Goal: Task Accomplishment & Management: Complete application form

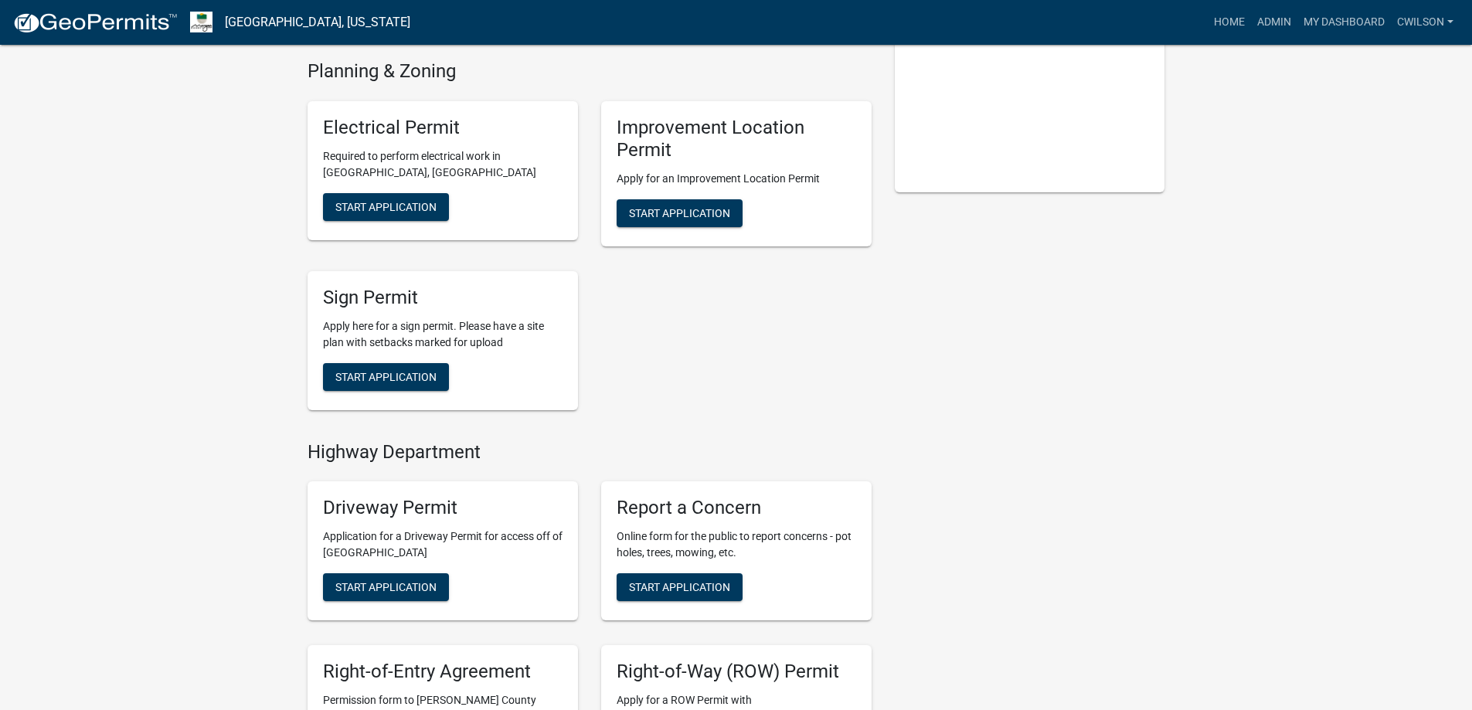
scroll to position [594, 0]
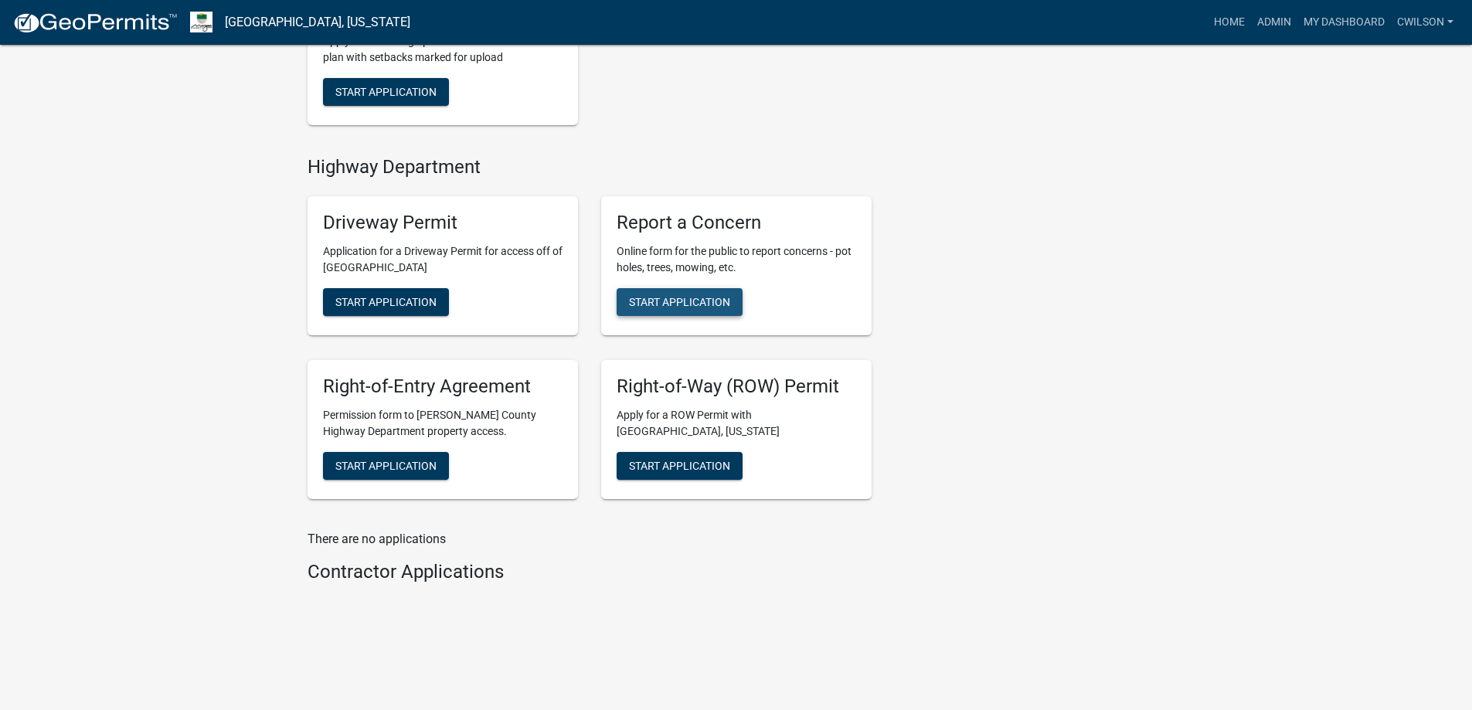
click at [694, 298] on span "Start Application" at bounding box center [679, 302] width 101 height 12
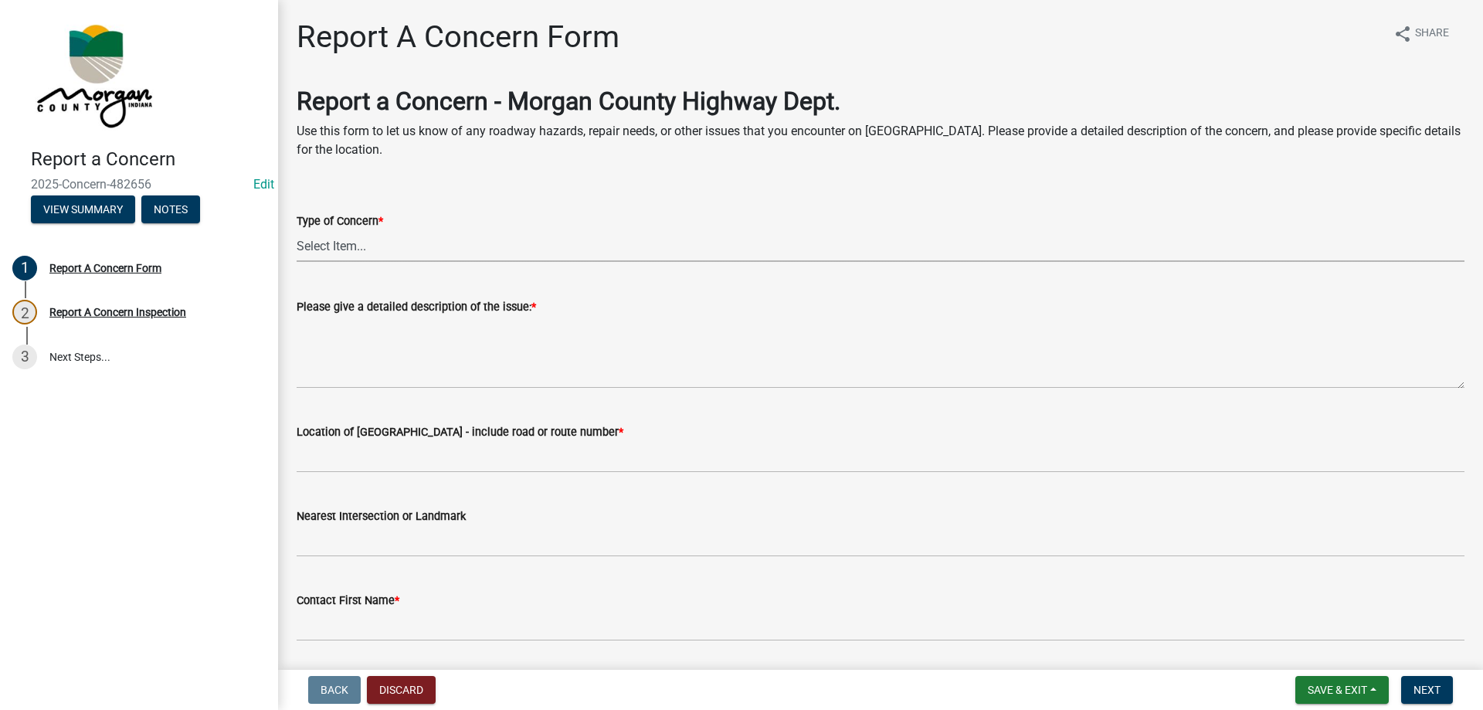
click at [364, 243] on select "Select Item... Pot Hole Patching Ditch Tree Sign Mowing Culvert Other" at bounding box center [881, 246] width 1168 height 32
click at [297, 230] on select "Select Item... Pot Hole Patching Ditch Tree Sign Mowing Culvert Other" at bounding box center [881, 246] width 1168 height 32
select select "3582e9dc-d8cd-4526-a2d9-157cc62522fd"
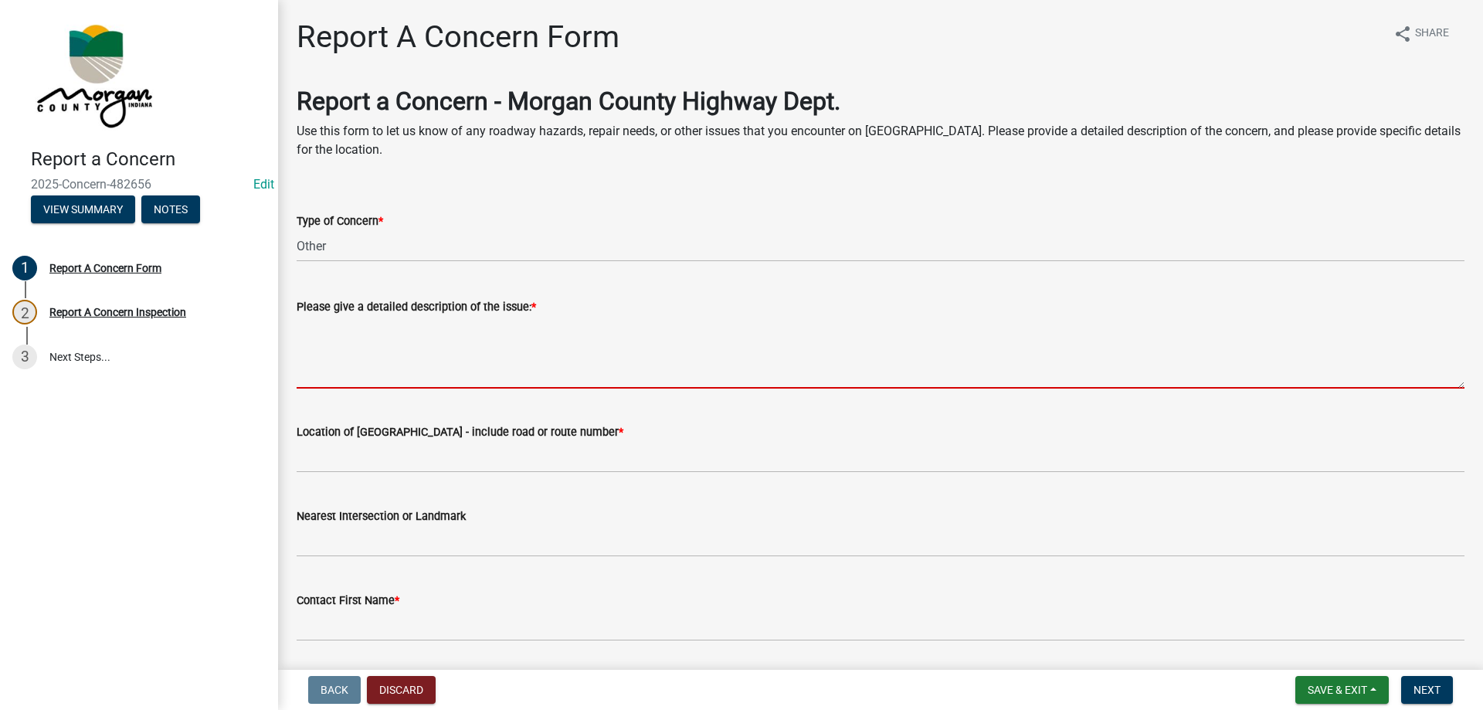
click at [379, 350] on textarea "Please give a detailed description of the issue: *" at bounding box center [881, 352] width 1168 height 73
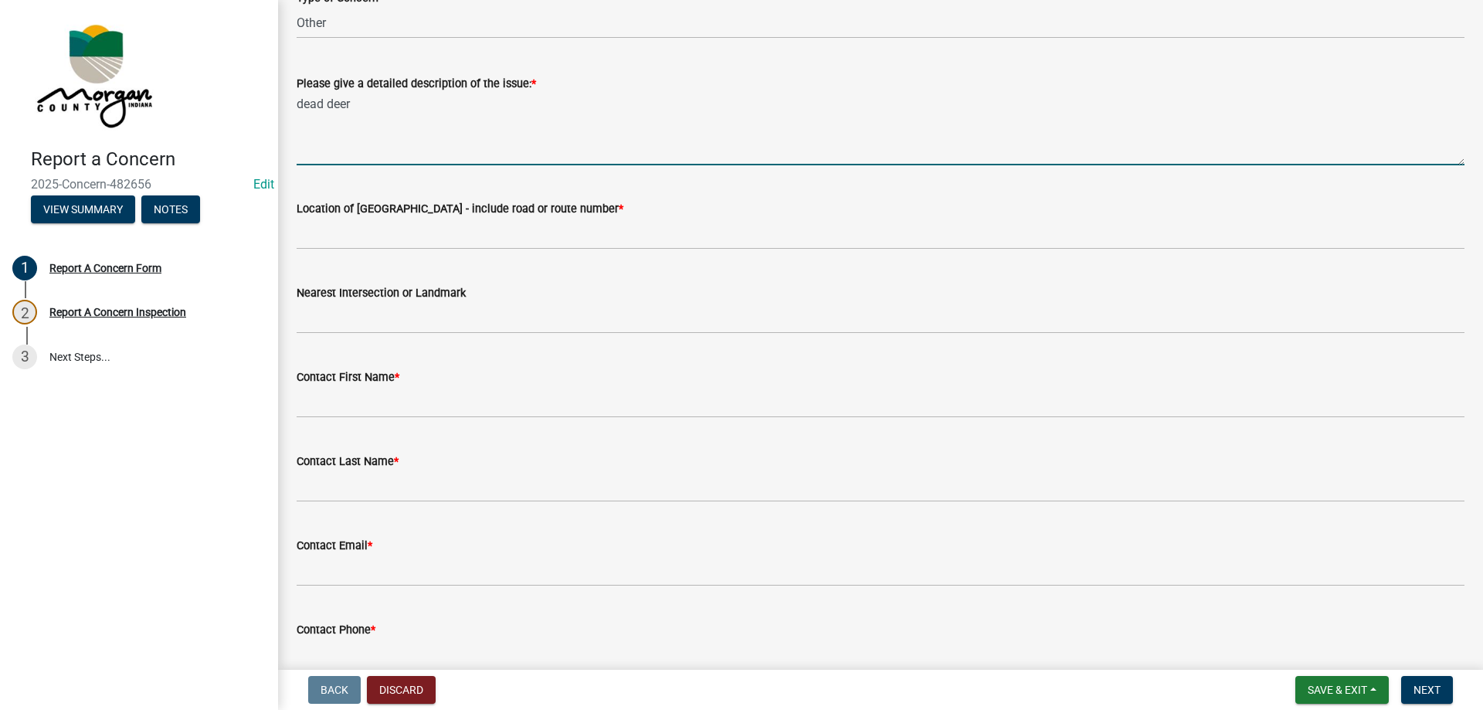
scroll to position [216, 0]
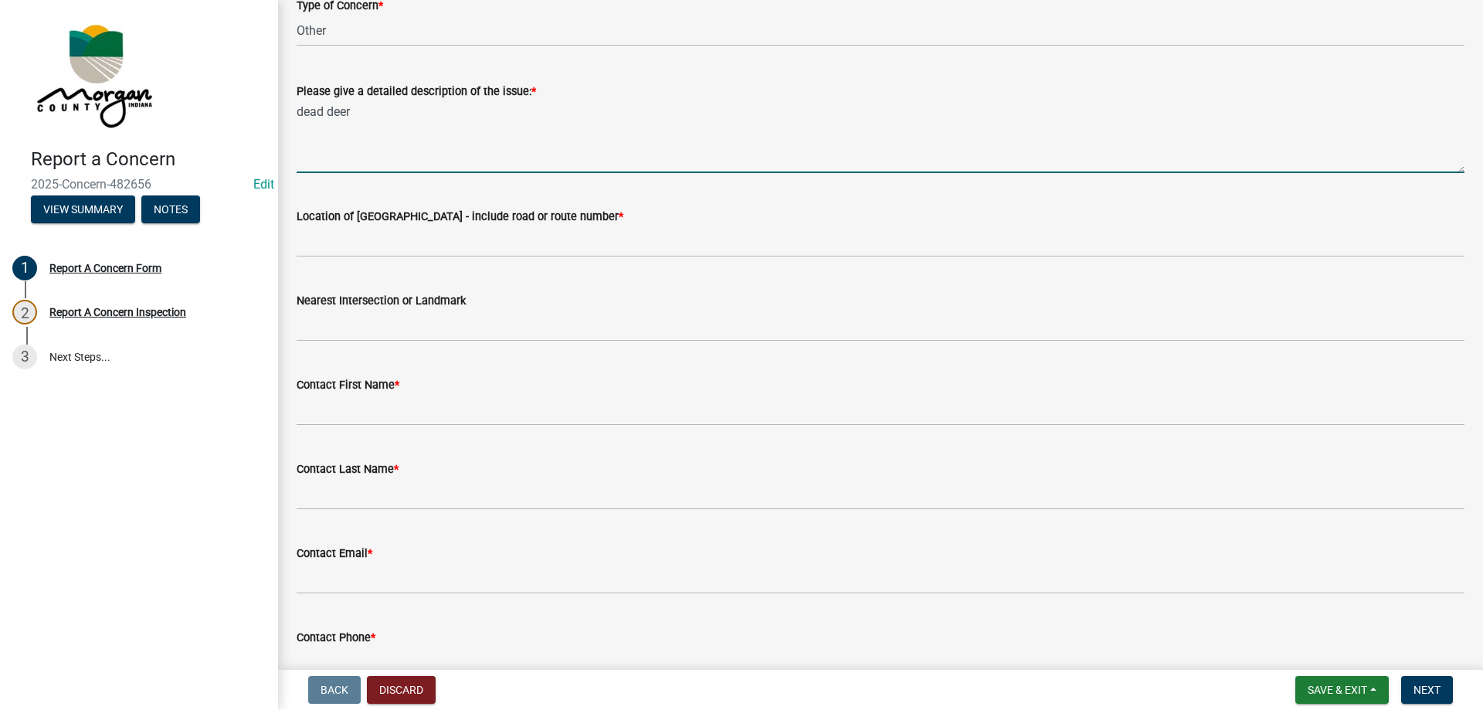
click at [420, 106] on textarea "dead deer" at bounding box center [881, 136] width 1168 height 73
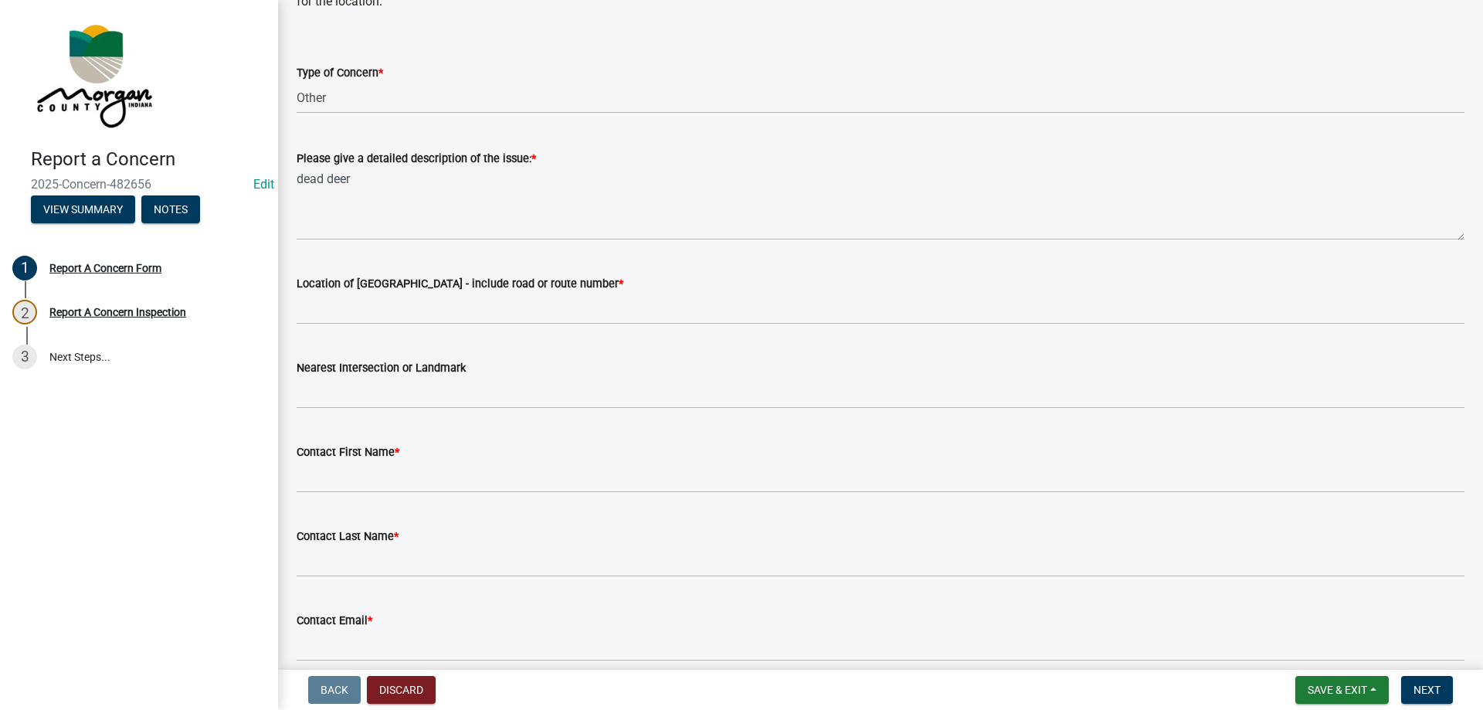
scroll to position [154, 0]
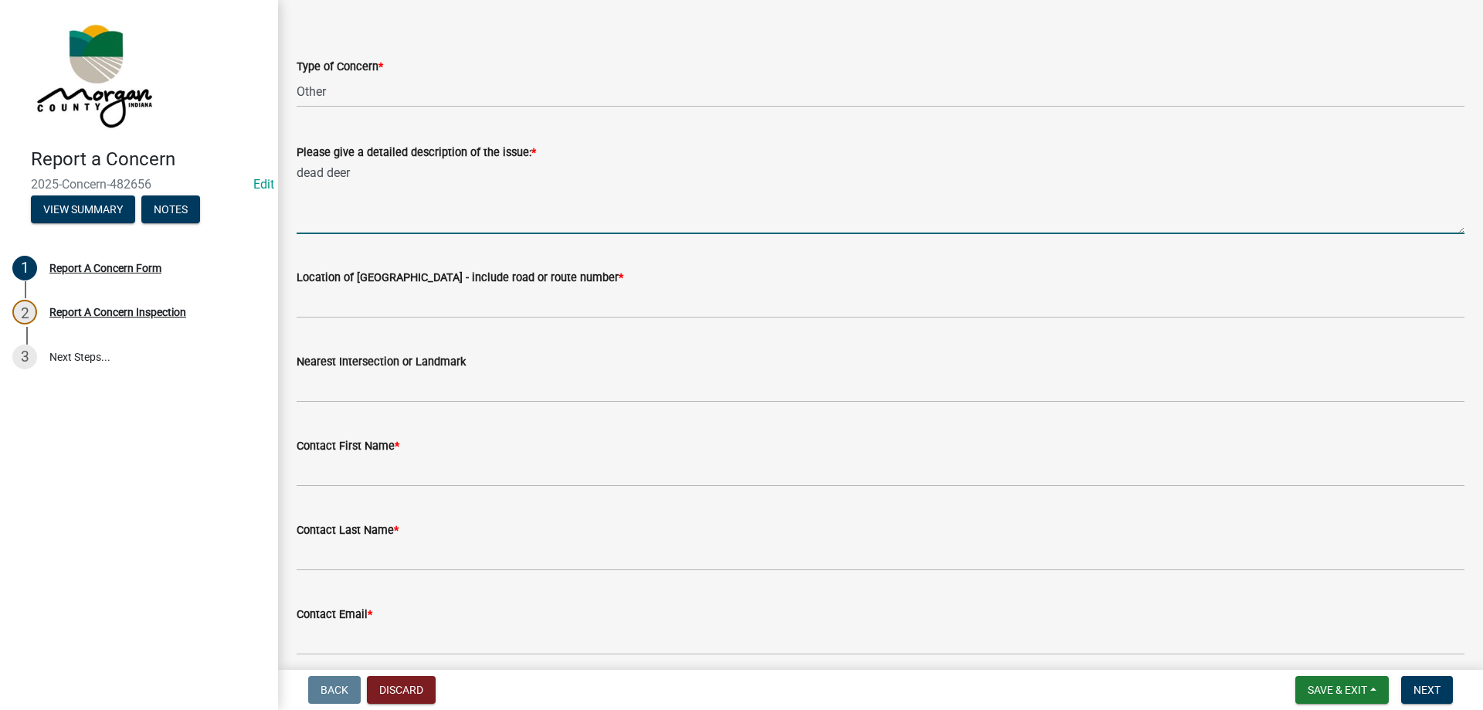
click at [365, 171] on textarea "dead deer" at bounding box center [881, 197] width 1168 height 73
click at [1000, 175] on textarea "dead deer 10850 off the edge of the road. concerned it will cause other wildlif…" at bounding box center [881, 197] width 1168 height 73
click at [389, 177] on textarea "dead deer 10850 off the edge of the road. concerned it will cause other wildlif…" at bounding box center [881, 197] width 1168 height 73
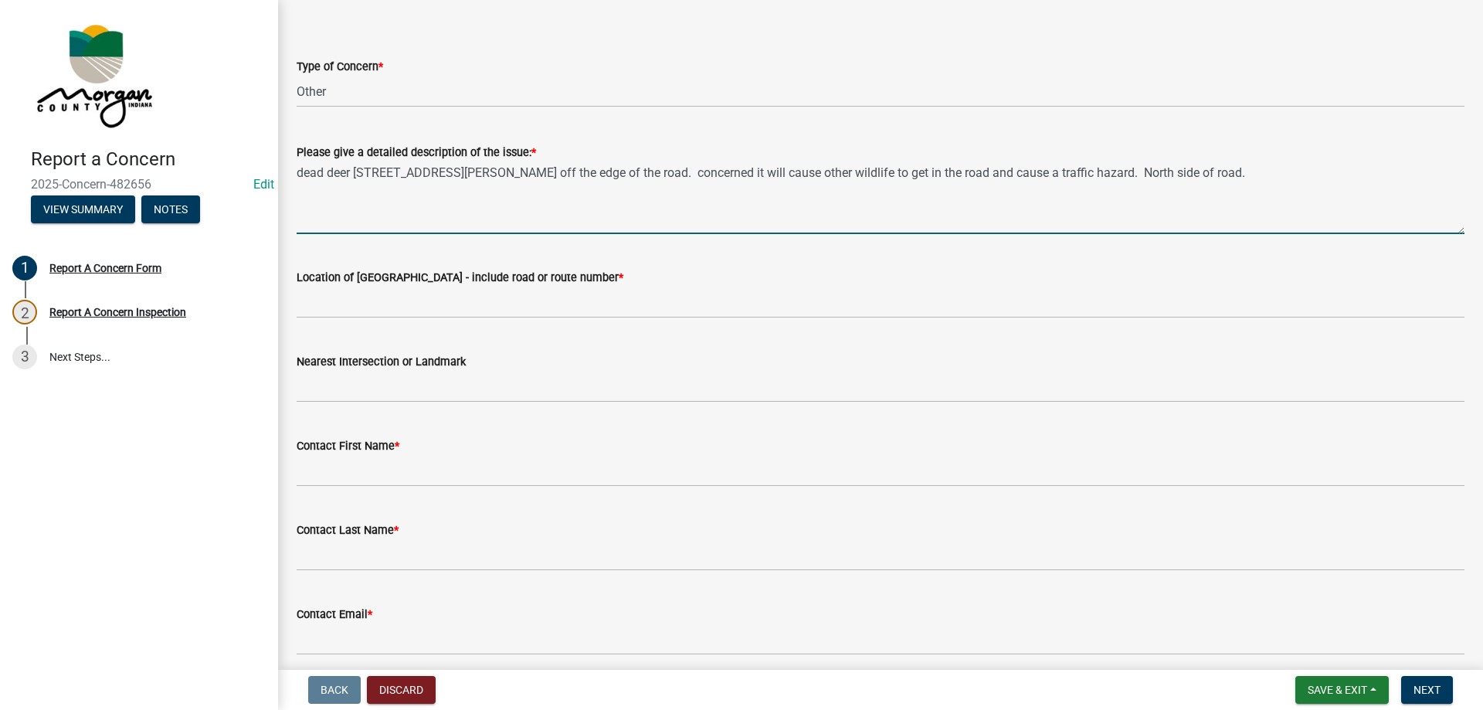
click at [350, 178] on textarea "dead deer 10850 N Mann Rd off the edge of the road. concerned it will cause oth…" at bounding box center [881, 197] width 1168 height 73
click at [1244, 169] on textarea "dead deer at 10850 N Mann Rd off the edge of the road. concerned it will cause …" at bounding box center [881, 197] width 1168 height 73
click at [1055, 176] on textarea "dead deer at 10850 N Mann Rd off the edge of the road. concerned it will cause …" at bounding box center [881, 197] width 1168 height 73
type textarea "dead deer at 10850 N Mann Rd off the edge of the road. concerned it will cause …"
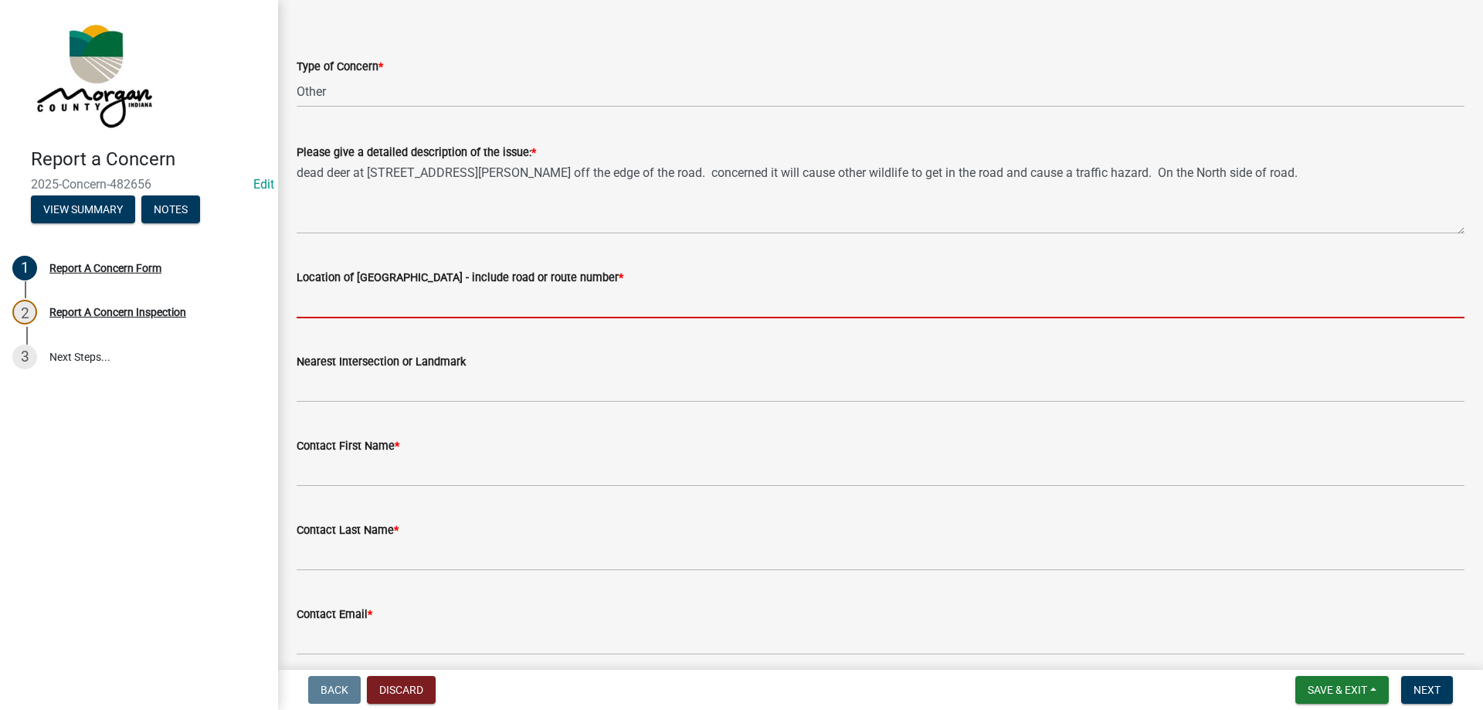
click at [480, 293] on input "Location of Concern - include road or route number *" at bounding box center [881, 303] width 1168 height 32
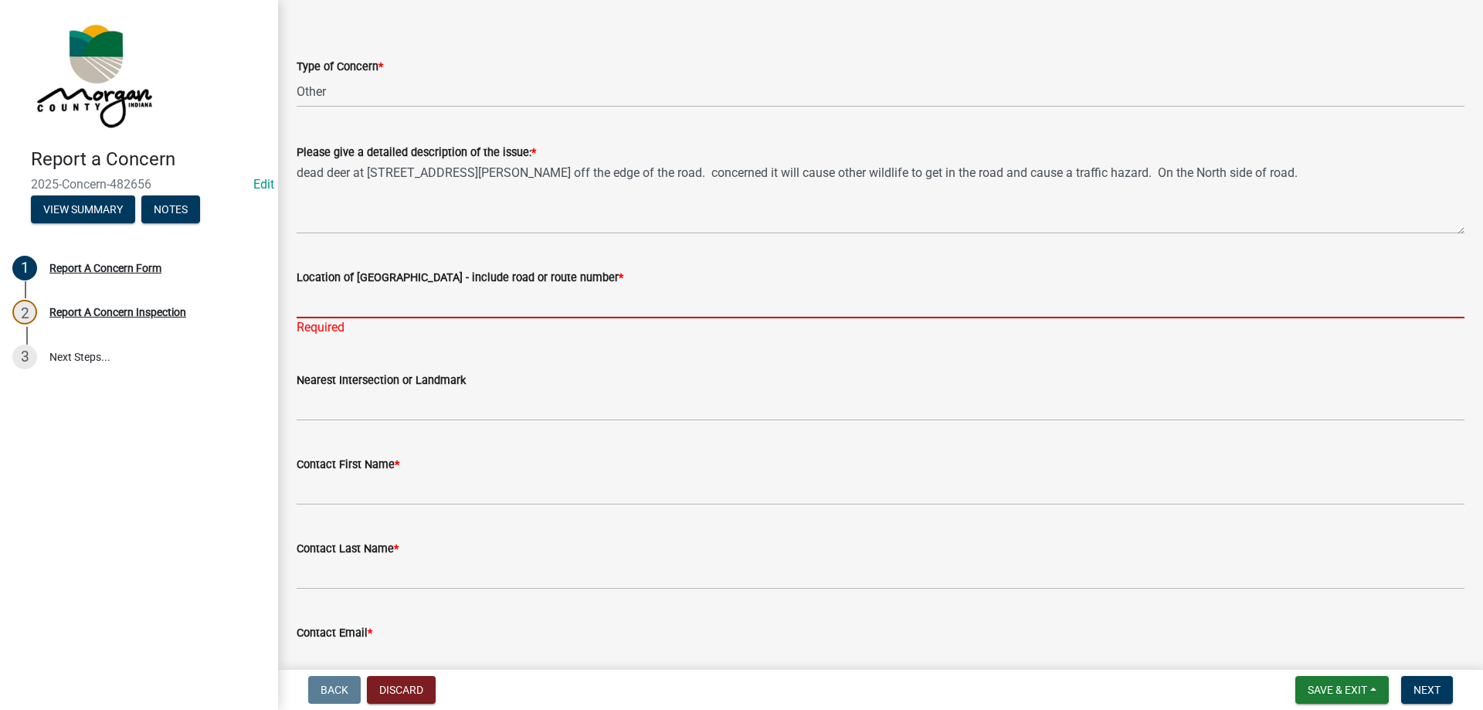
click at [317, 307] on input "Location of Concern - include road or route number *" at bounding box center [881, 303] width 1168 height 32
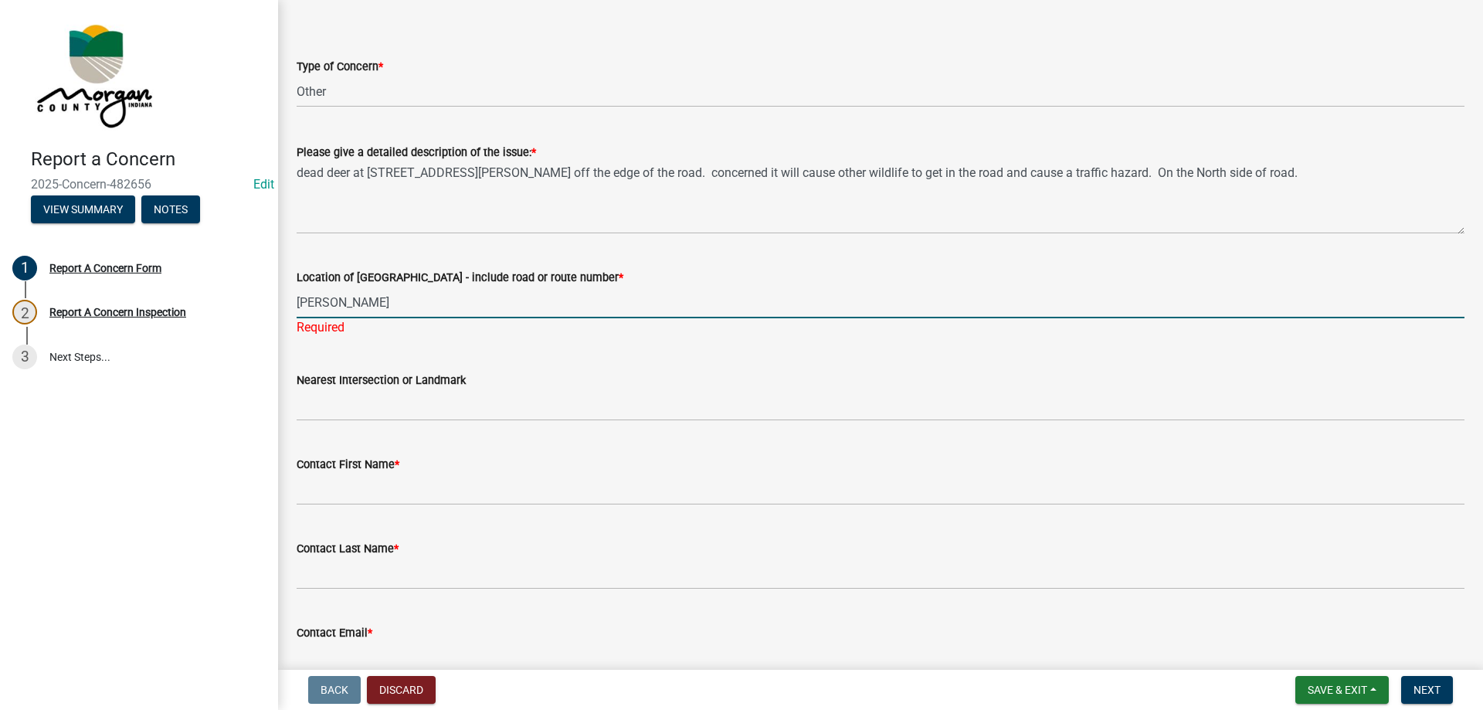
click at [299, 301] on input "Mann Rd" at bounding box center [881, 303] width 1168 height 32
type input "10850 Mann Rd"
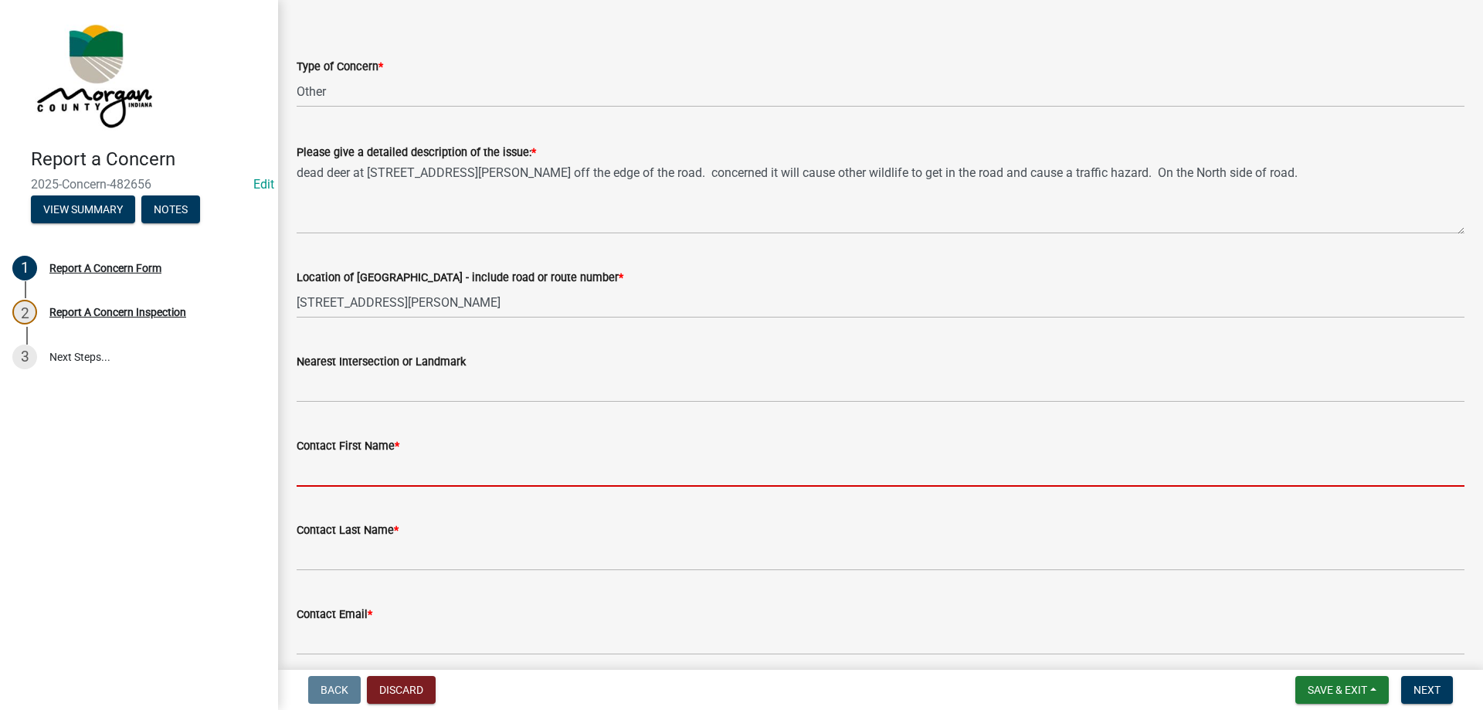
click at [392, 487] on input "Contact First Name *" at bounding box center [881, 471] width 1168 height 32
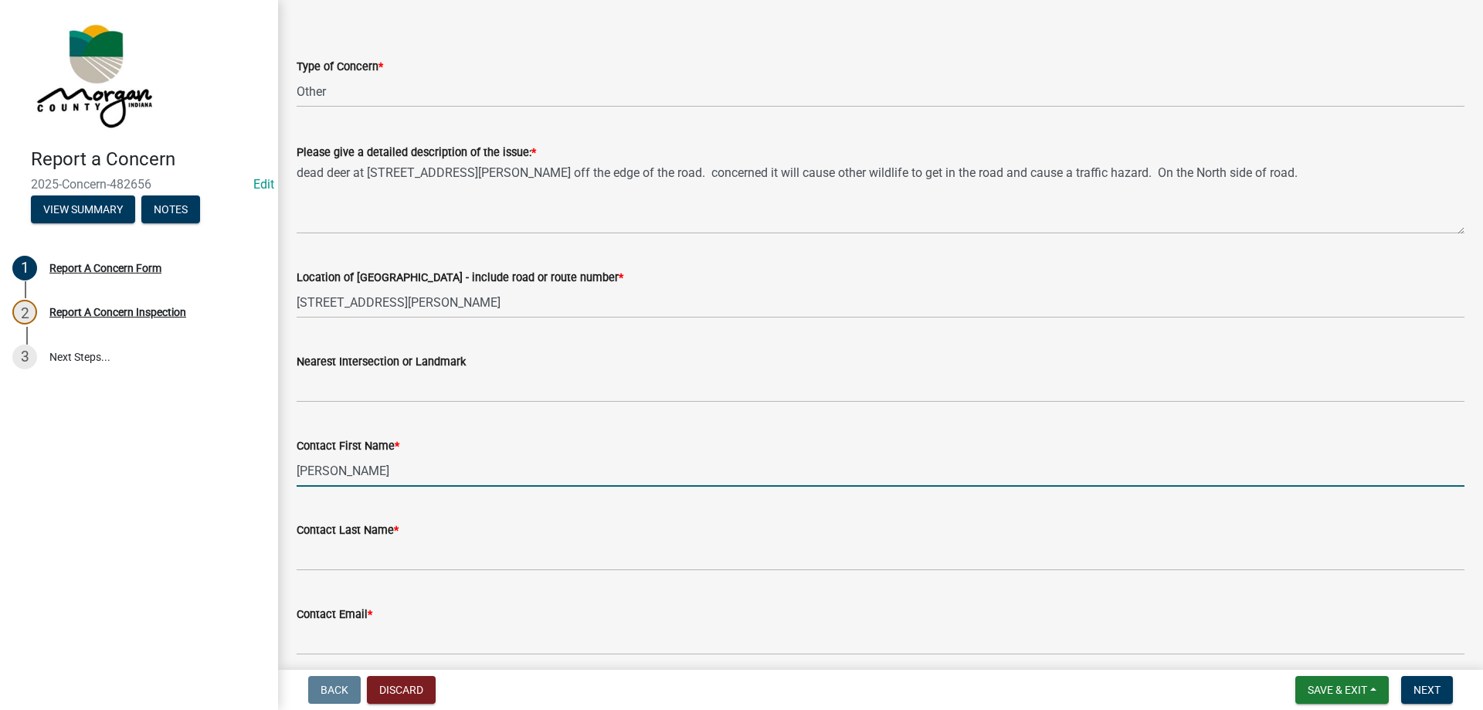
type input "Margaret"
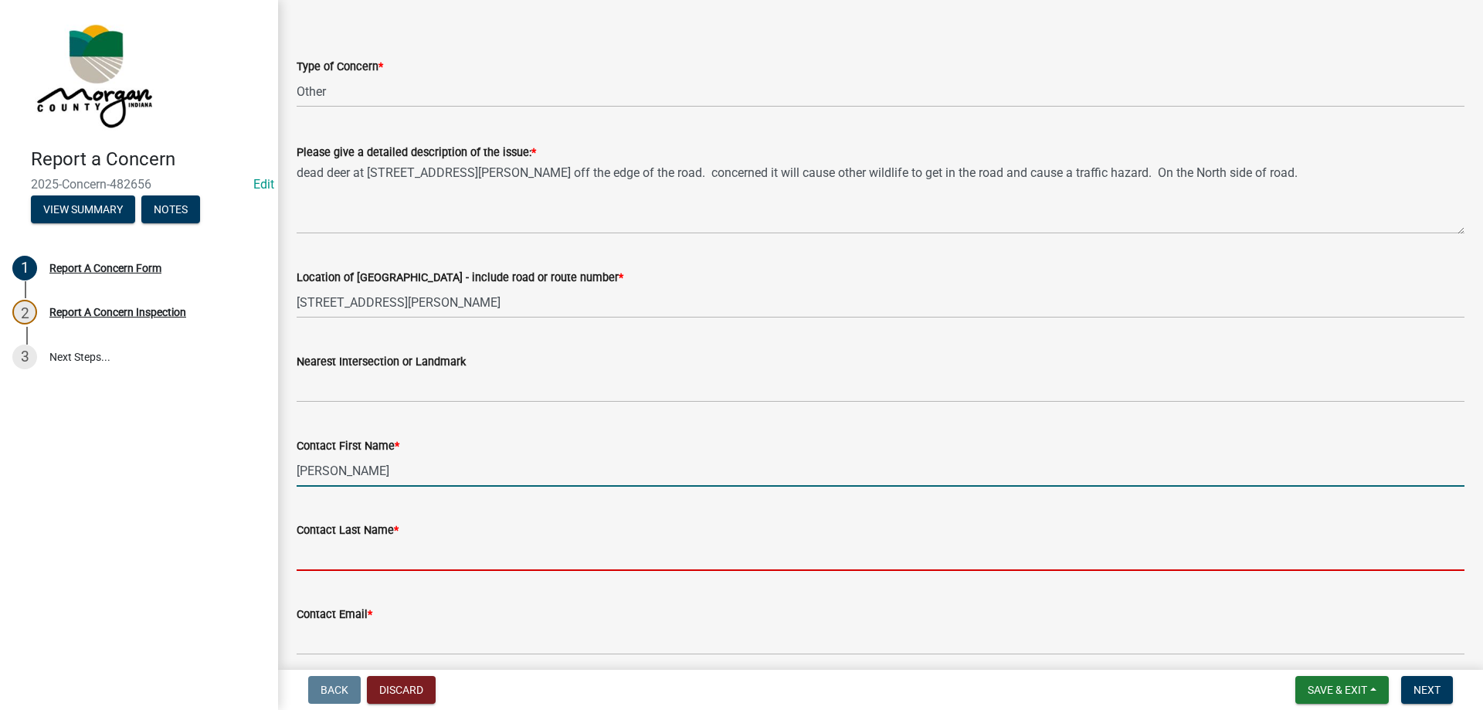
click at [347, 548] on input "Contact Last Name *" at bounding box center [881, 555] width 1168 height 32
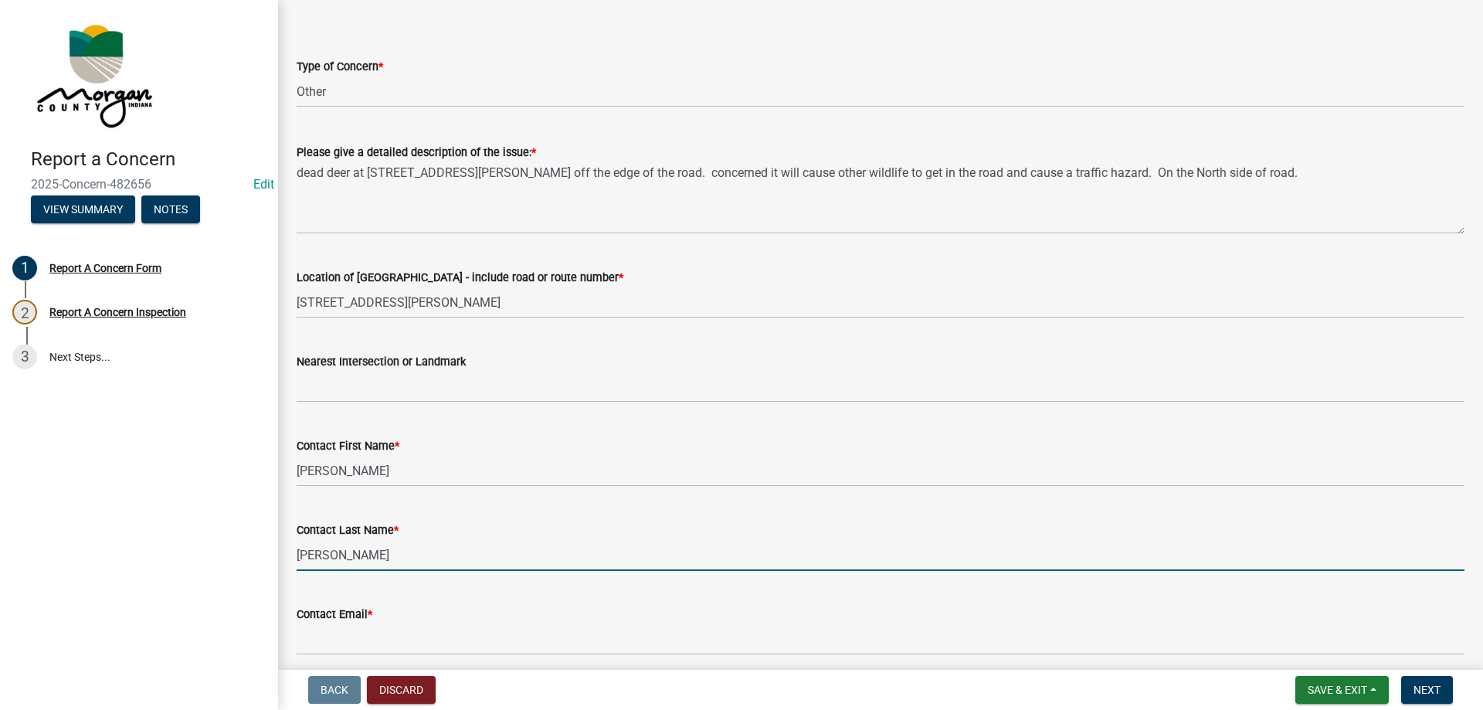
type input "Lyles"
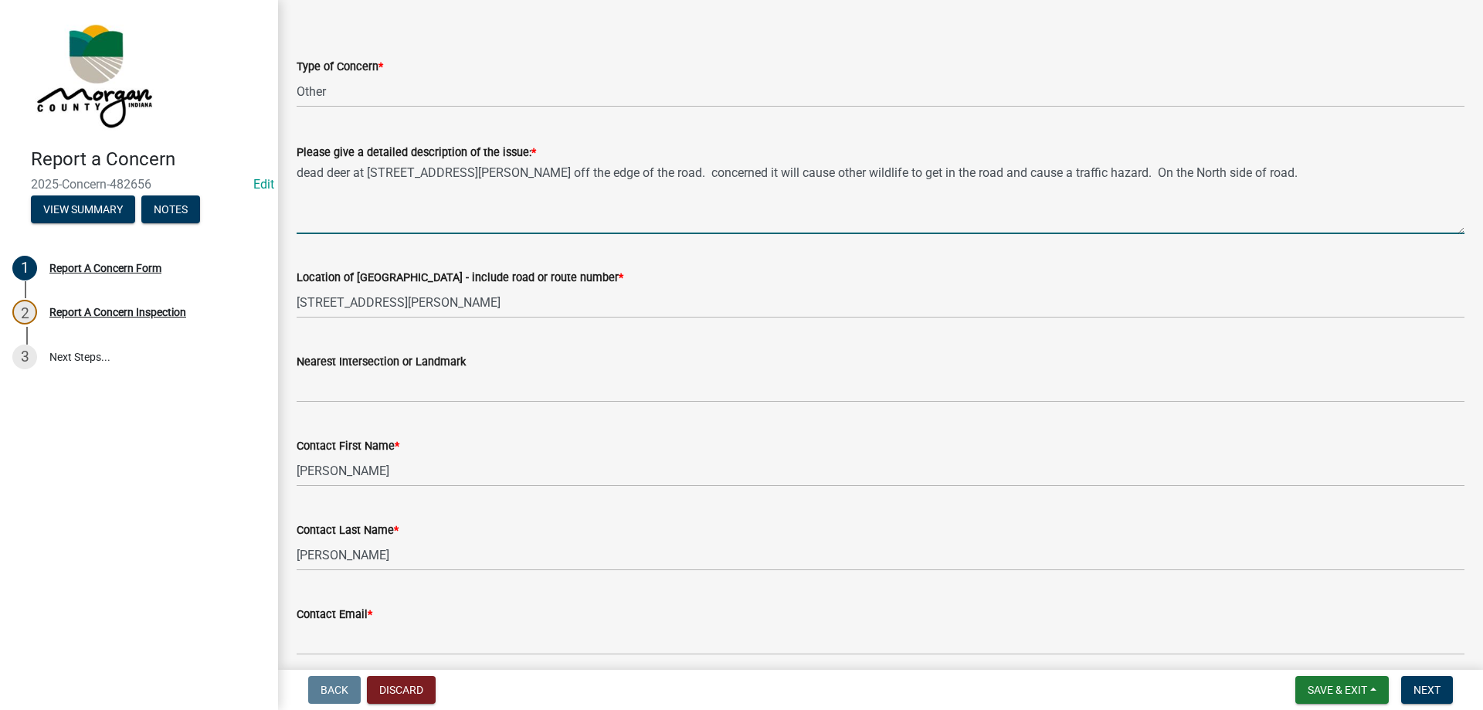
click at [1294, 201] on textarea "dead deer at 10850 N Mann Rd off the edge of the road. concerned it will cause …" at bounding box center [881, 197] width 1168 height 73
type textarea "dead deer at 10850 N Mann Rd off the edge of the road. concerned it will cause …"
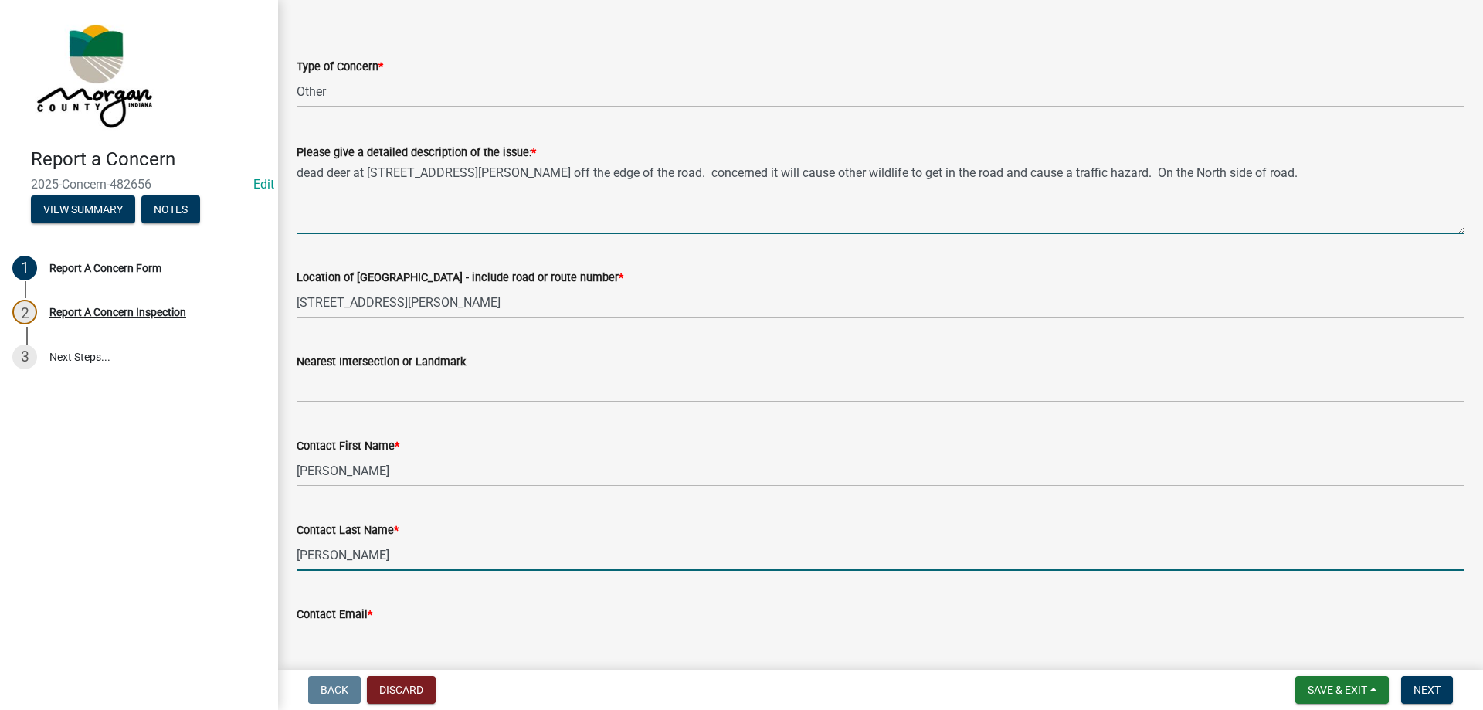
click at [524, 547] on input "Lyles" at bounding box center [881, 555] width 1168 height 32
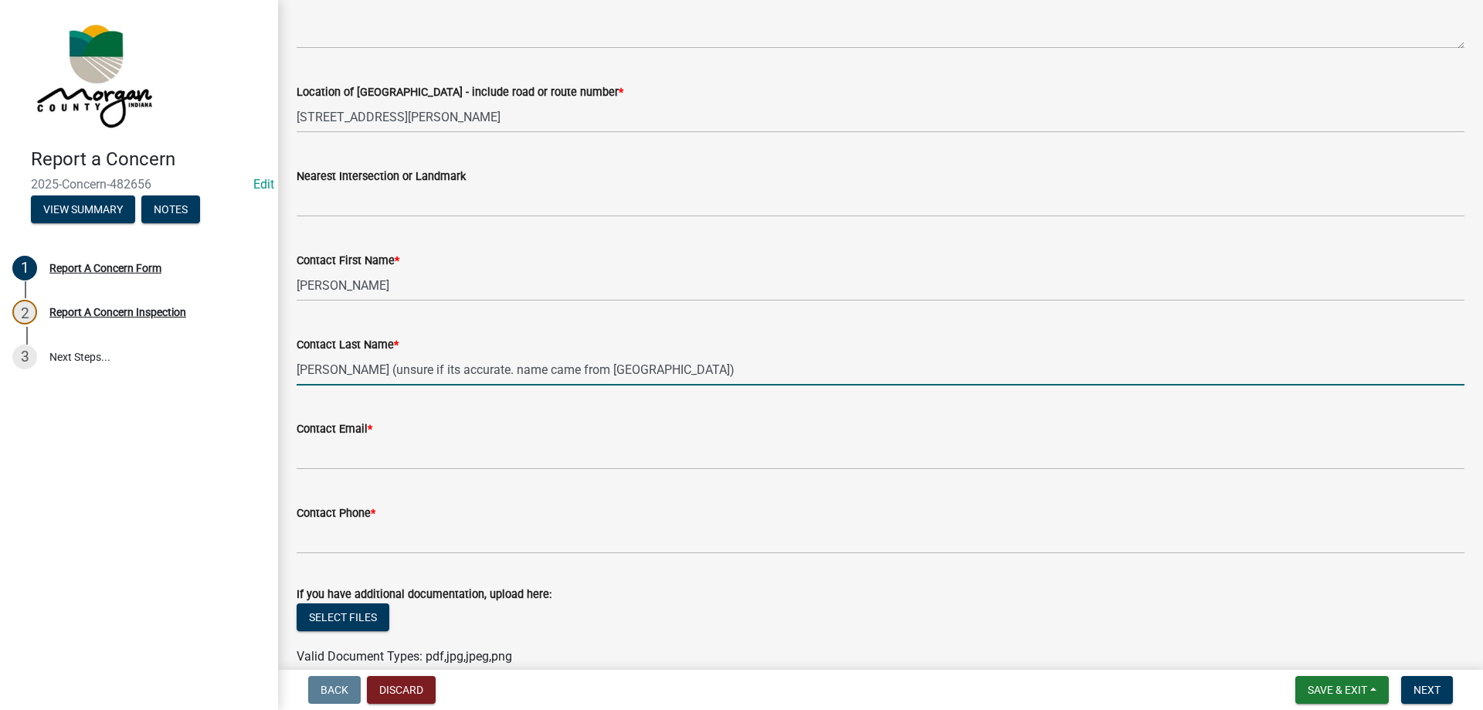
scroll to position [386, 0]
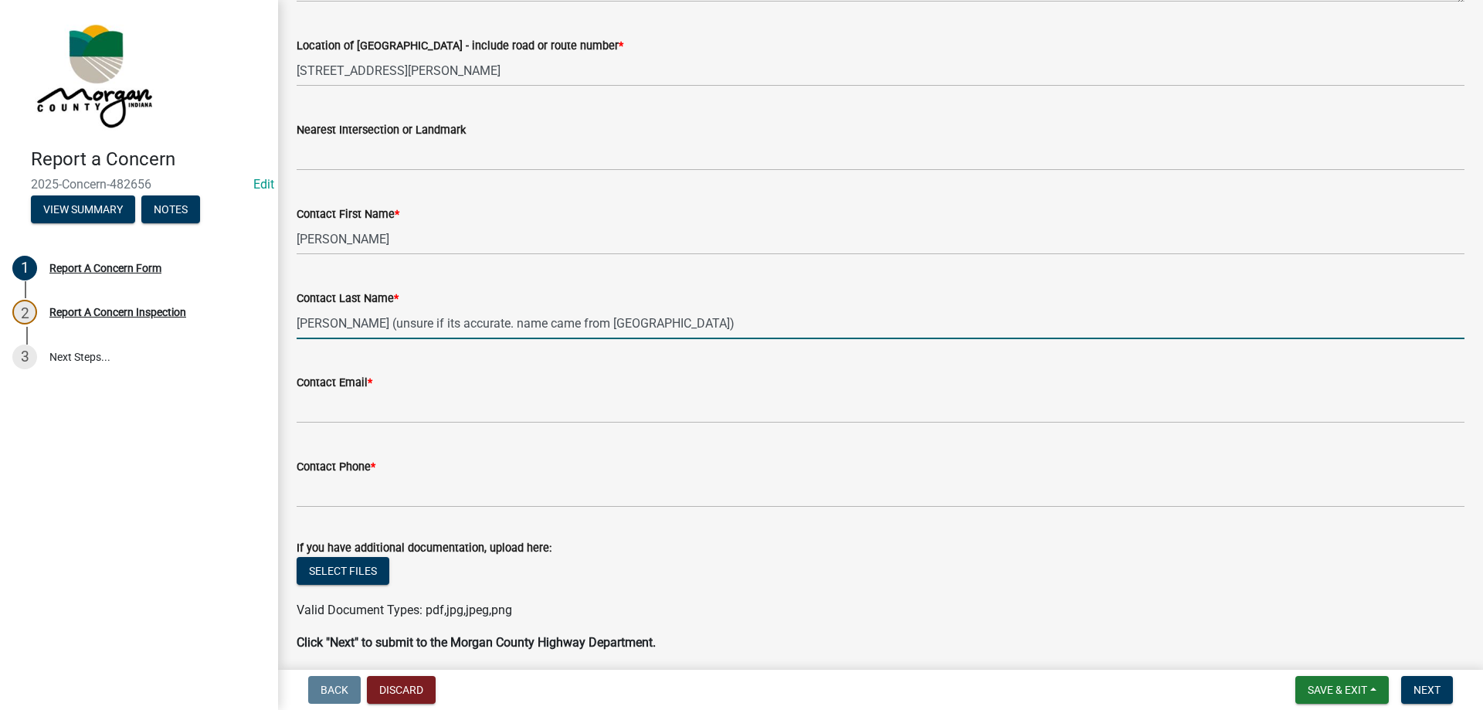
type input "Lyles (unsure if its accurate. name came from caller id)"
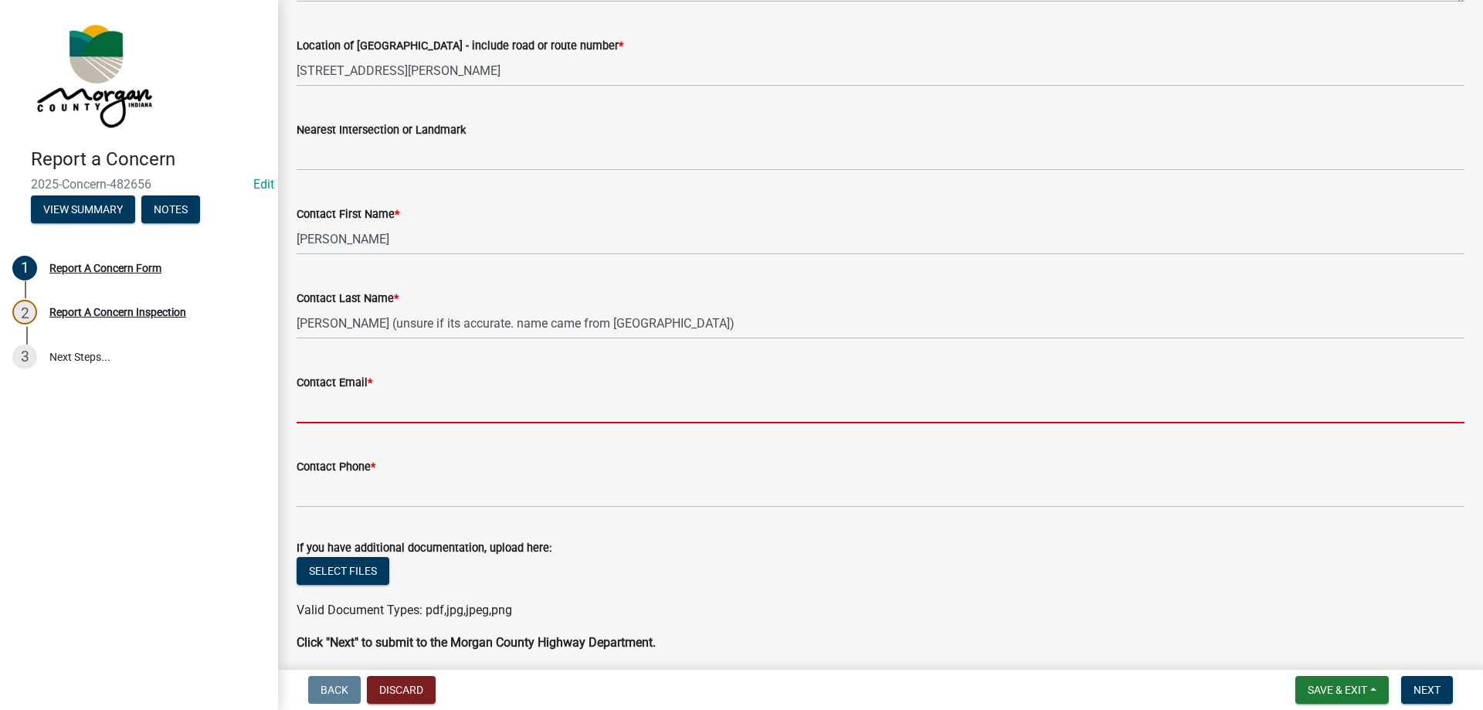
click at [414, 403] on input "Contact Email *" at bounding box center [881, 408] width 1168 height 32
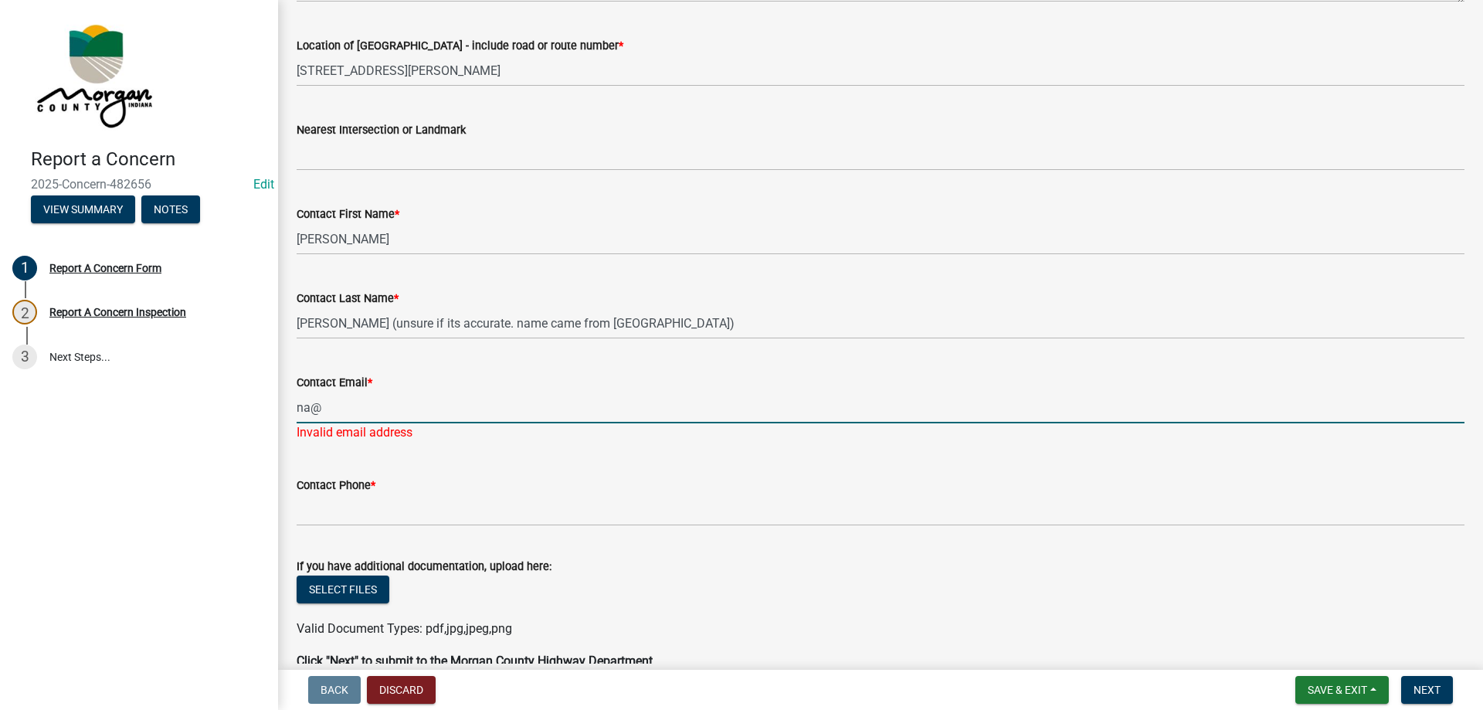
type input "na@na.na"
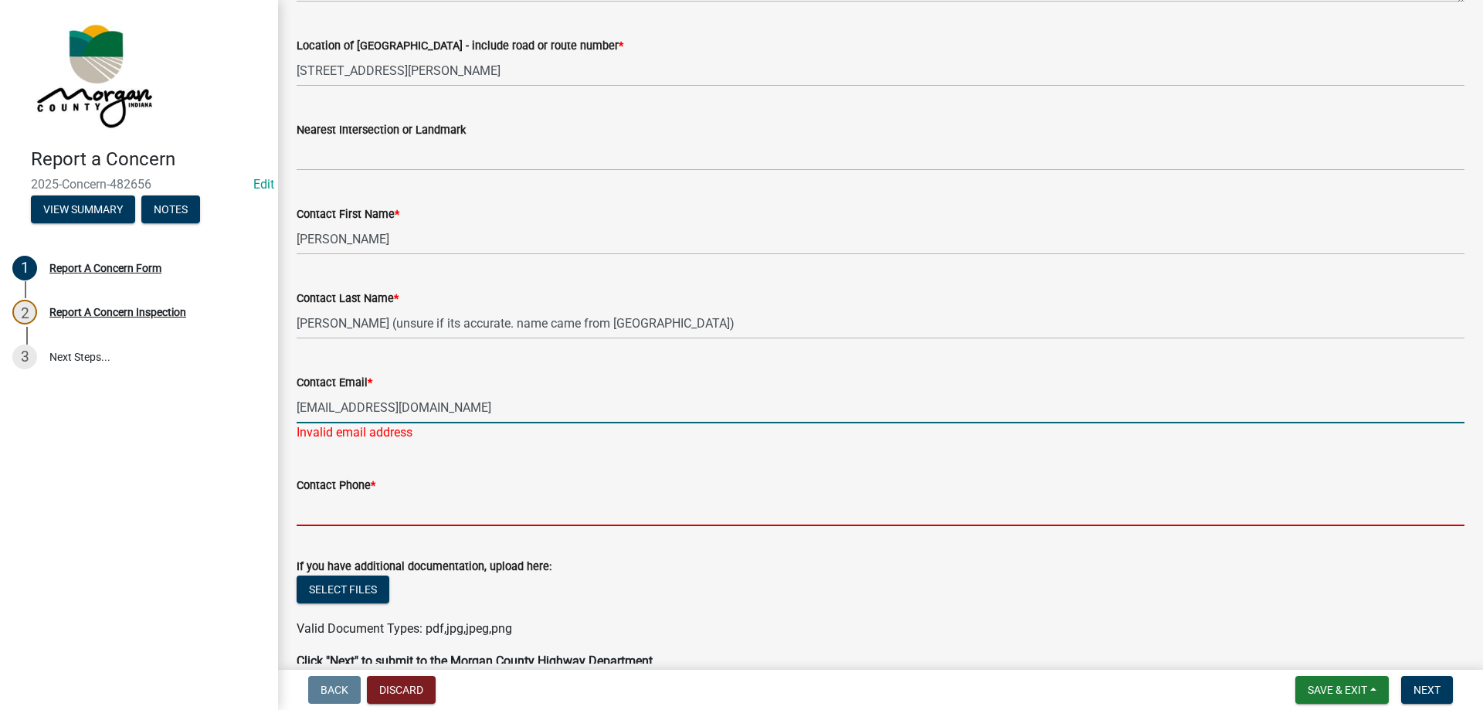
click at [446, 514] on wm-data-entity-input "Contact Phone *" at bounding box center [881, 496] width 1168 height 84
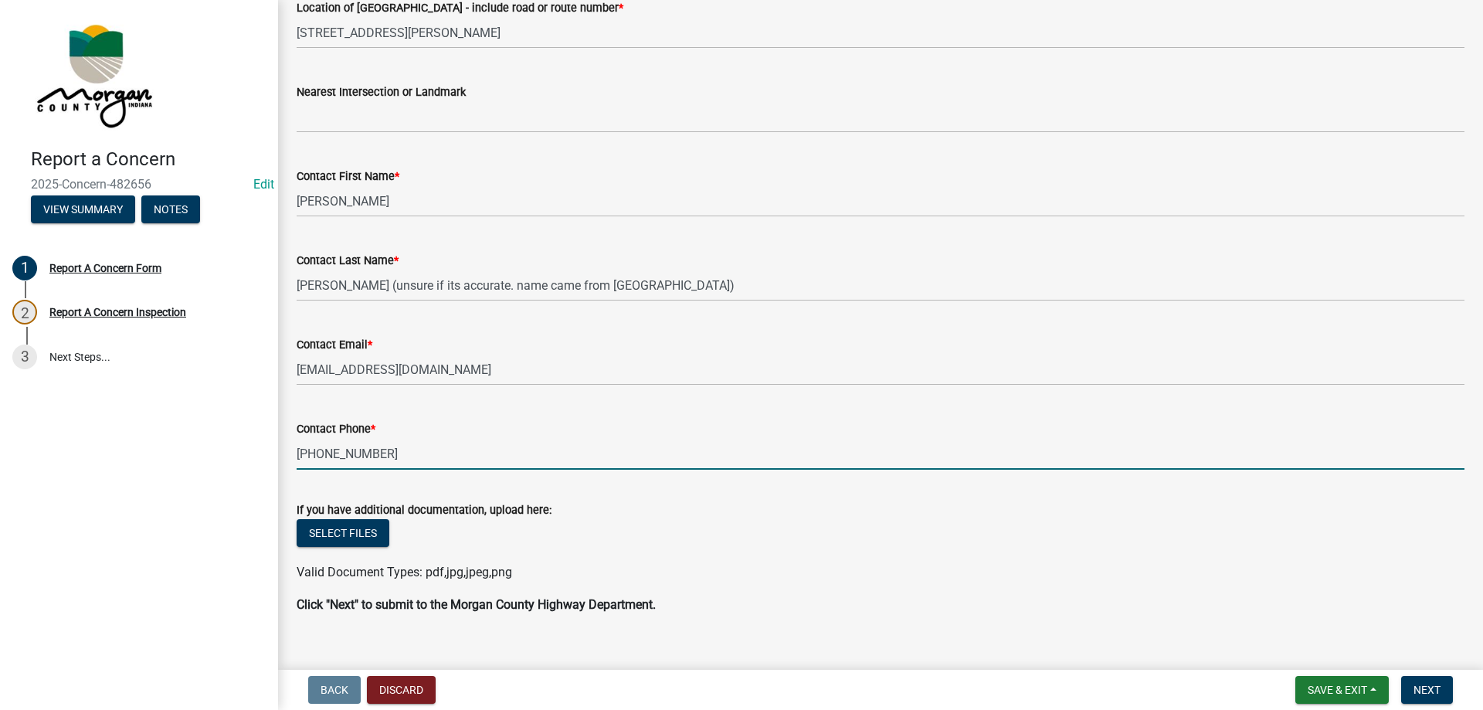
scroll to position [447, 0]
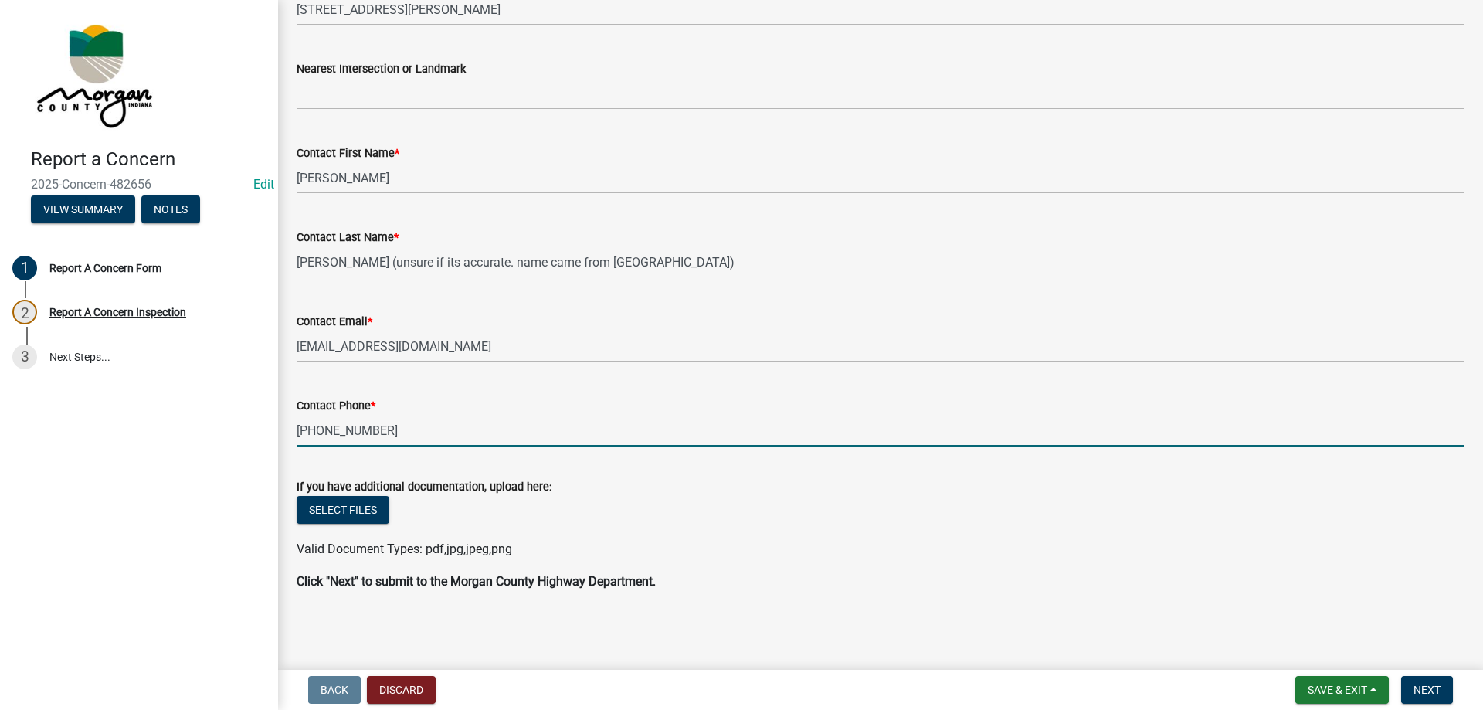
type input "317-746-9373"
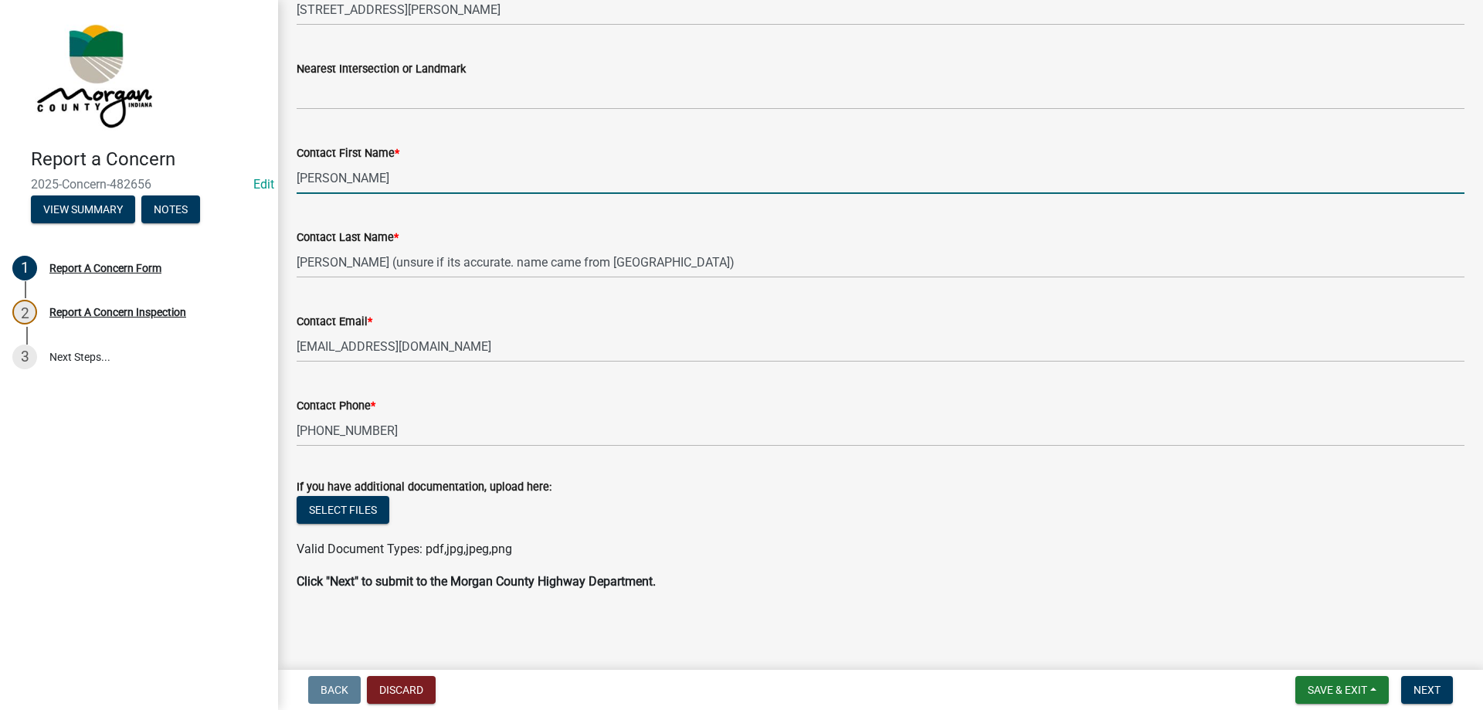
drag, startPoint x: 311, startPoint y: 185, endPoint x: 280, endPoint y: 185, distance: 30.1
click at [280, 185] on div "Report A Concern Form share Share Report a Concern - Morgan County Highway Dept…" at bounding box center [880, 94] width 1205 height 1046
click at [395, 188] on input "Margaret" at bounding box center [881, 178] width 1168 height 32
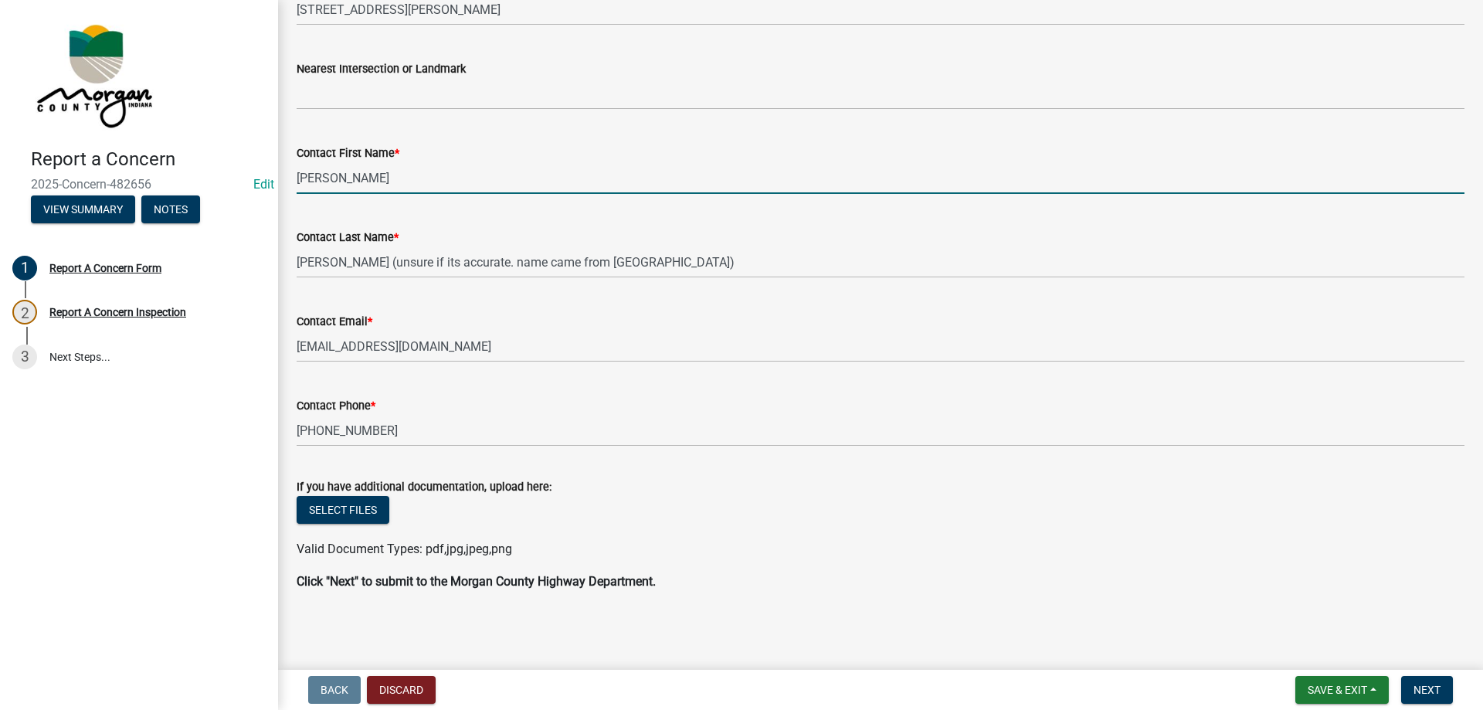
type input "c"
click at [338, 175] on input "c" at bounding box center [881, 178] width 1168 height 32
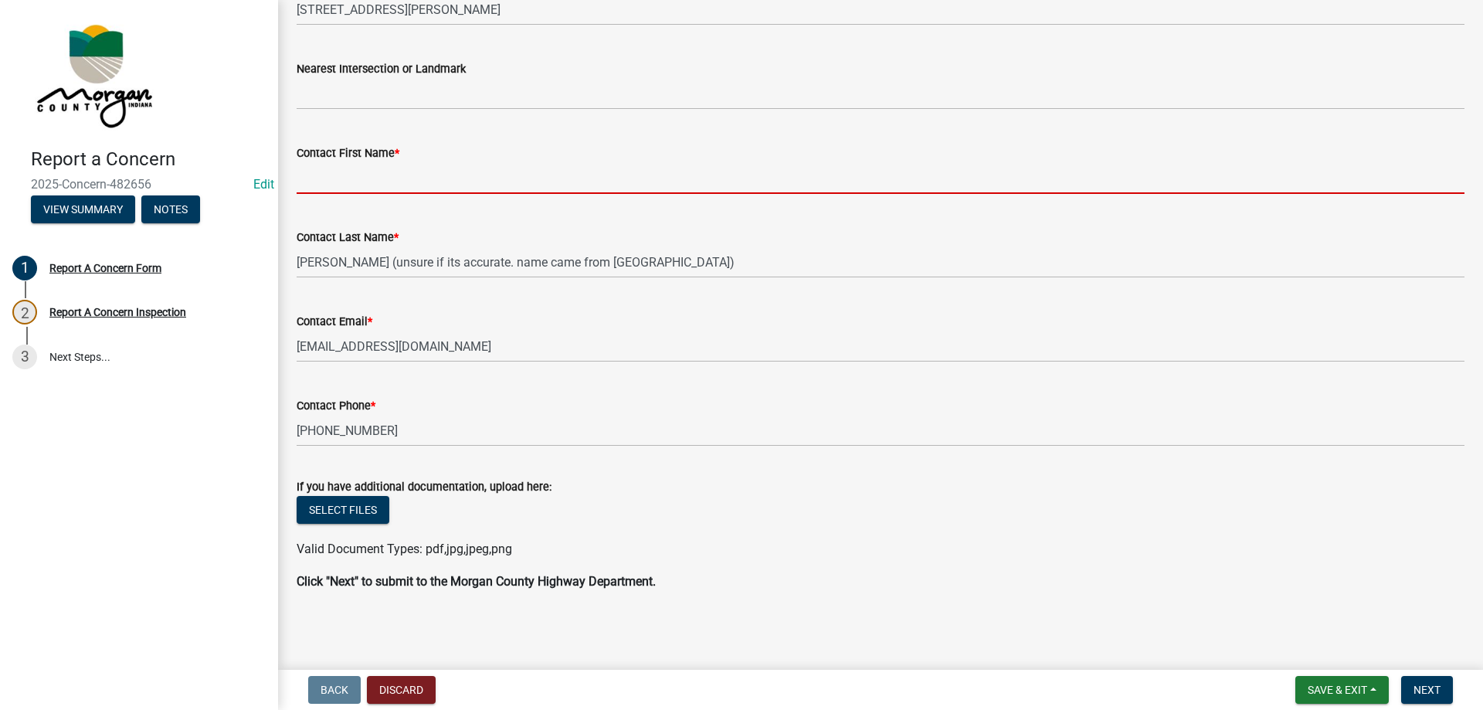
type input "m"
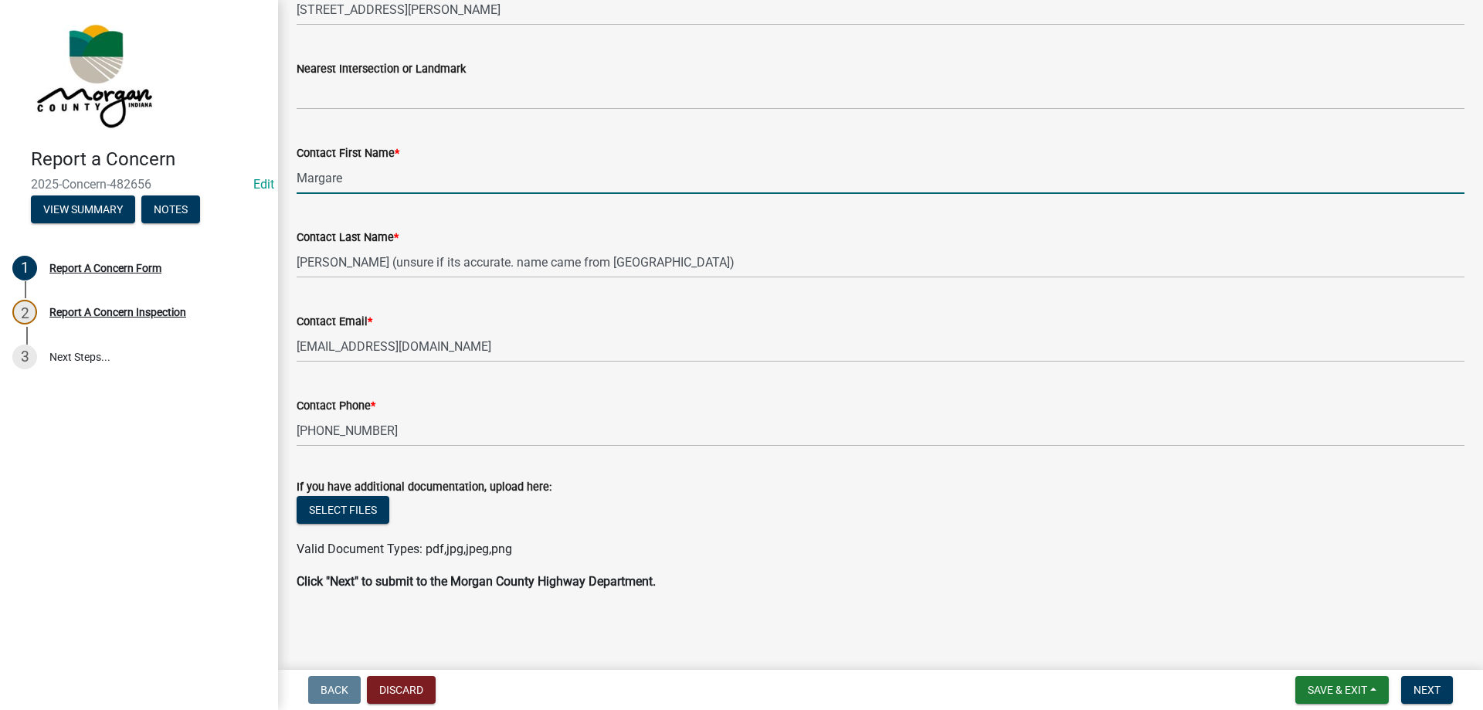
type input "Margaret"
click at [390, 185] on input "Margaret" at bounding box center [881, 178] width 1168 height 32
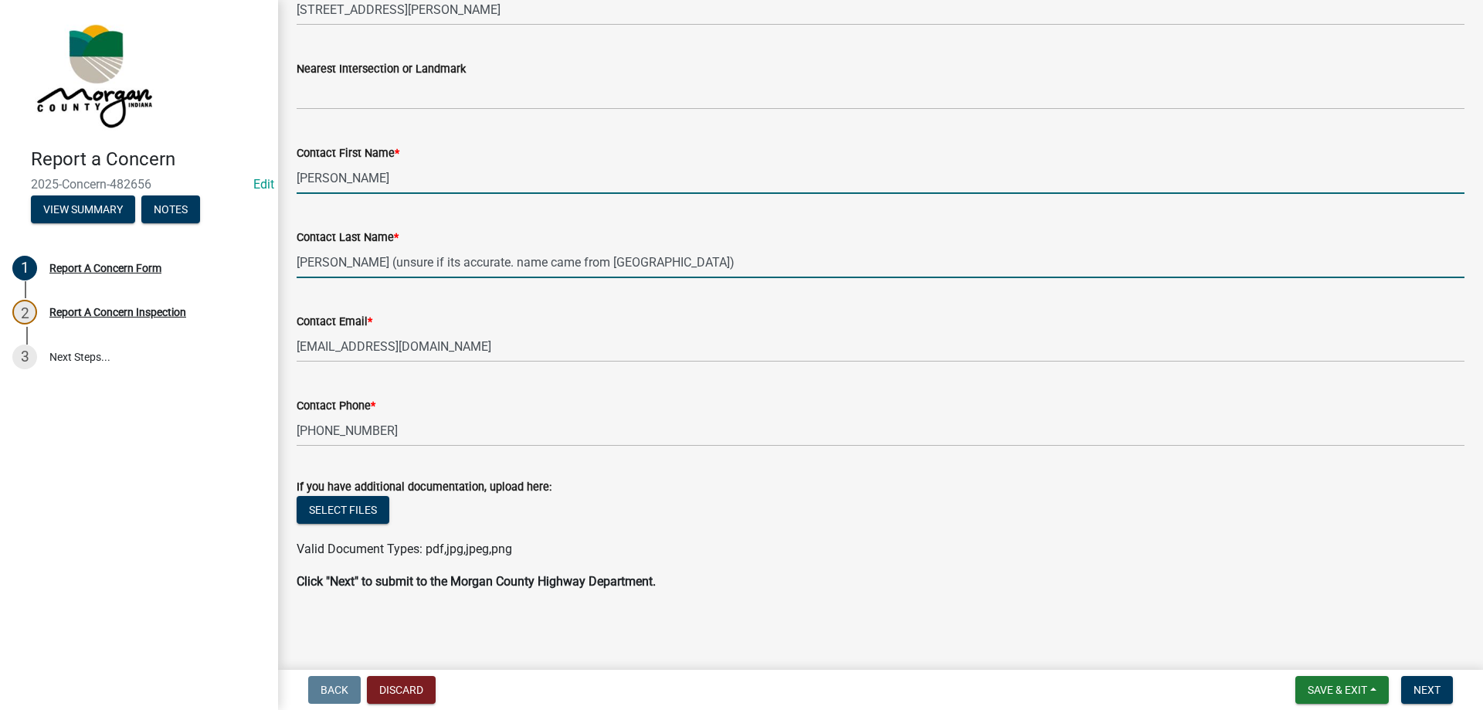
click at [388, 269] on input "Lyles (unsure if its accurate. name came from caller id)" at bounding box center [881, 262] width 1168 height 32
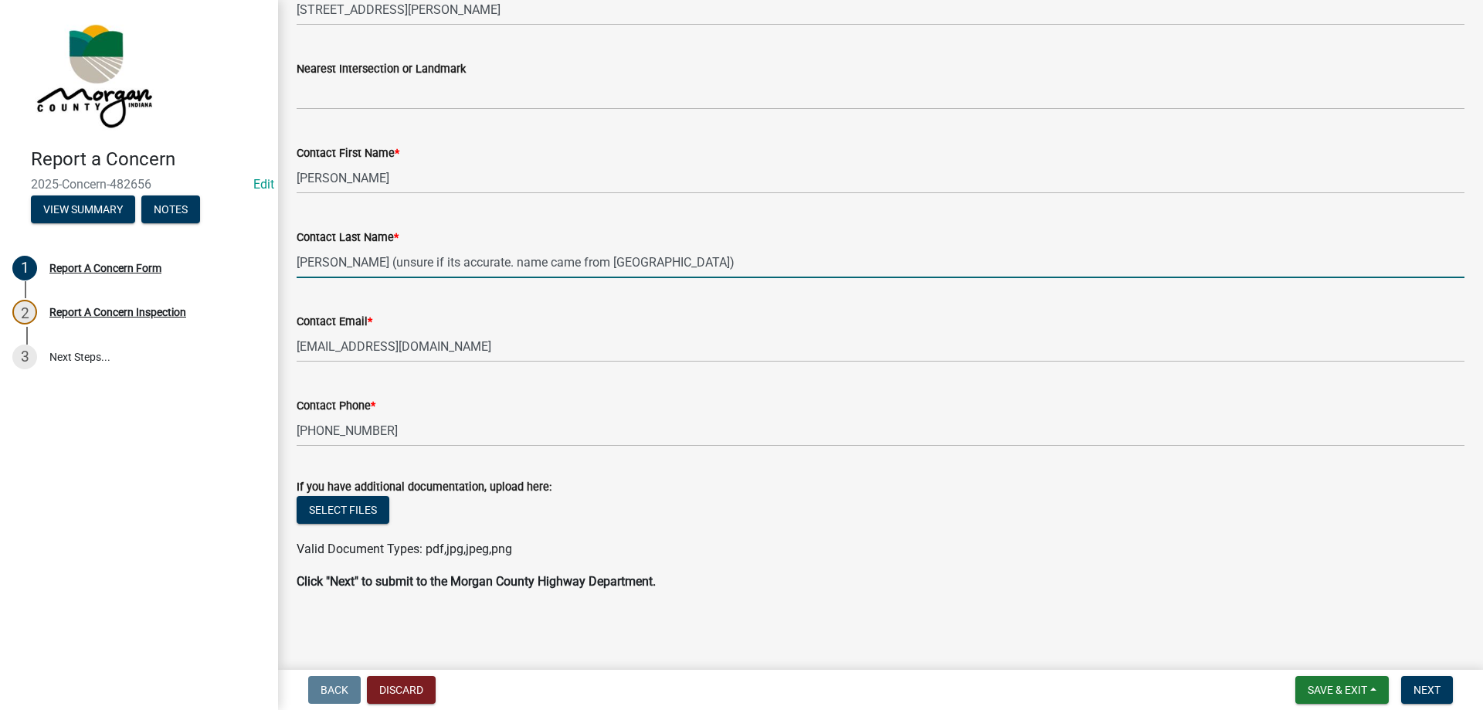
click at [388, 269] on input "Lyles (unsure if its accurate. name came from caller id)" at bounding box center [881, 262] width 1168 height 32
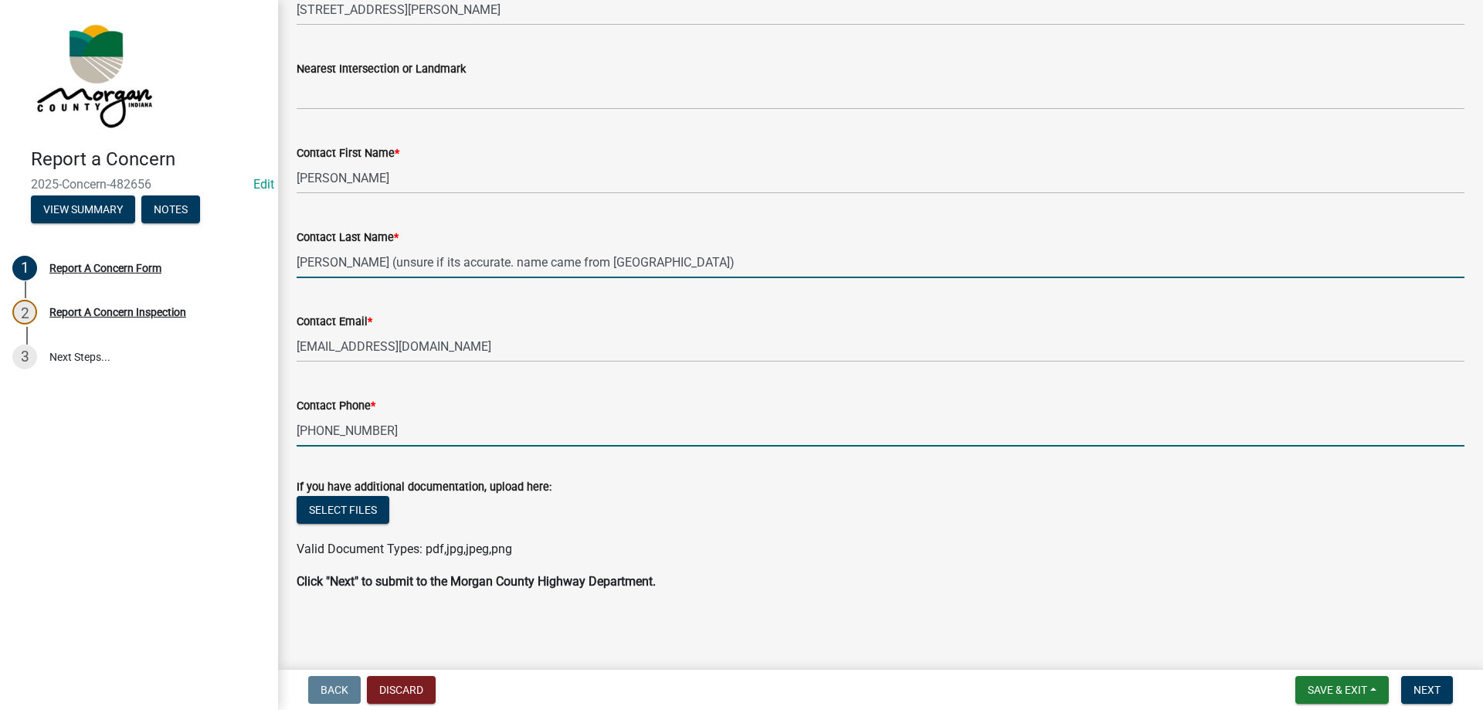
click at [364, 434] on input "317-746-9373" at bounding box center [881, 431] width 1168 height 32
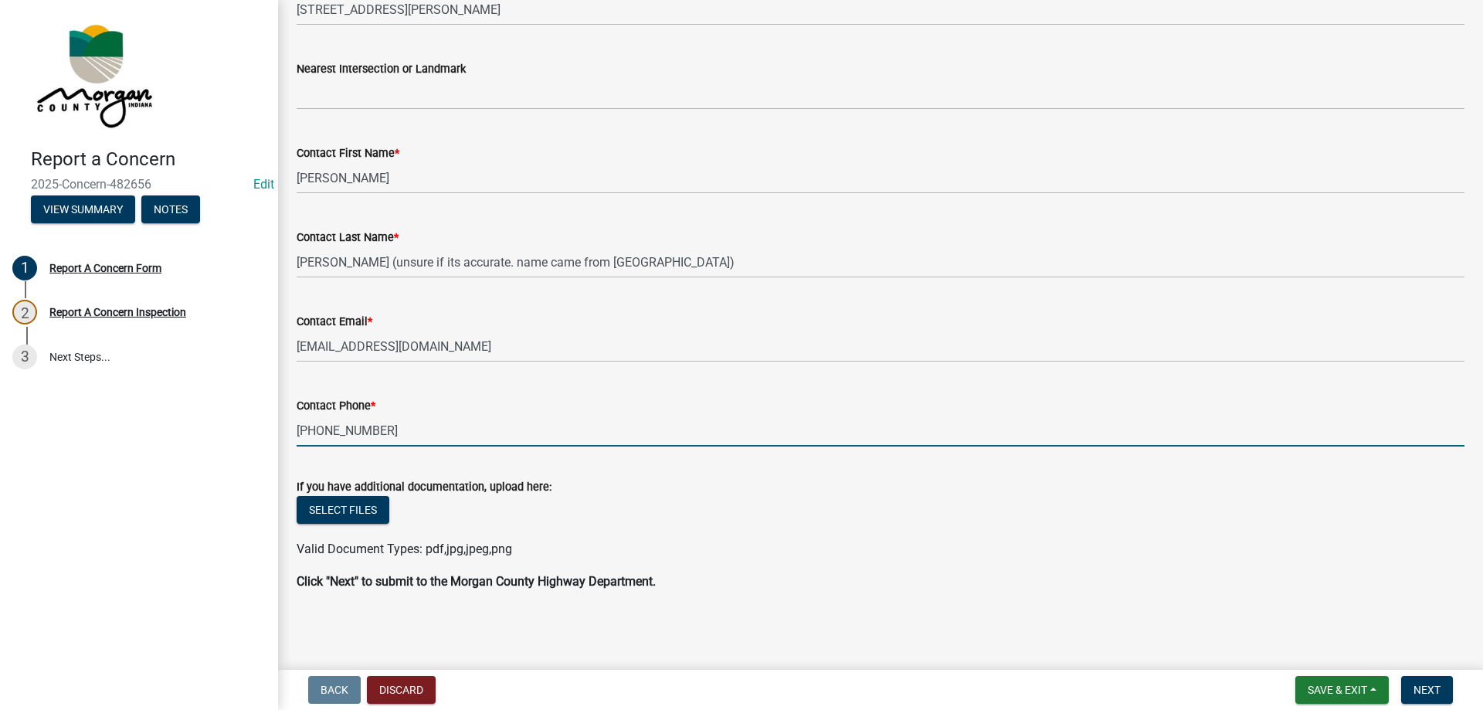
click at [364, 434] on input "317-746-9373" at bounding box center [881, 431] width 1168 height 32
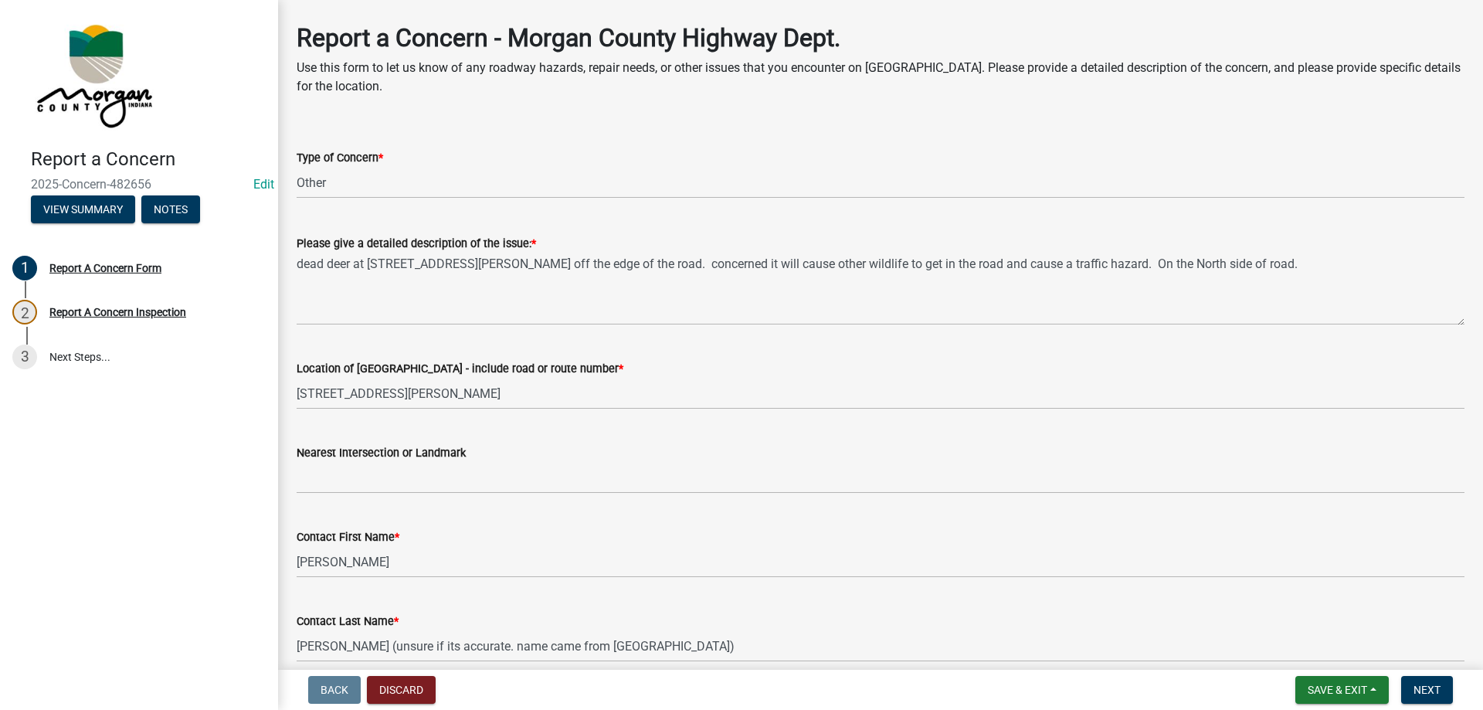
scroll to position [61, 0]
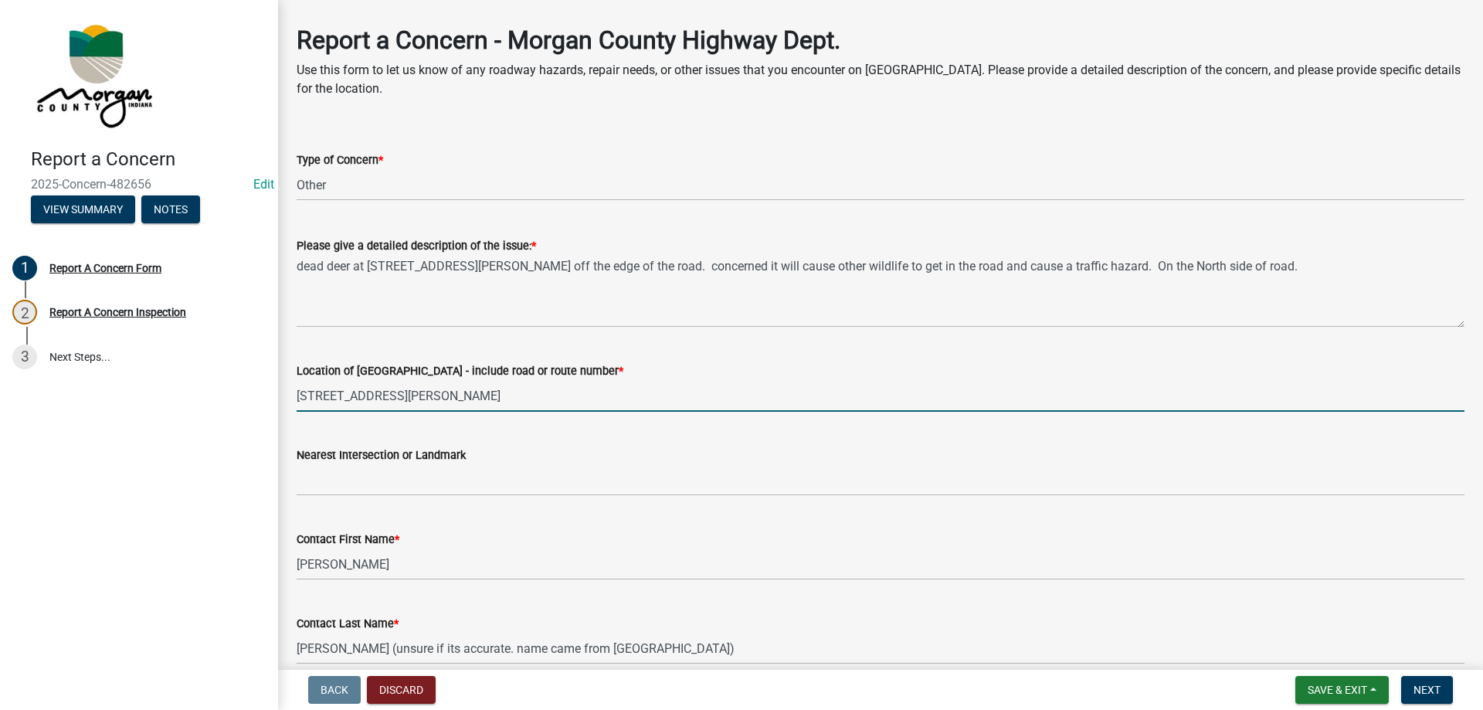
click at [351, 399] on input "10850 Mann Rd" at bounding box center [881, 396] width 1168 height 32
paste input "317-746-9373"
type input "317-746-9373"
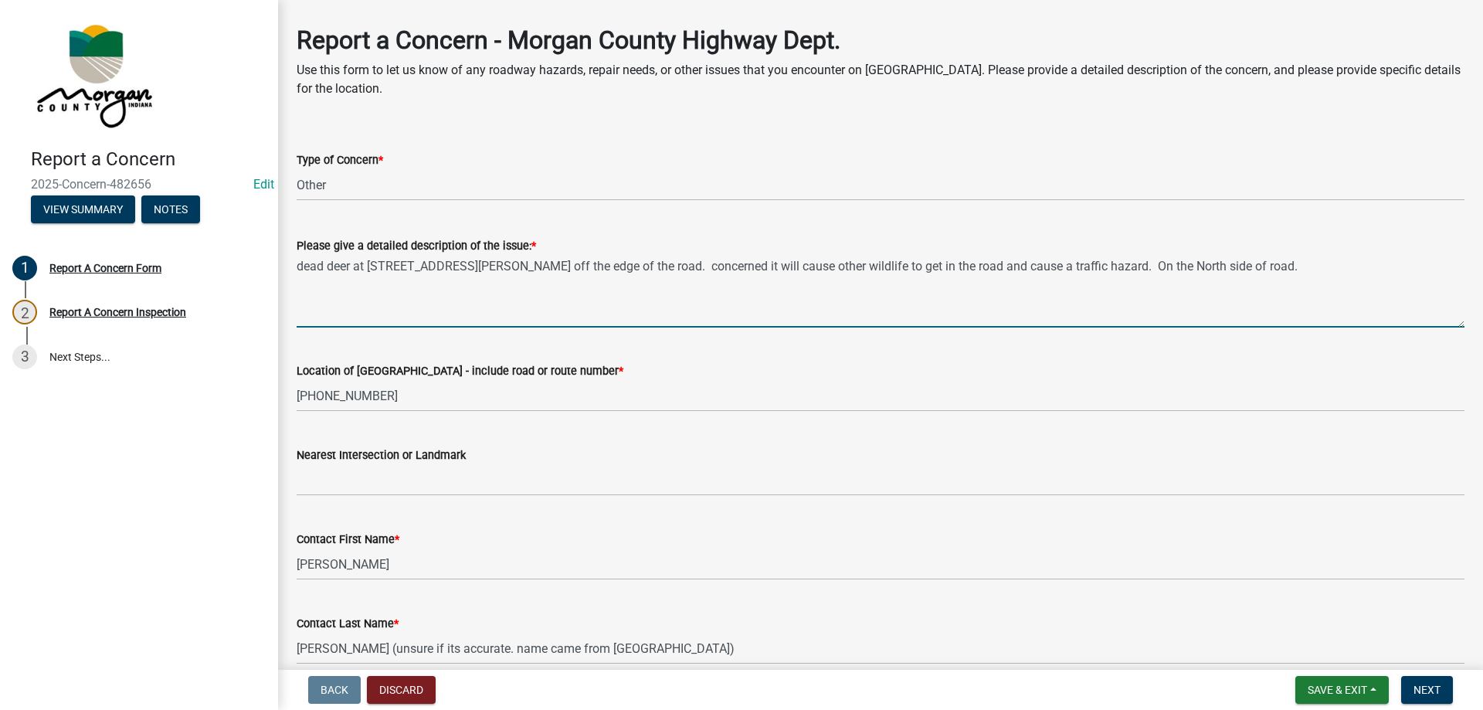
click at [387, 273] on textarea "dead deer at 10850 N Mann Rd off the edge of the road. concerned it will cause …" at bounding box center [881, 291] width 1168 height 73
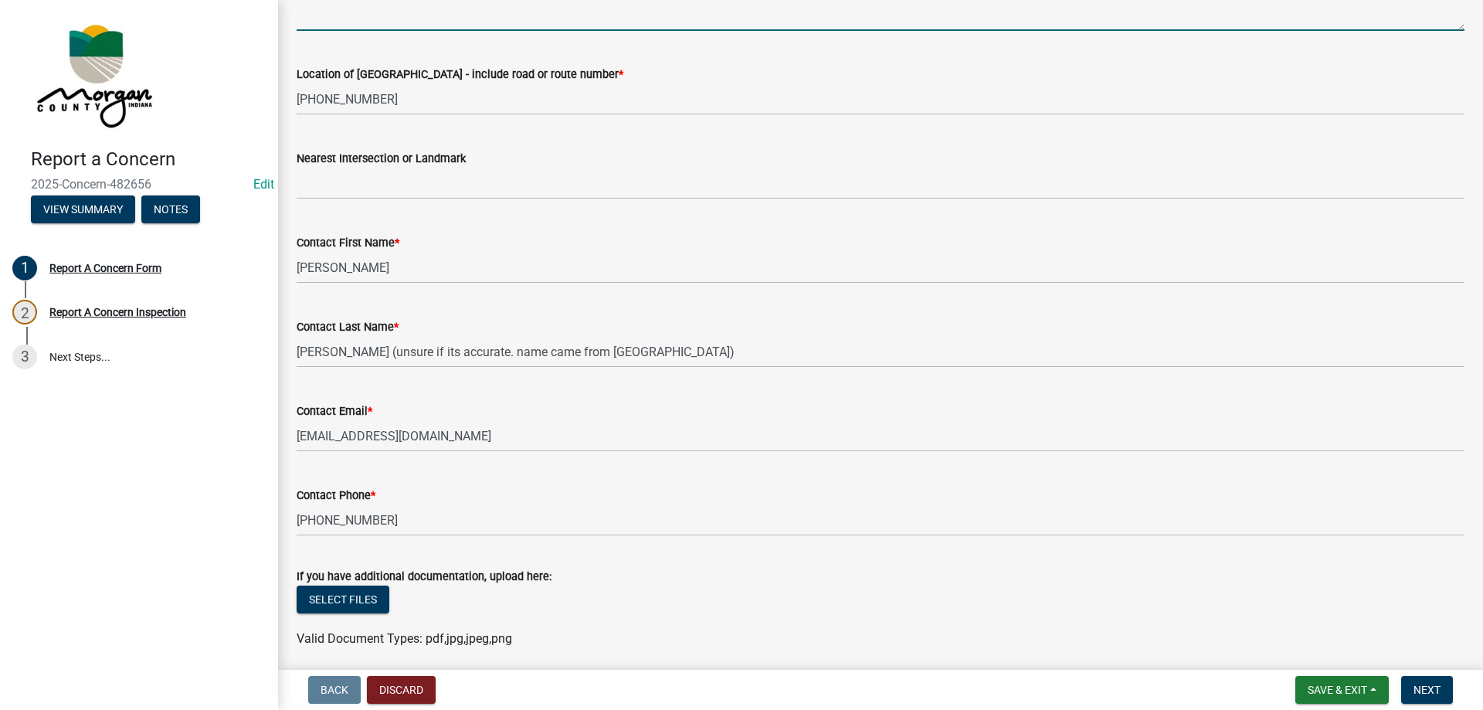
scroll to position [370, 0]
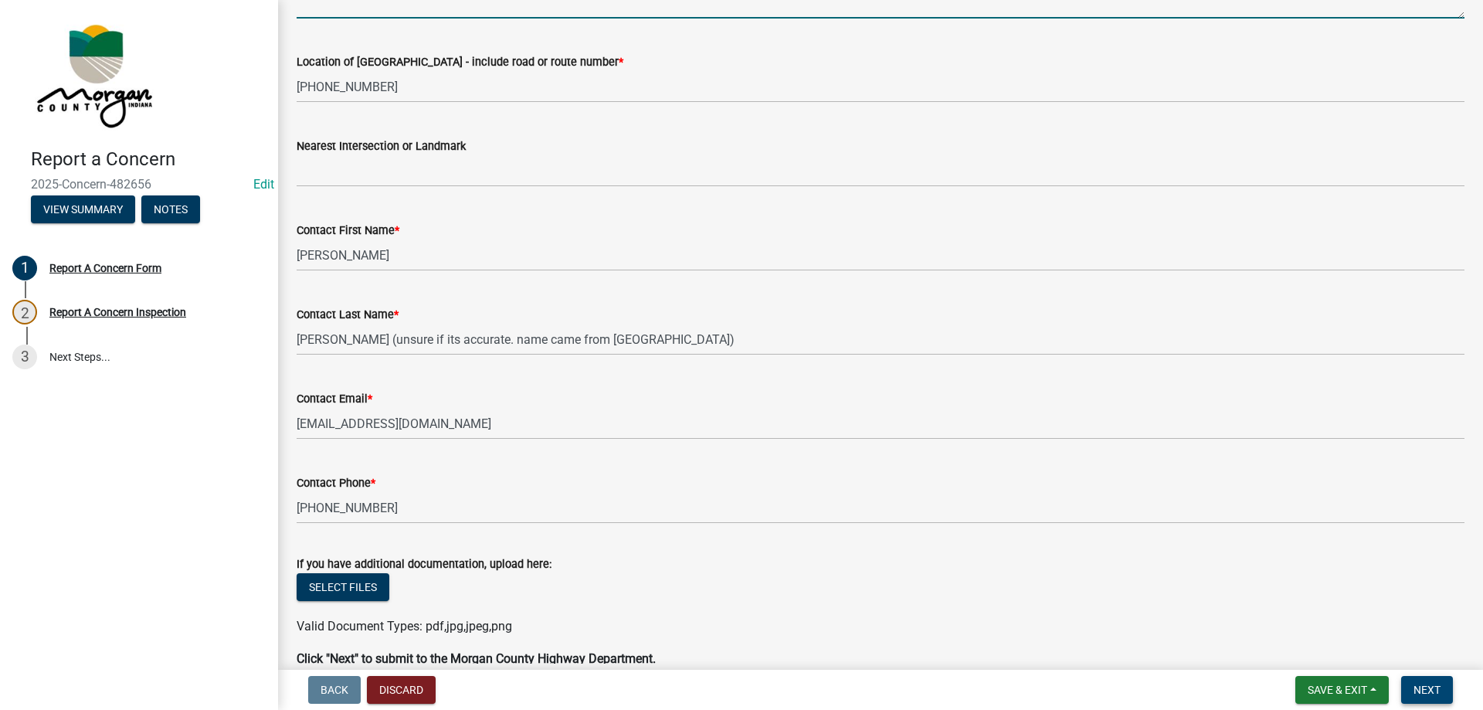
click at [1428, 697] on button "Next" at bounding box center [1427, 690] width 52 height 28
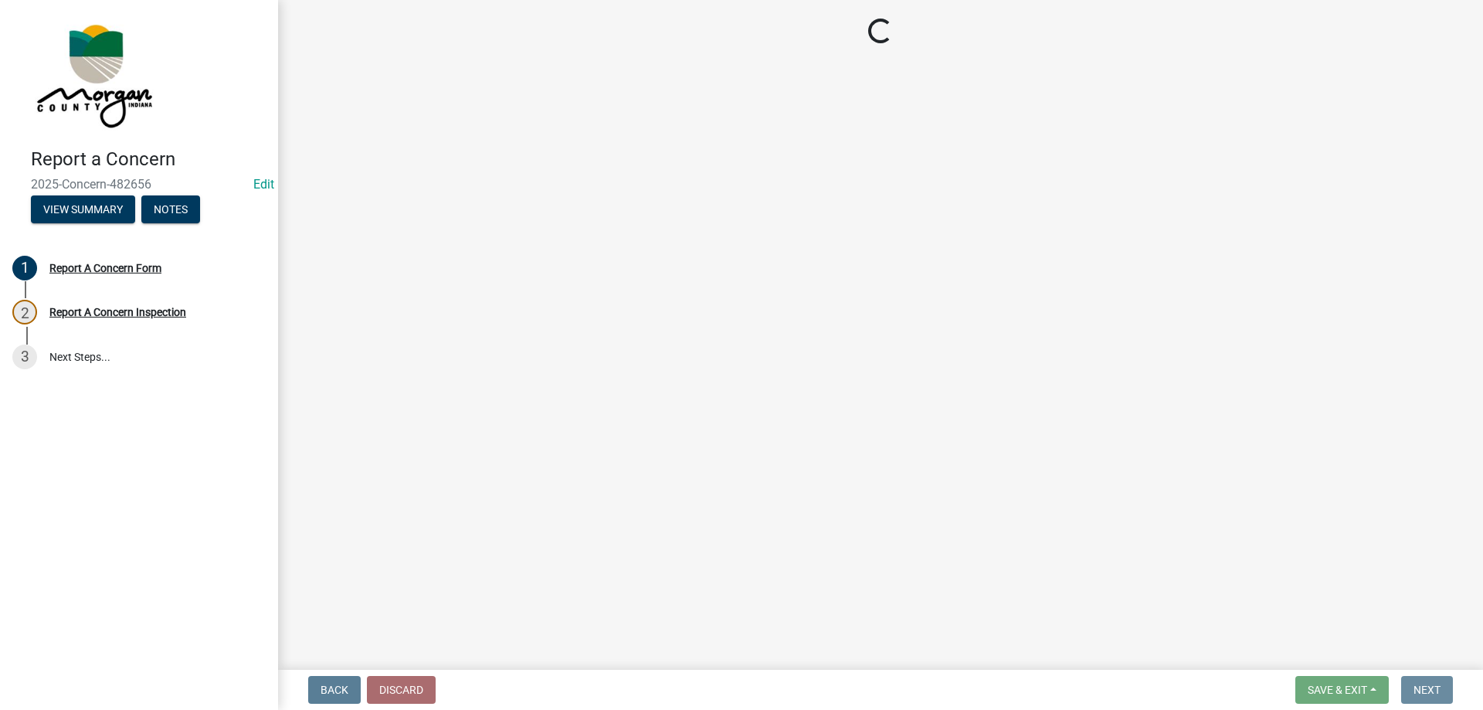
scroll to position [0, 0]
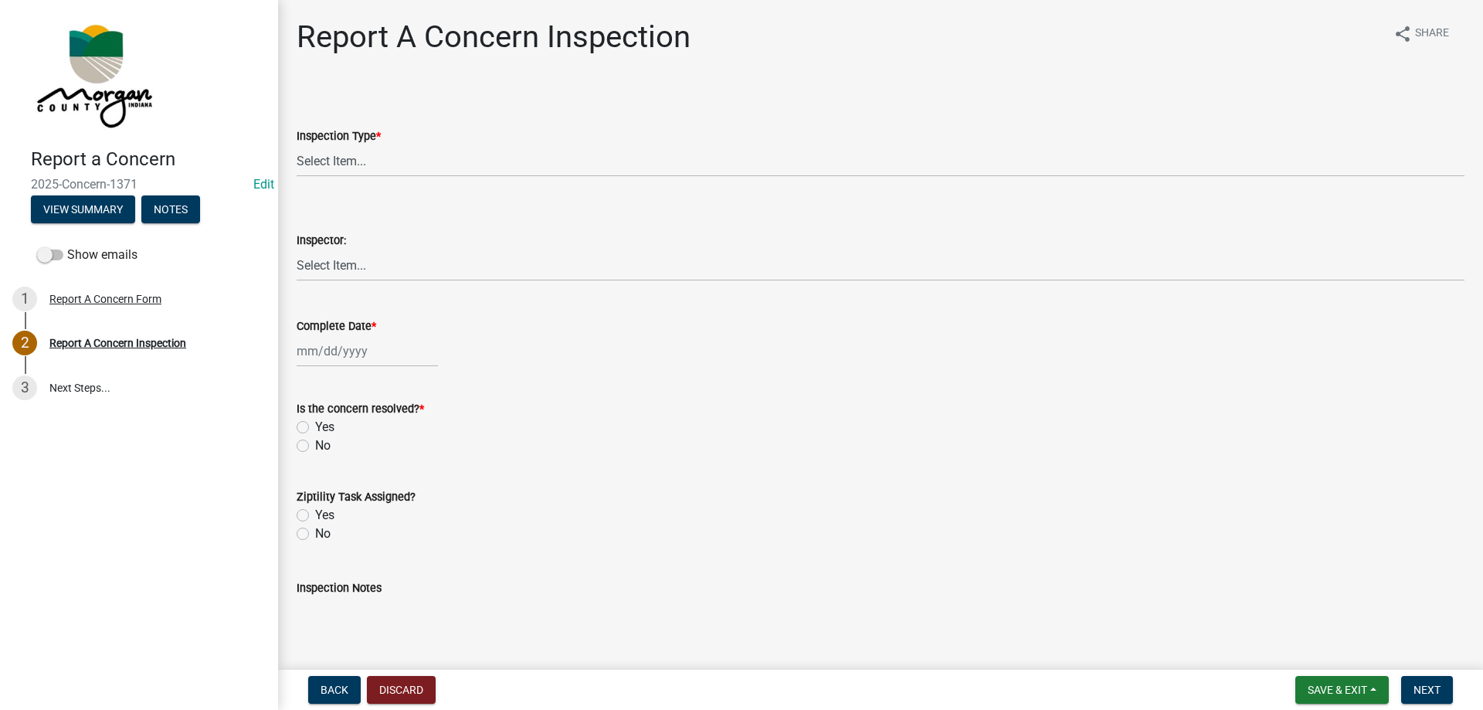
click at [528, 182] on wm-data-entity-input "Inspection Type * Select Item... Pot Hole Patching Ditch Tree Sign Mowing Culve…" at bounding box center [881, 139] width 1168 height 104
click at [484, 161] on select "Select Item... Pot Hole Patching Ditch Tree Sign Mowing Culvert Other" at bounding box center [881, 161] width 1168 height 32
click at [297, 145] on select "Select Item... Pot Hole Patching Ditch Tree Sign Mowing Culvert Other" at bounding box center [881, 161] width 1168 height 32
select select "3582e9dc-d8cd-4526-a2d9-157cc62522fd"
click at [365, 265] on select "Select Item... Charlie Wilson Justin Schneck Ron Owens John Grenier Eddie Fishe…" at bounding box center [881, 266] width 1168 height 32
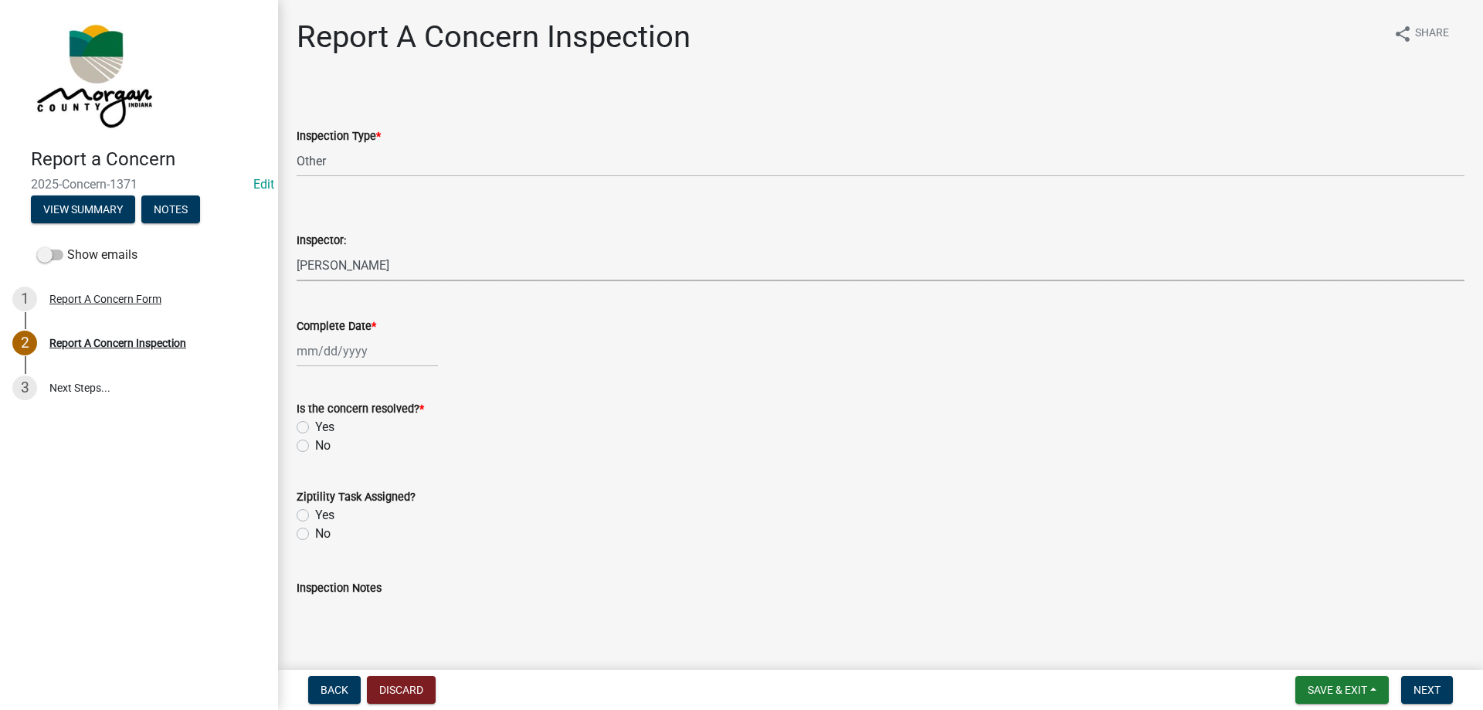
click at [297, 250] on select "Select Item... Charlie Wilson Justin Schneck Ron Owens John Grenier Eddie Fishe…" at bounding box center [881, 266] width 1168 height 32
select select "8bda91b2-ac7b-41e2-ae5b-cef6dd645a83"
click at [329, 355] on div at bounding box center [367, 351] width 141 height 32
select select "9"
select select "2025"
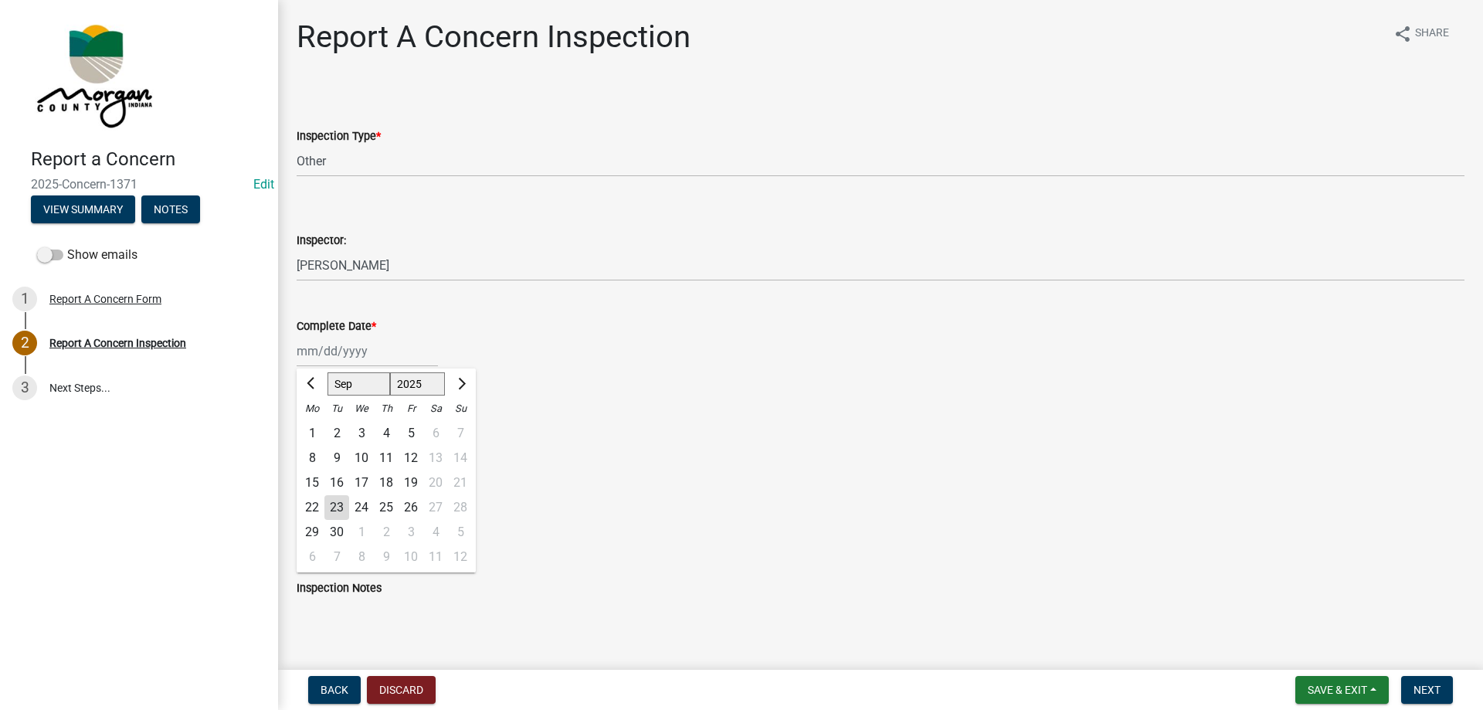
click at [336, 499] on div "23" at bounding box center [336, 507] width 25 height 25
type input "[DATE]"
click at [315, 429] on label "Yes" at bounding box center [324, 427] width 19 height 19
click at [315, 428] on input "Yes" at bounding box center [320, 423] width 10 height 10
radio input "true"
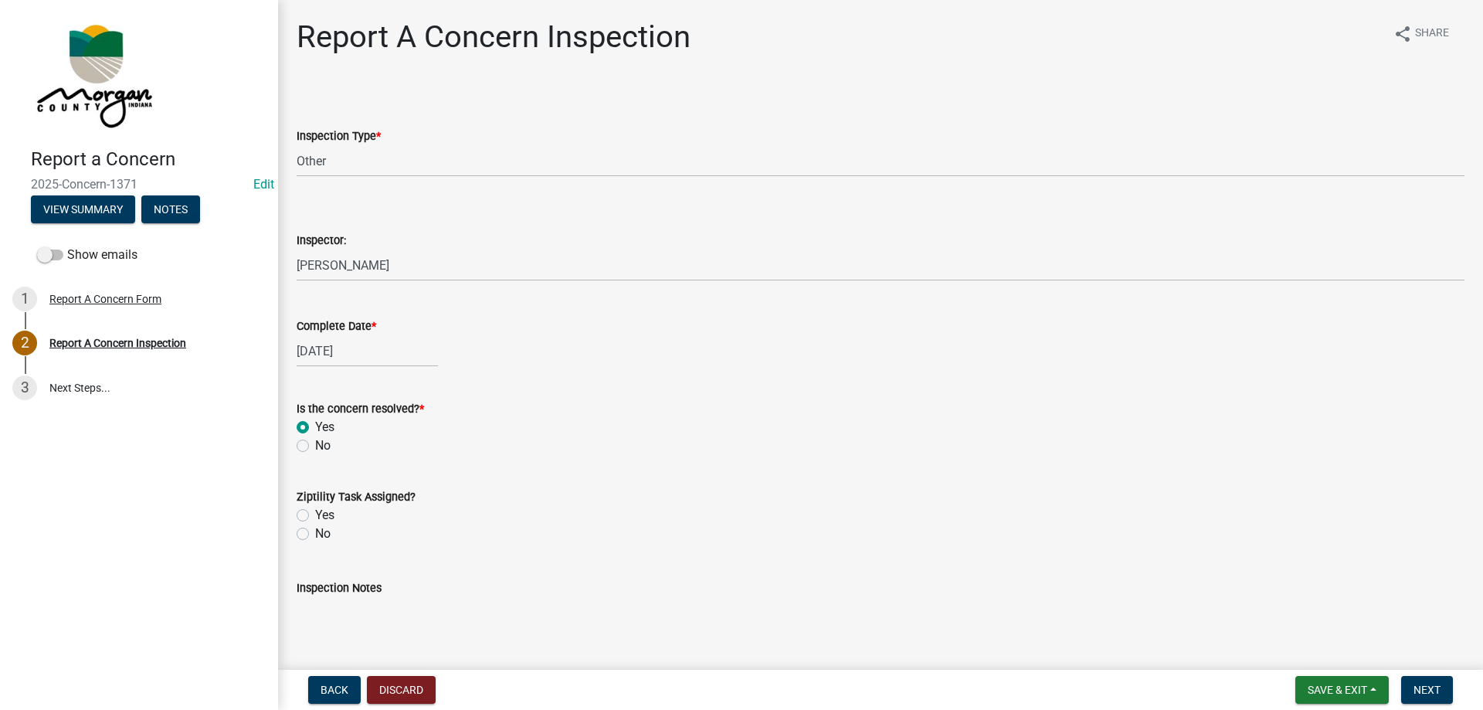
click at [315, 521] on label "Yes" at bounding box center [324, 515] width 19 height 19
click at [315, 516] on input "Yes" at bounding box center [320, 511] width 10 height 10
radio input "true"
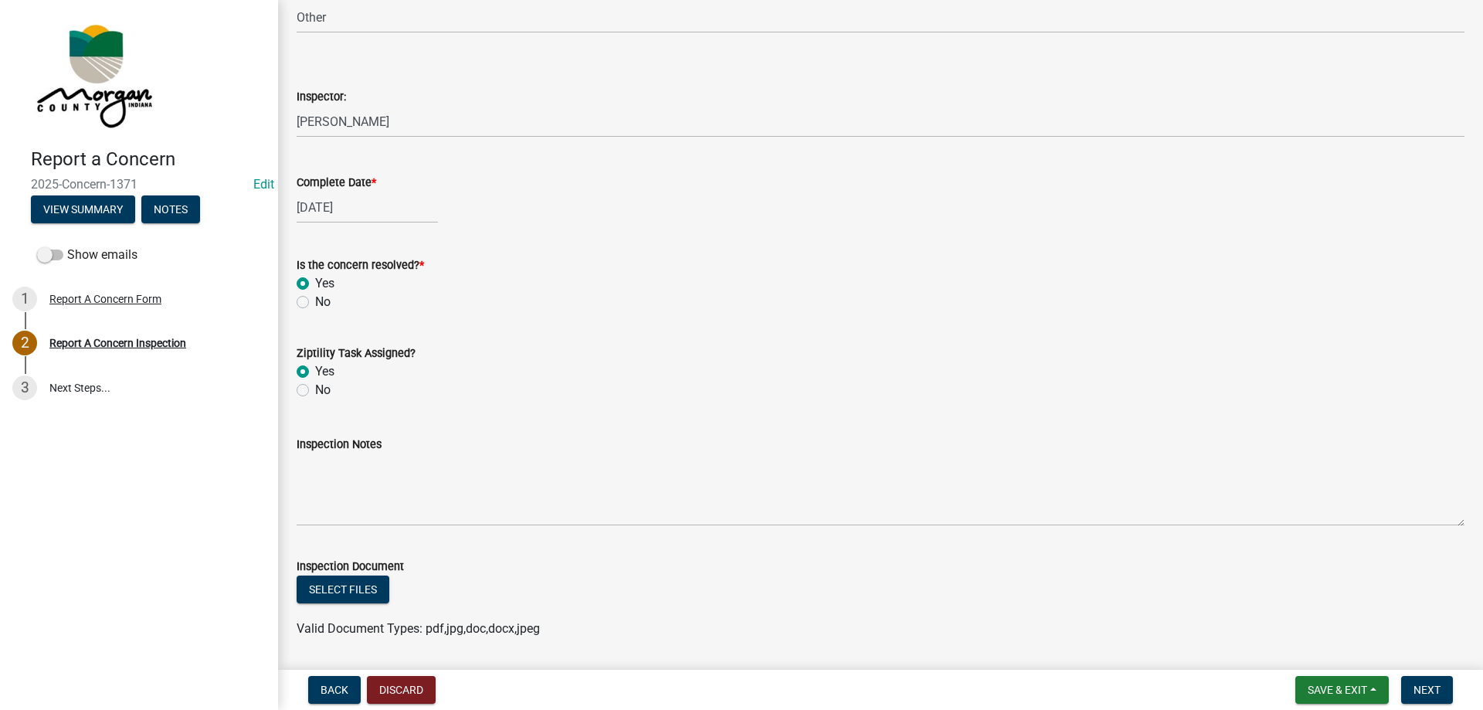
scroll to position [154, 0]
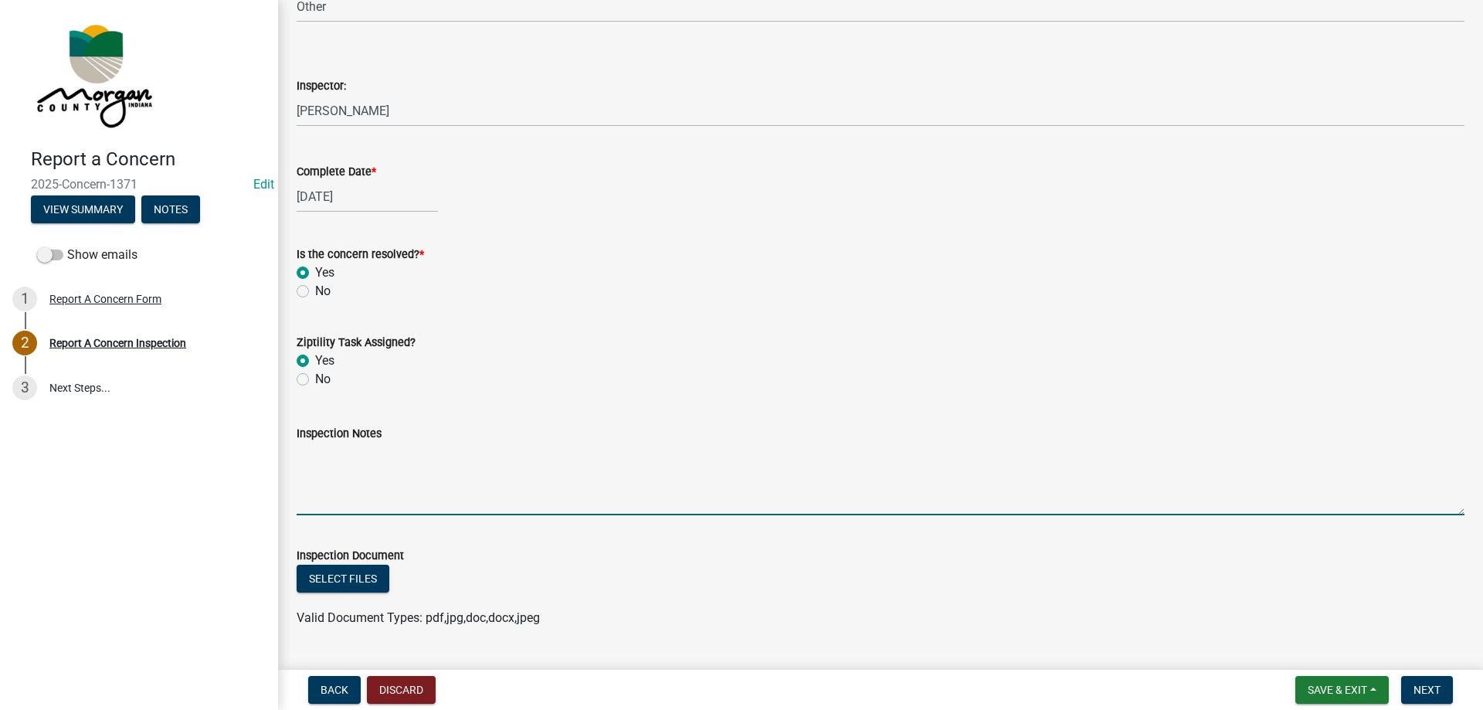
click at [399, 467] on textarea "Inspection Notes" at bounding box center [881, 479] width 1168 height 73
click at [315, 382] on label "No" at bounding box center [322, 379] width 15 height 19
click at [315, 380] on input "No" at bounding box center [320, 375] width 10 height 10
radio input "true"
click at [375, 482] on textarea "Inspection Notes" at bounding box center [881, 479] width 1168 height 73
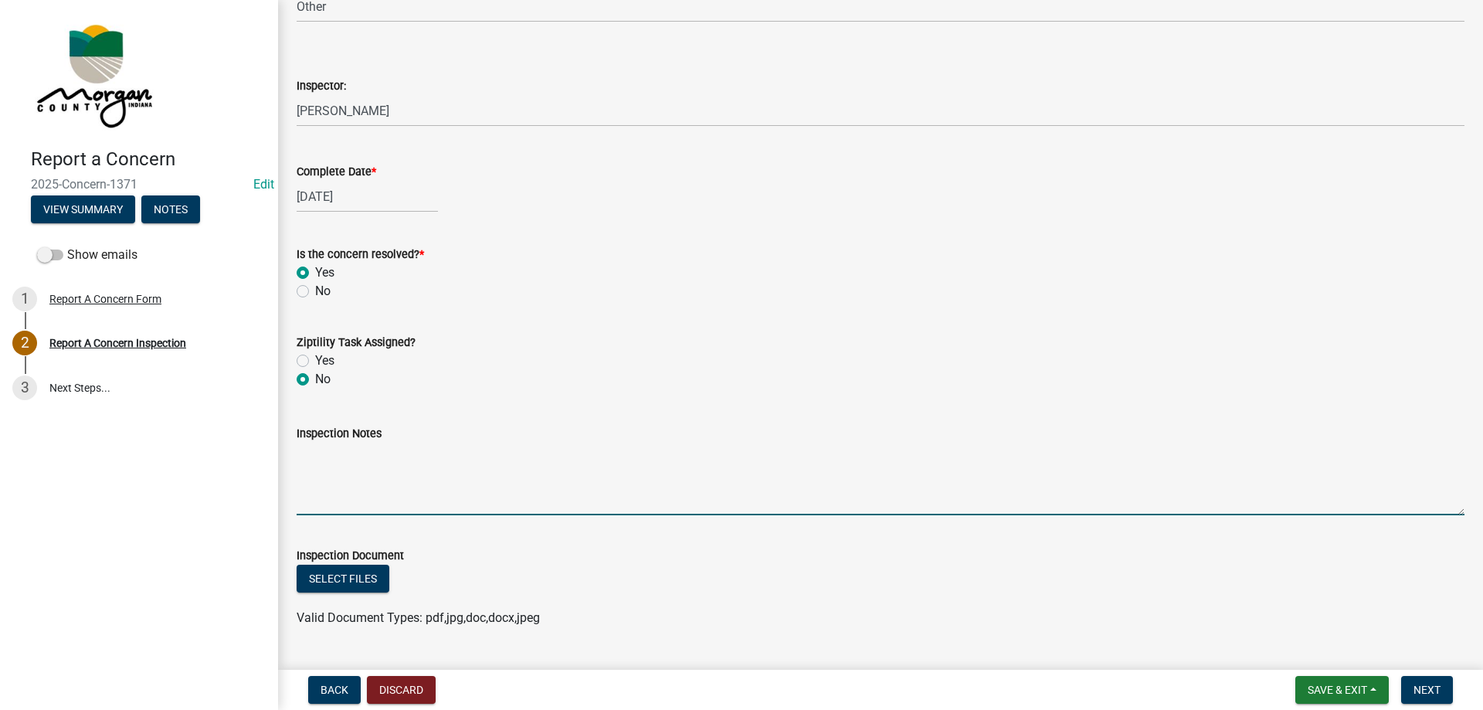
click at [315, 358] on label "Yes" at bounding box center [324, 360] width 19 height 19
click at [315, 358] on input "Yes" at bounding box center [320, 356] width 10 height 10
radio input "true"
click at [394, 469] on textarea "Inspection Notes" at bounding box center [881, 479] width 1168 height 73
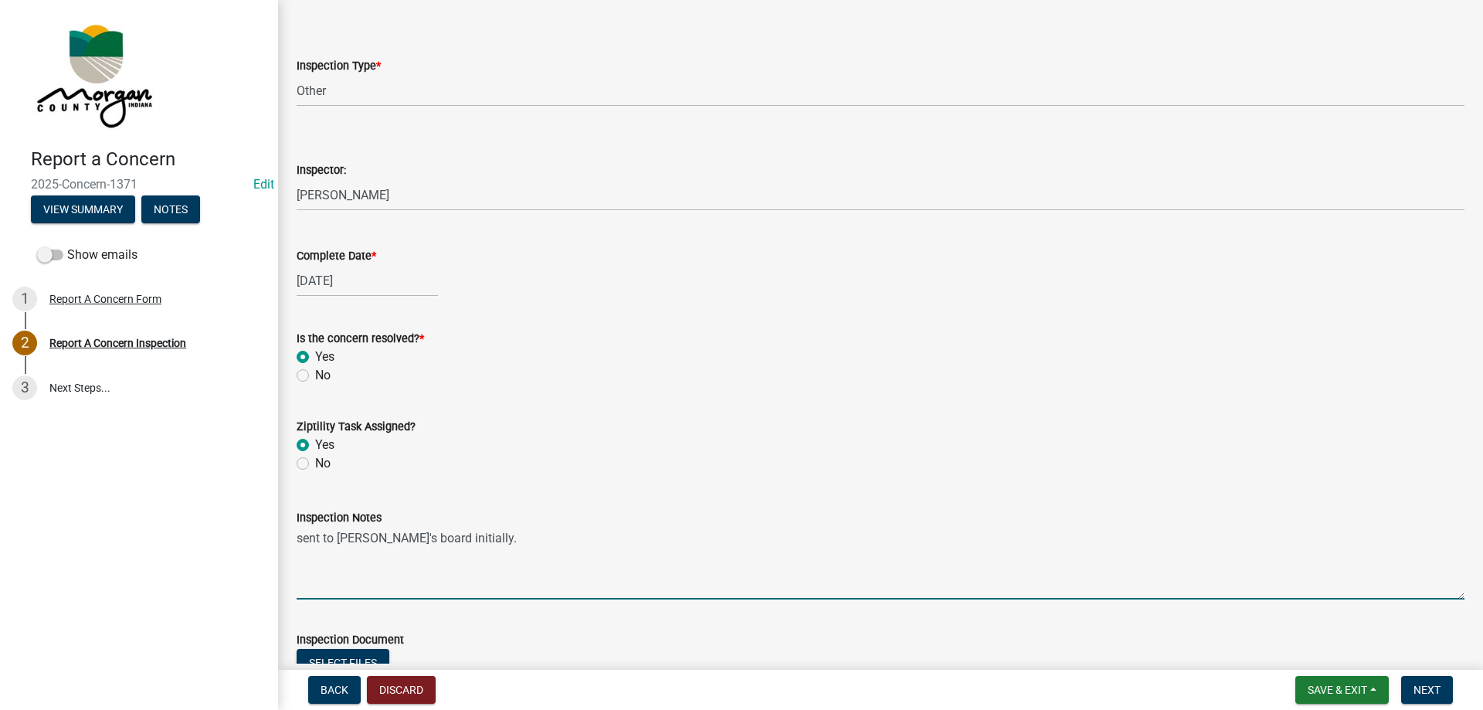
scroll to position [192, 0]
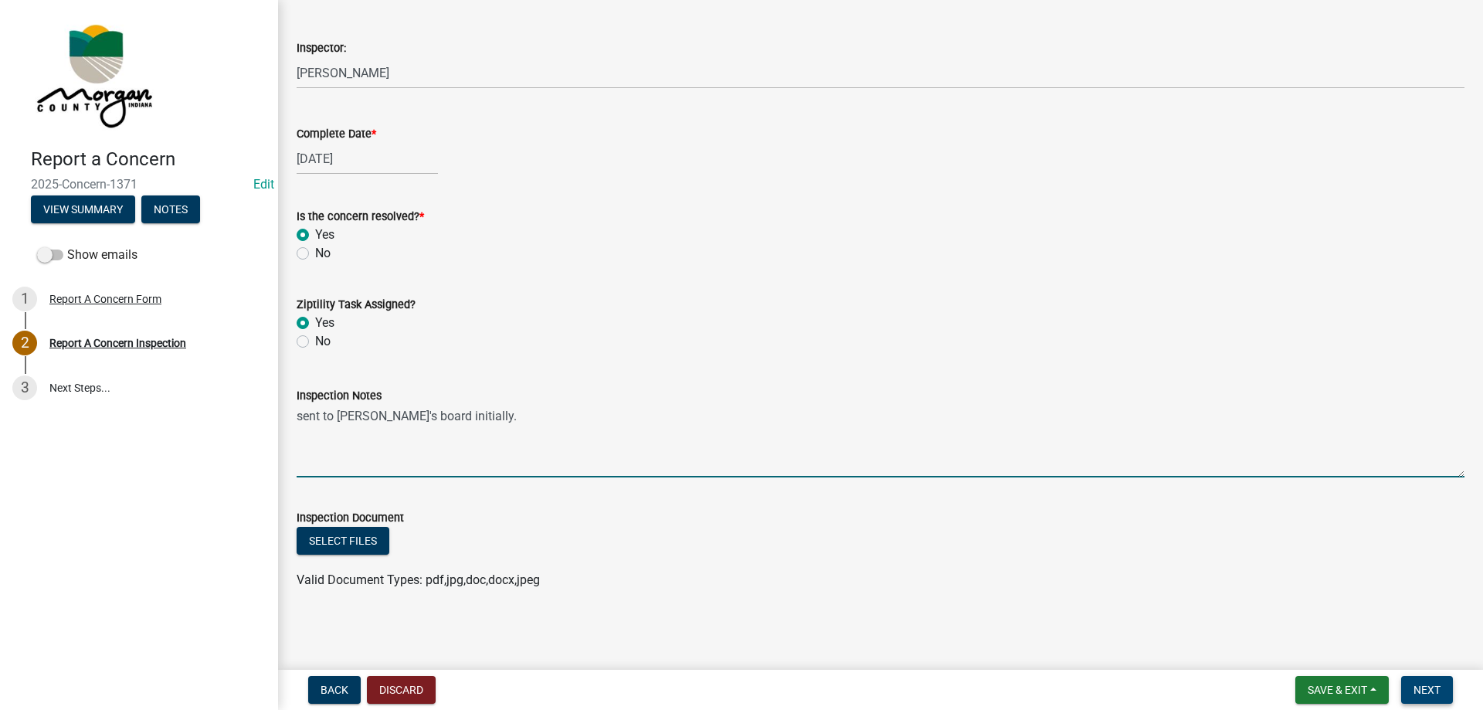
type textarea "sent to charlie's board initially."
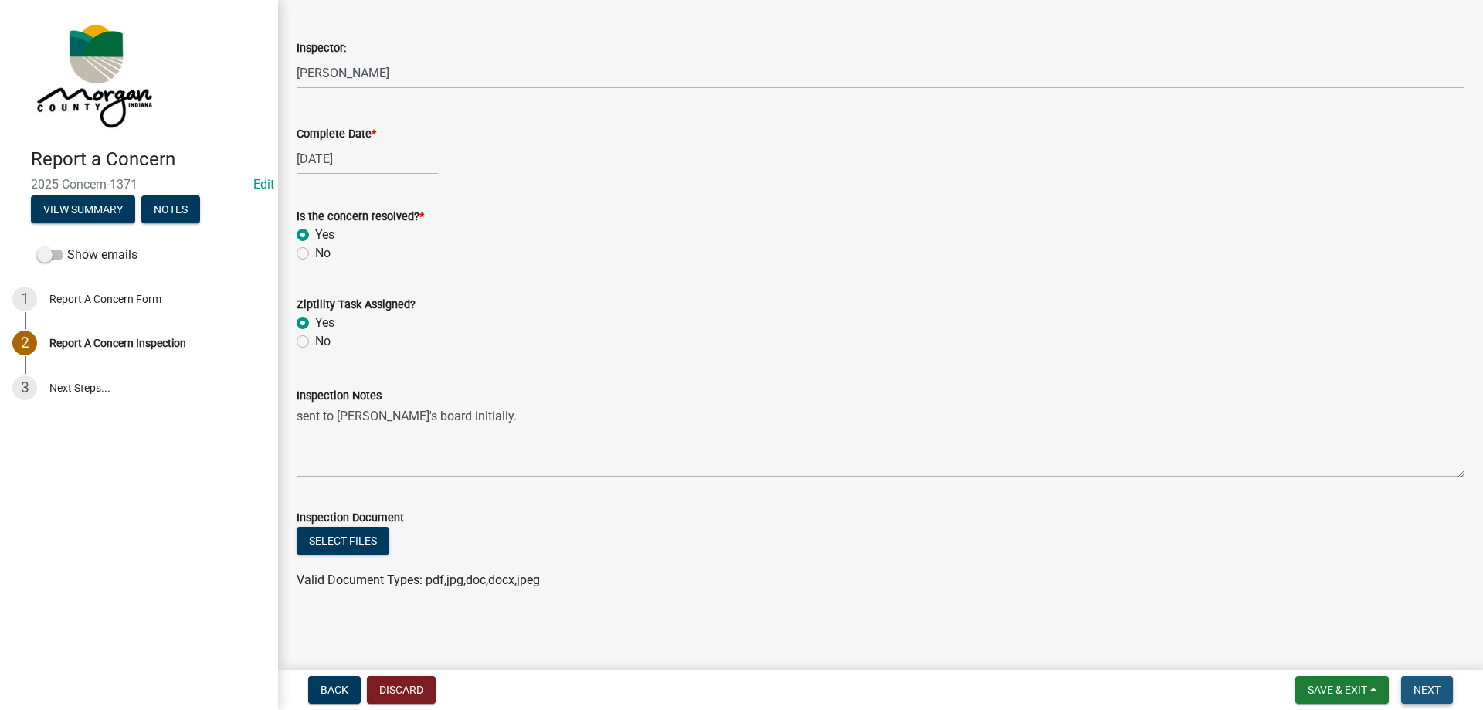
click at [1427, 687] on span "Next" at bounding box center [1427, 690] width 27 height 12
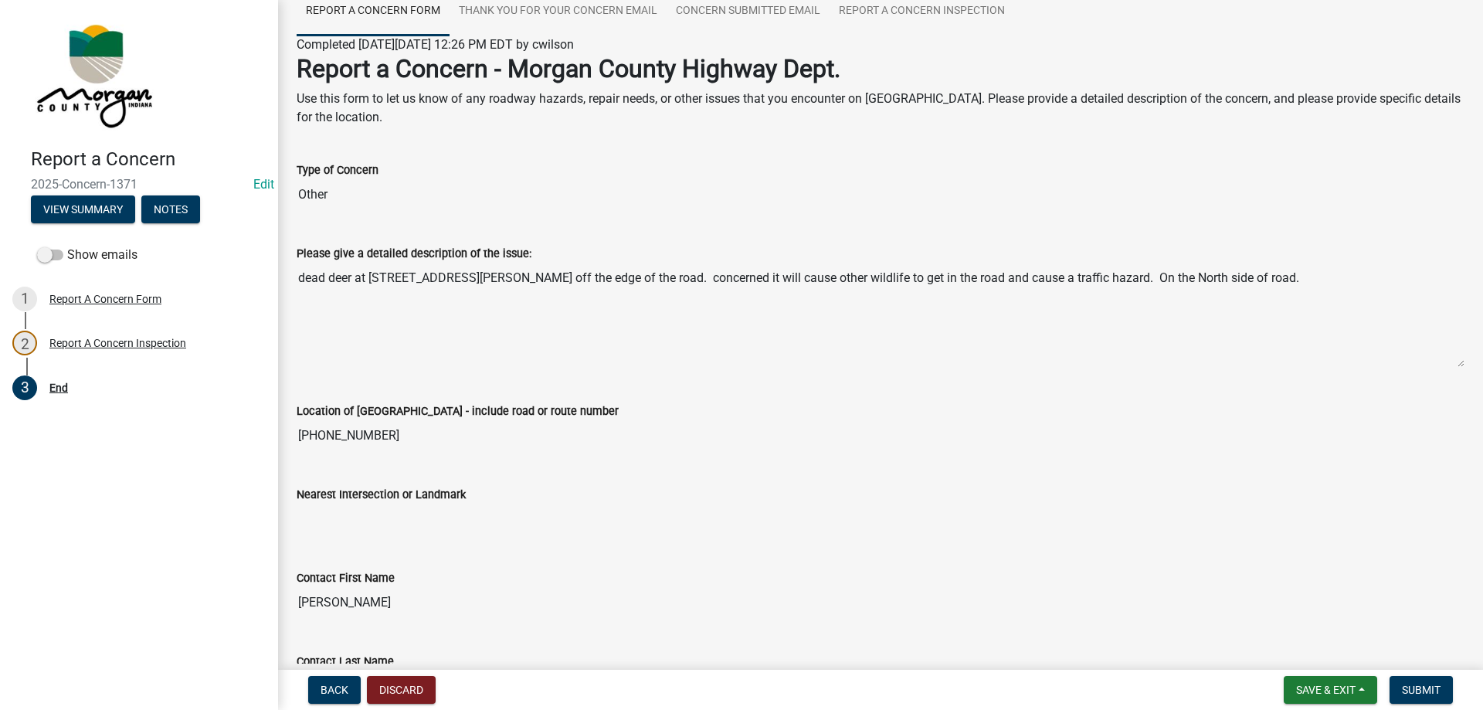
scroll to position [309, 0]
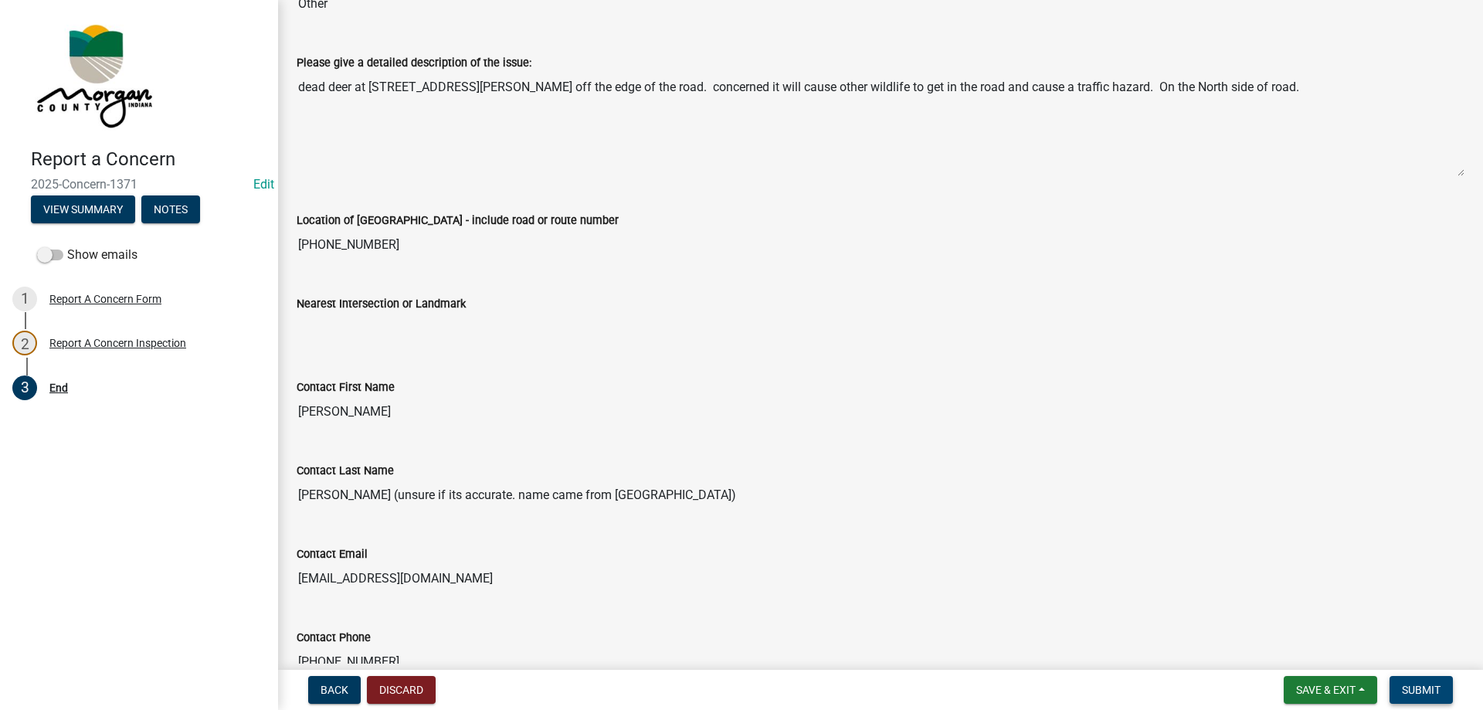
click at [1433, 684] on span "Submit" at bounding box center [1421, 690] width 39 height 12
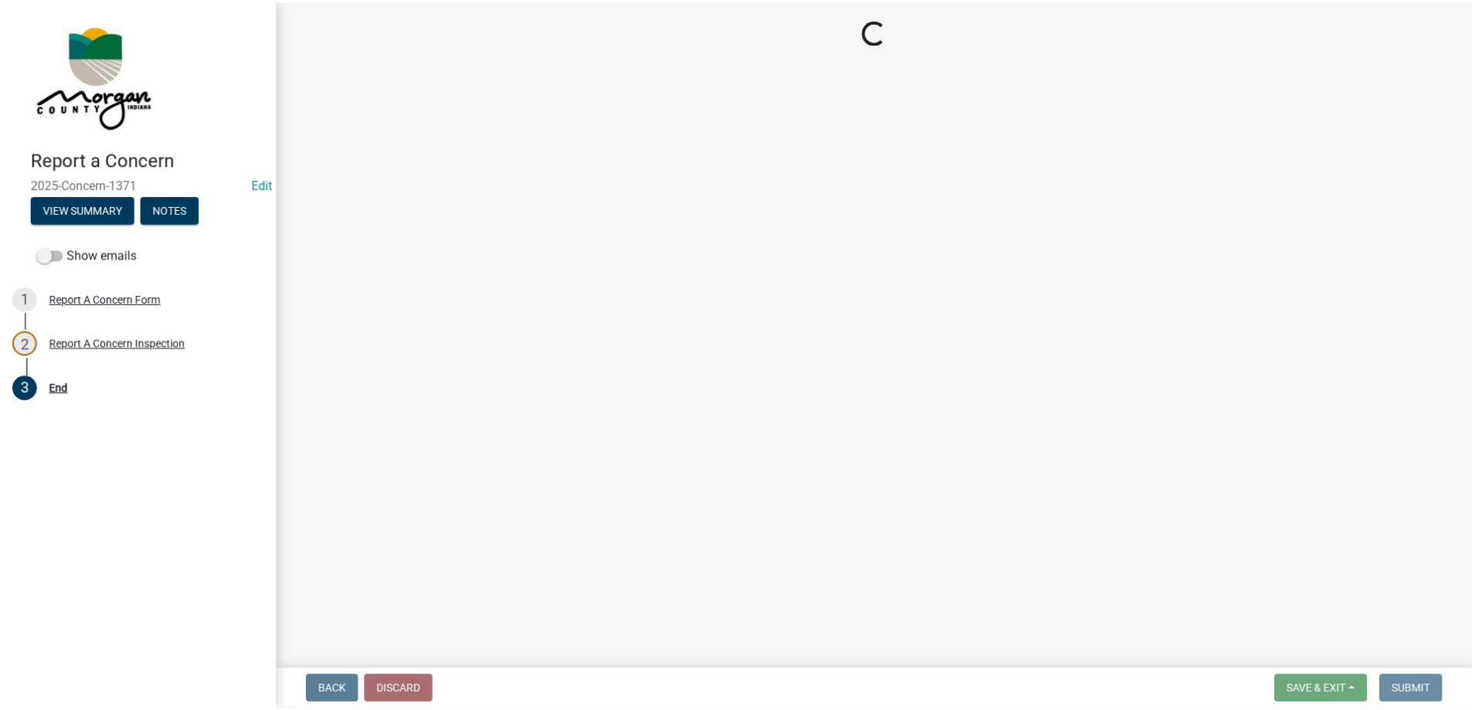
scroll to position [0, 0]
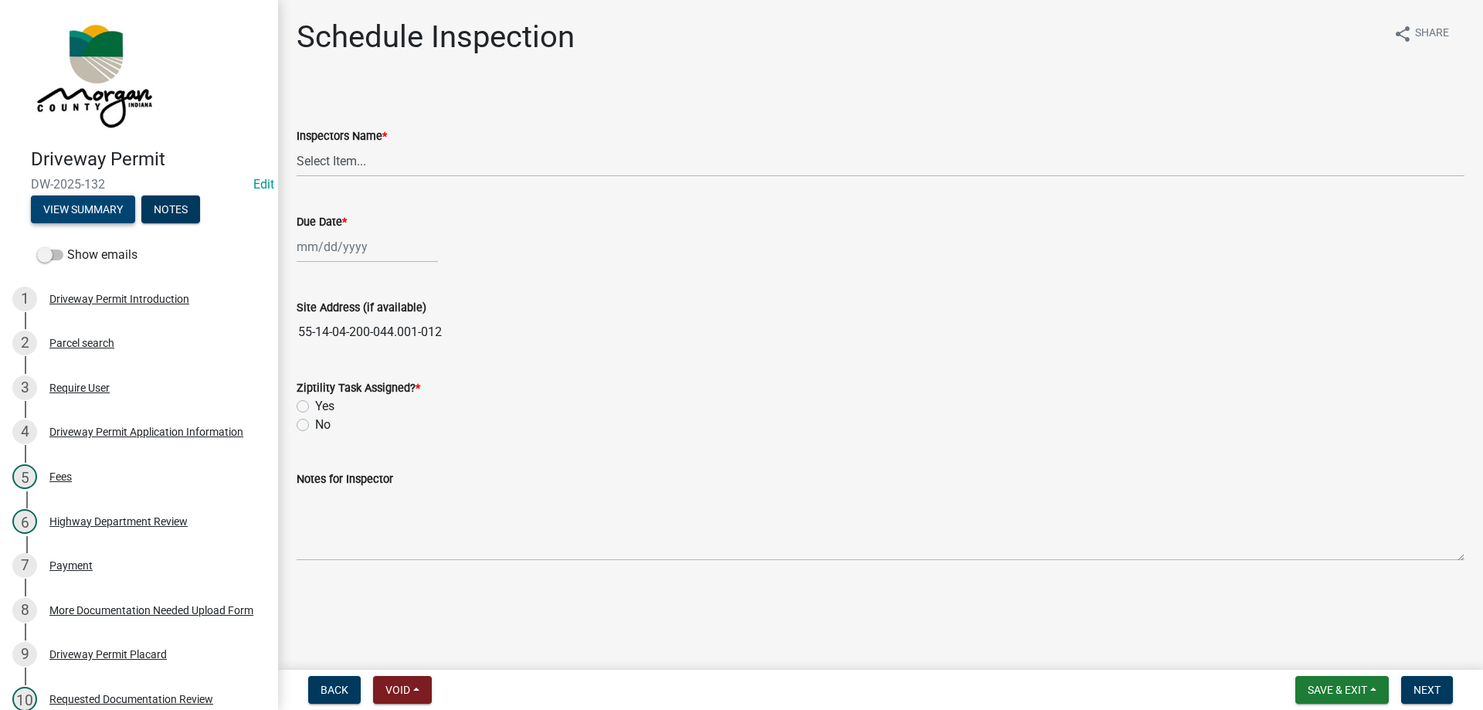
click at [100, 202] on button "View Summary" at bounding box center [83, 209] width 104 height 28
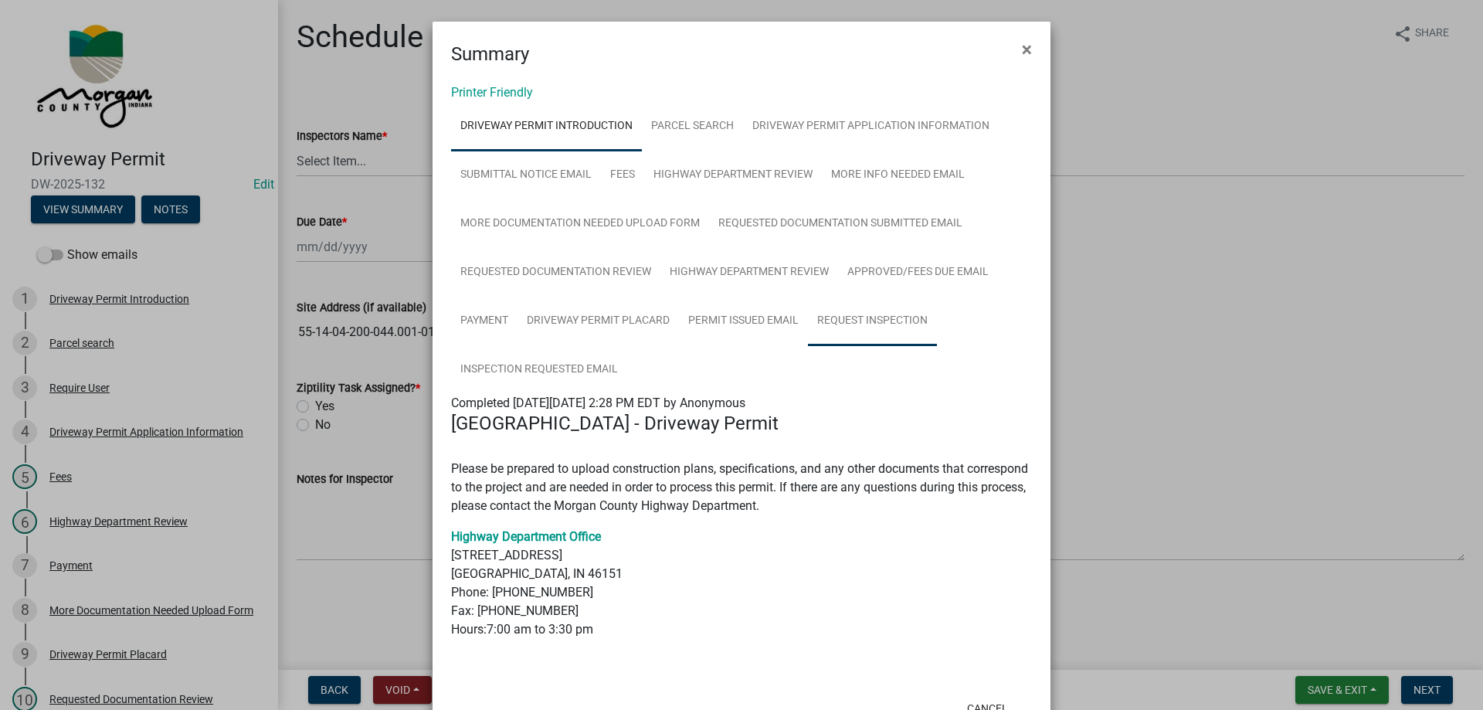
click at [845, 316] on link "Request Inspection" at bounding box center [872, 321] width 129 height 49
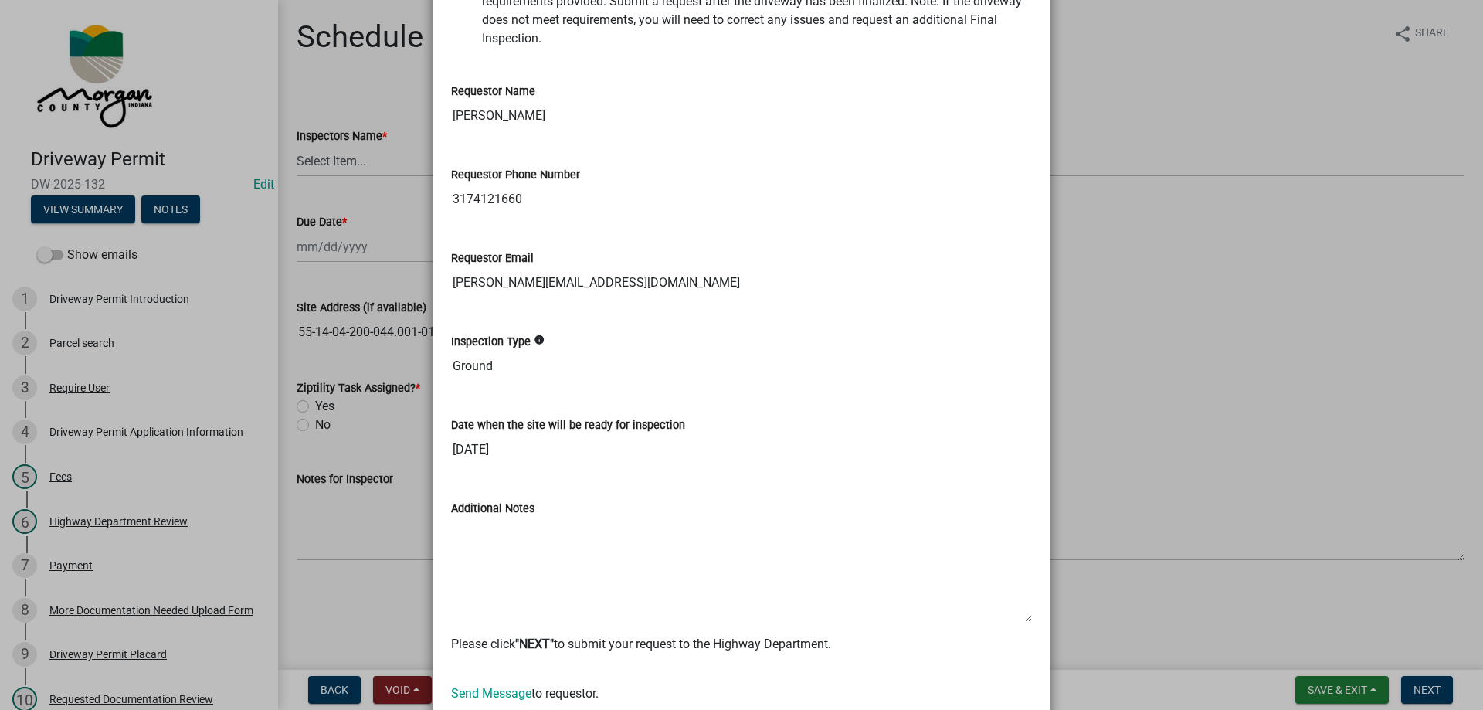
scroll to position [560, 0]
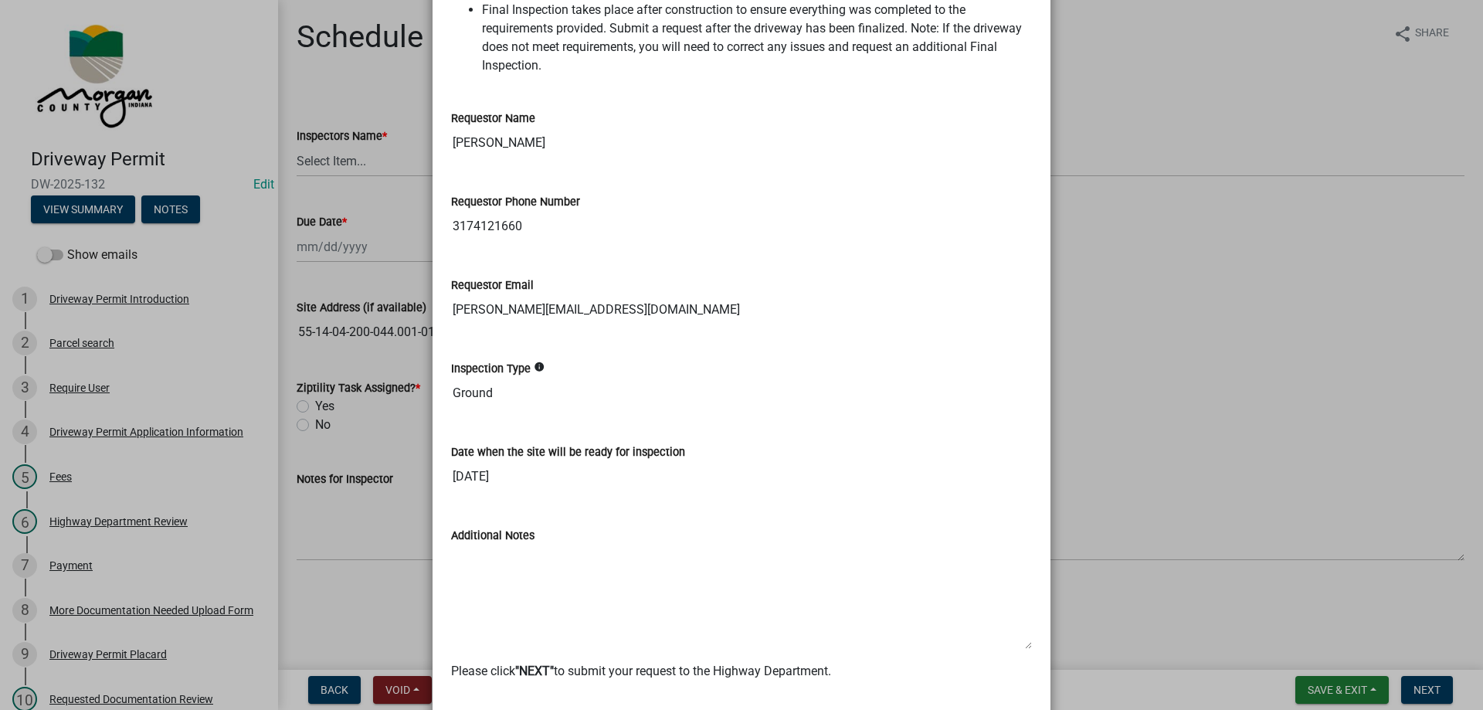
click at [481, 158] on input "[PERSON_NAME]" at bounding box center [741, 142] width 581 height 31
click at [508, 242] on input "3174121660" at bounding box center [741, 226] width 581 height 31
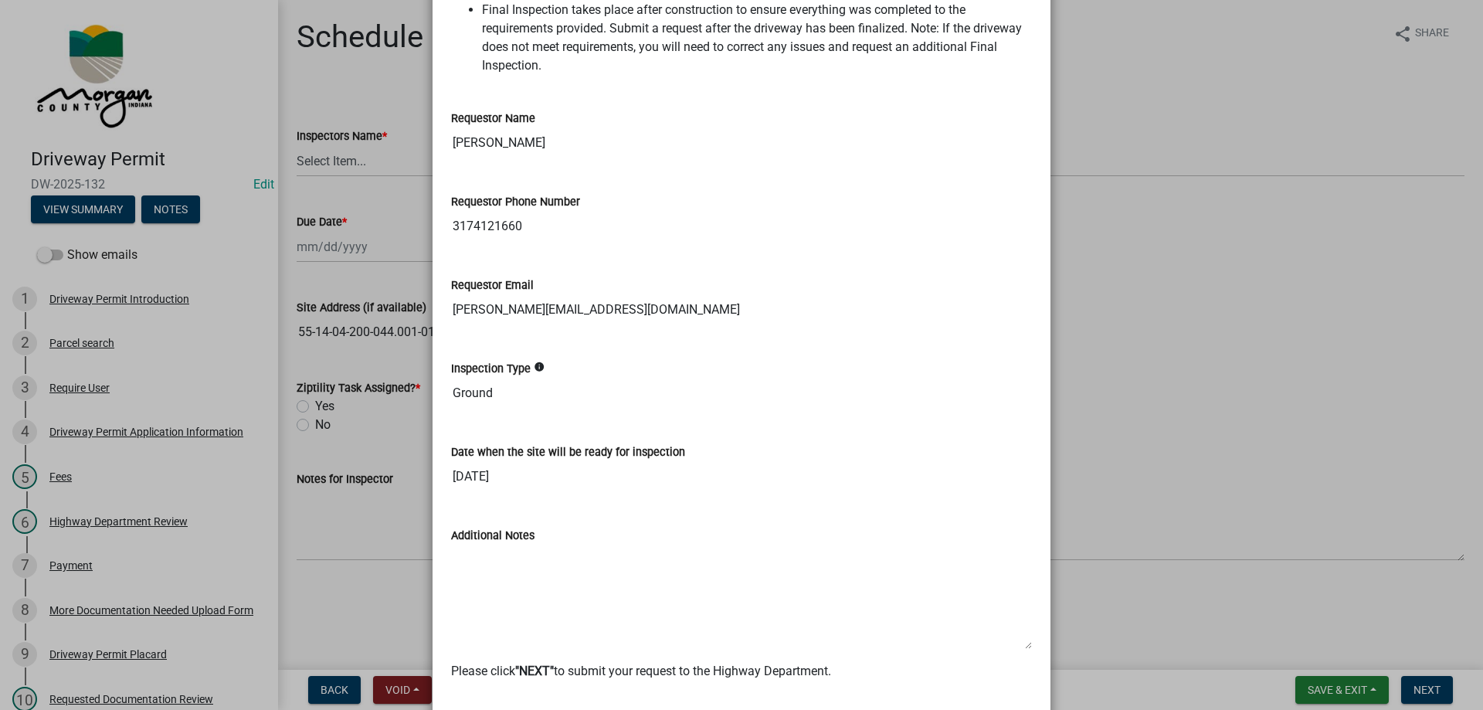
click at [531, 325] on input "[PERSON_NAME][EMAIL_ADDRESS][DOMAIN_NAME]" at bounding box center [741, 309] width 581 height 31
click at [534, 325] on input "[PERSON_NAME][EMAIL_ADDRESS][DOMAIN_NAME]" at bounding box center [741, 309] width 581 height 31
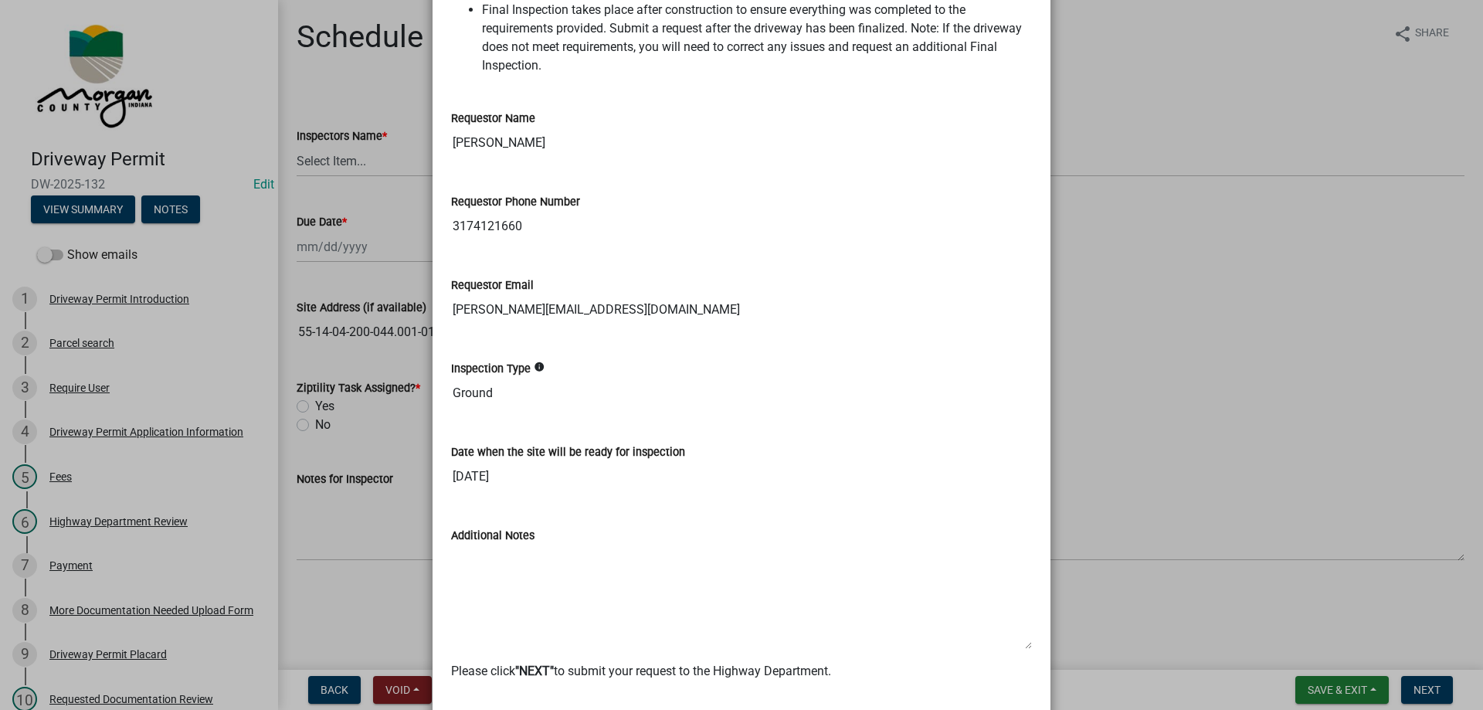
click at [535, 325] on input "[PERSON_NAME][EMAIL_ADDRESS][DOMAIN_NAME]" at bounding box center [741, 309] width 581 height 31
click at [477, 409] on input "Ground" at bounding box center [741, 393] width 581 height 31
click at [503, 491] on input "[DATE]" at bounding box center [741, 476] width 581 height 31
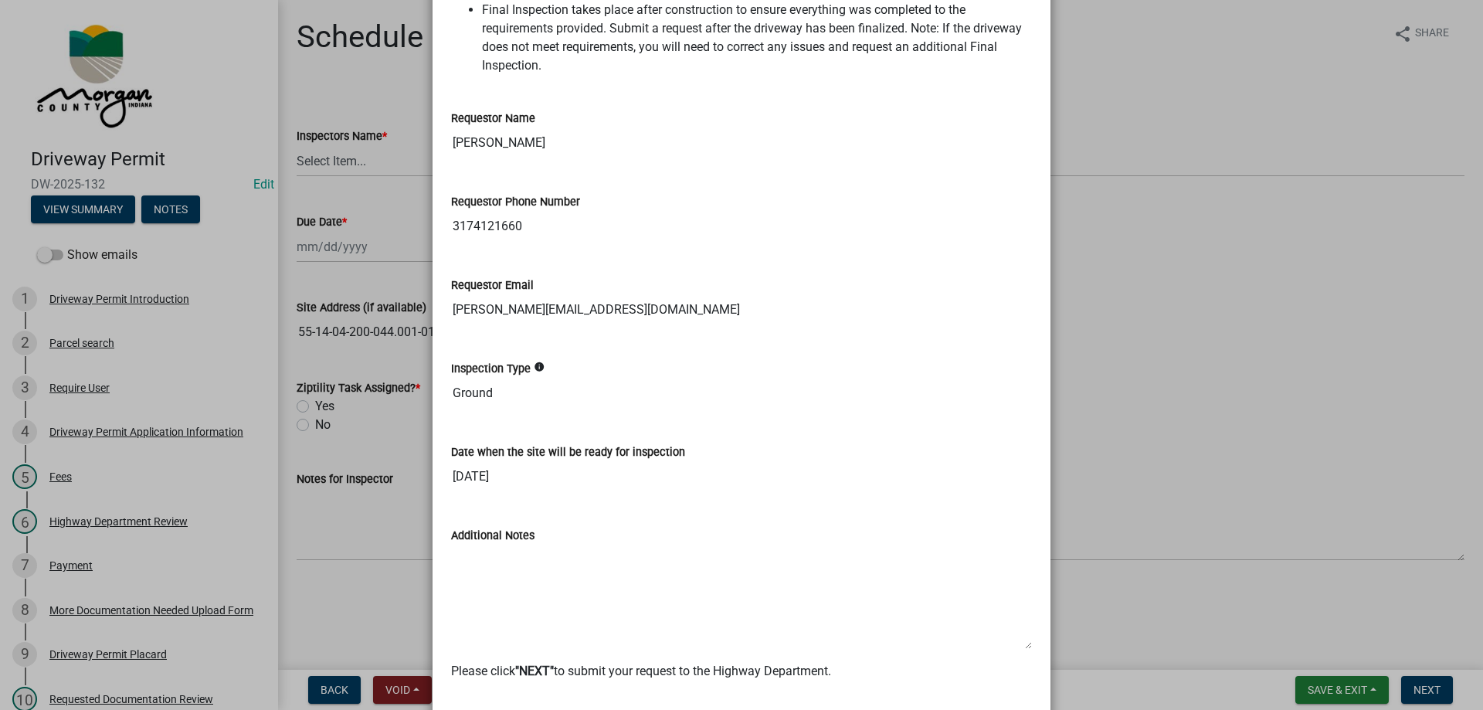
click at [501, 488] on input "[DATE]" at bounding box center [741, 476] width 581 height 31
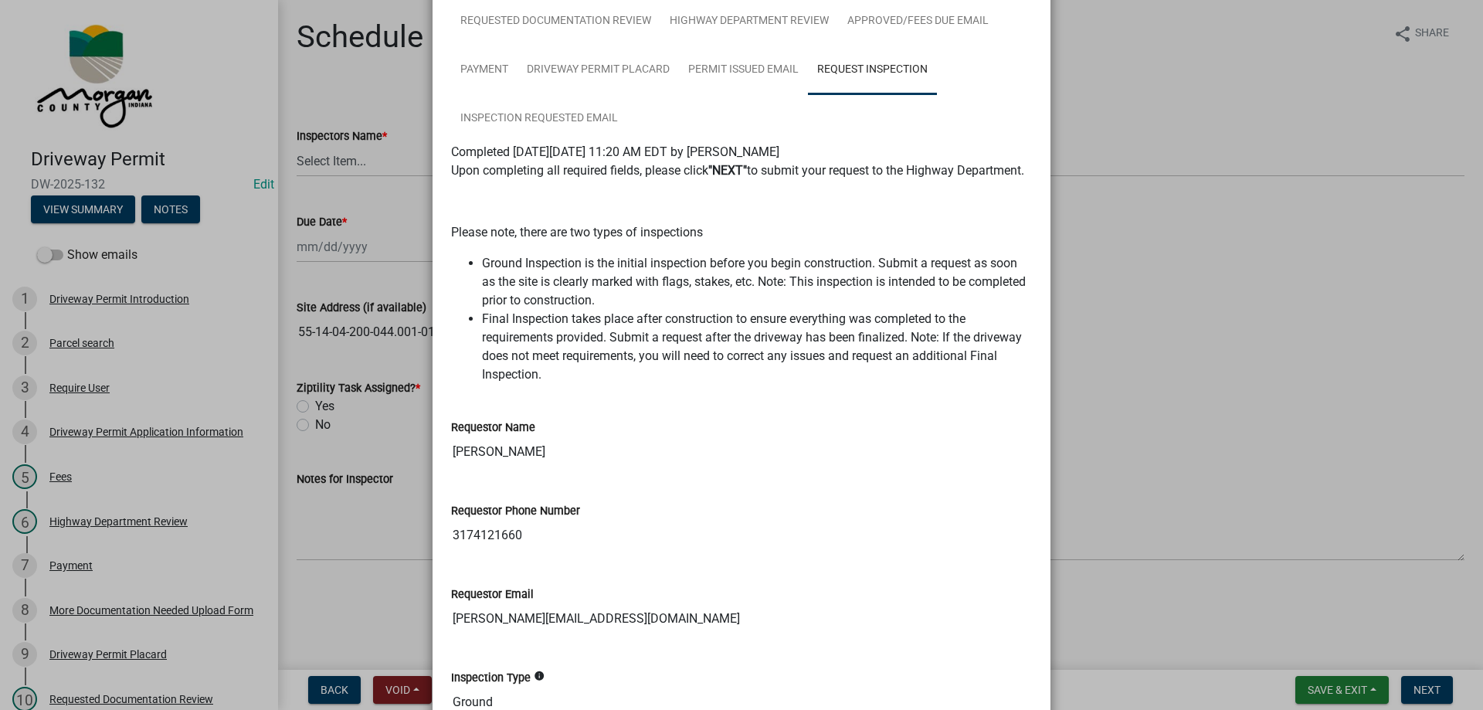
scroll to position [0, 0]
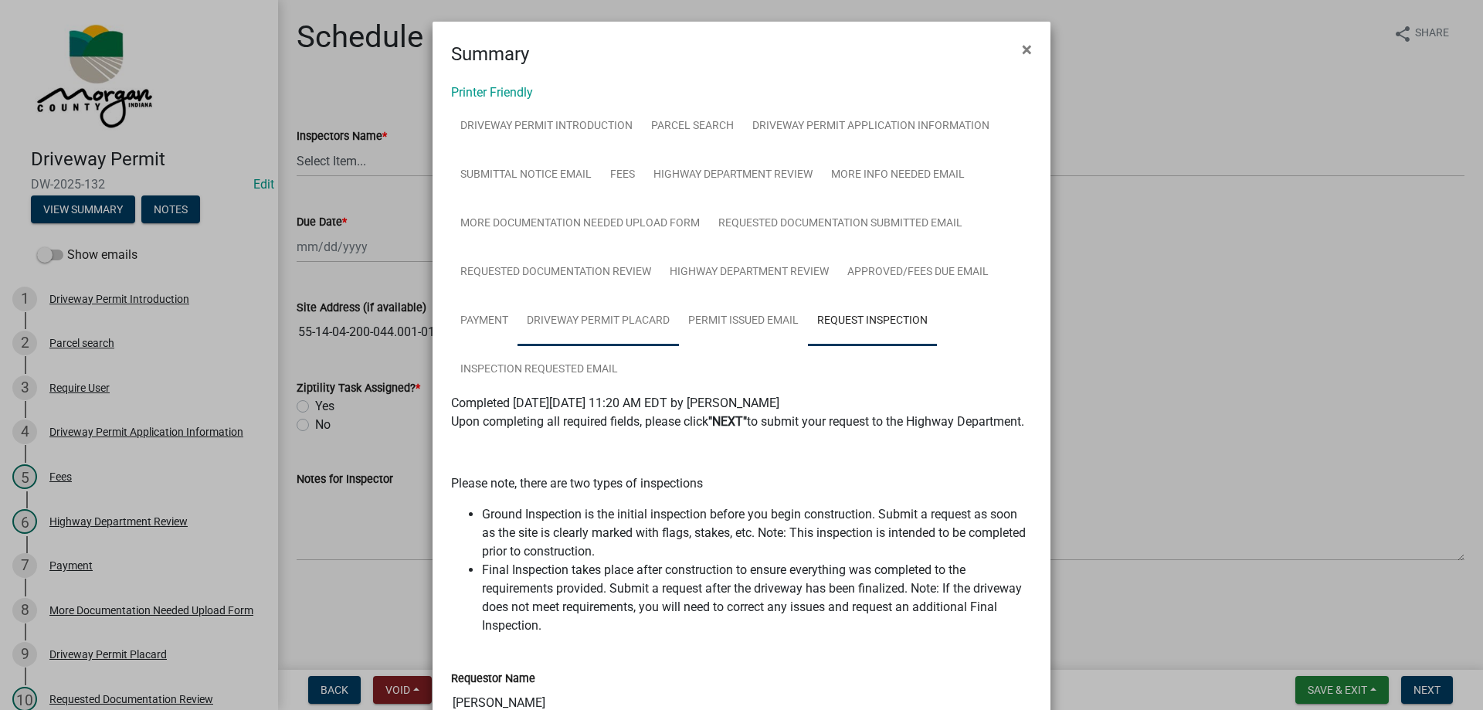
click at [612, 321] on link "Driveway Permit Placard" at bounding box center [598, 321] width 161 height 49
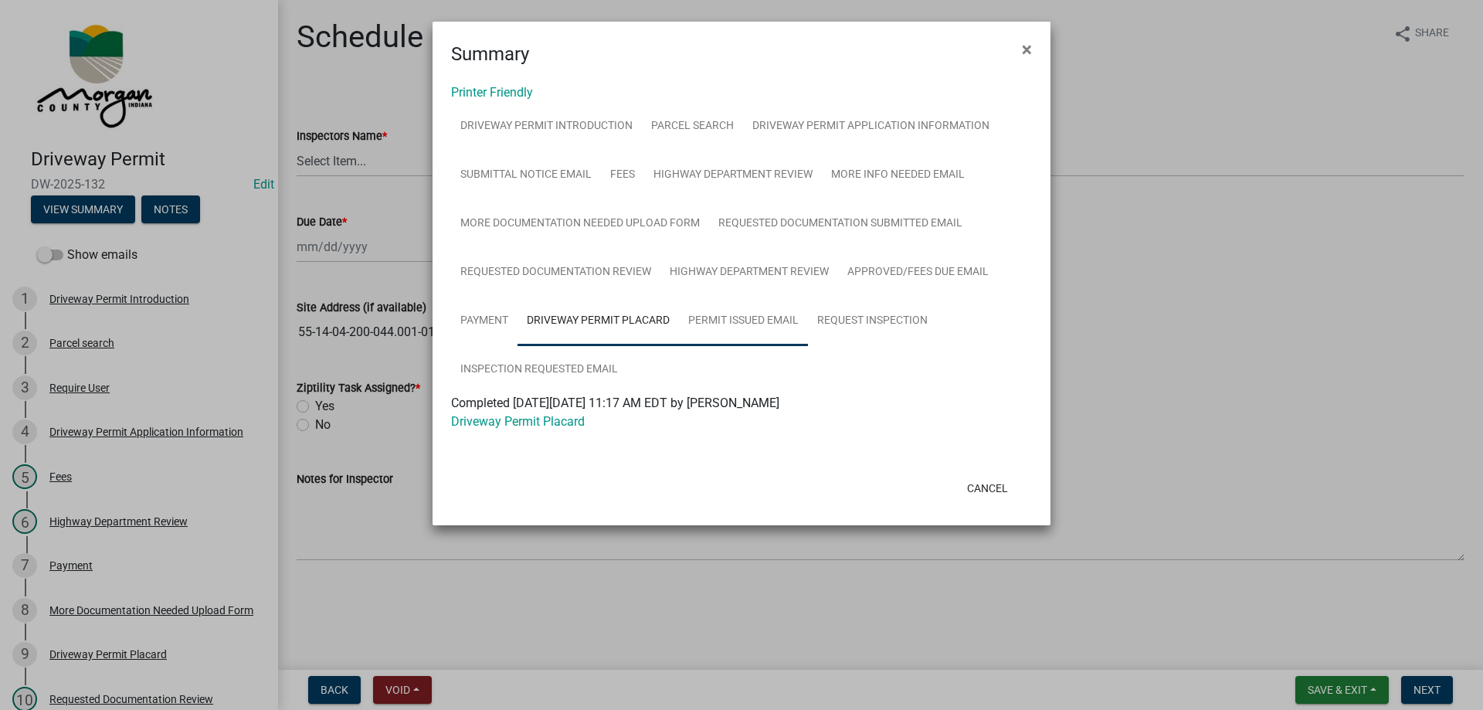
click at [743, 310] on link "Permit Issued Email" at bounding box center [743, 321] width 129 height 49
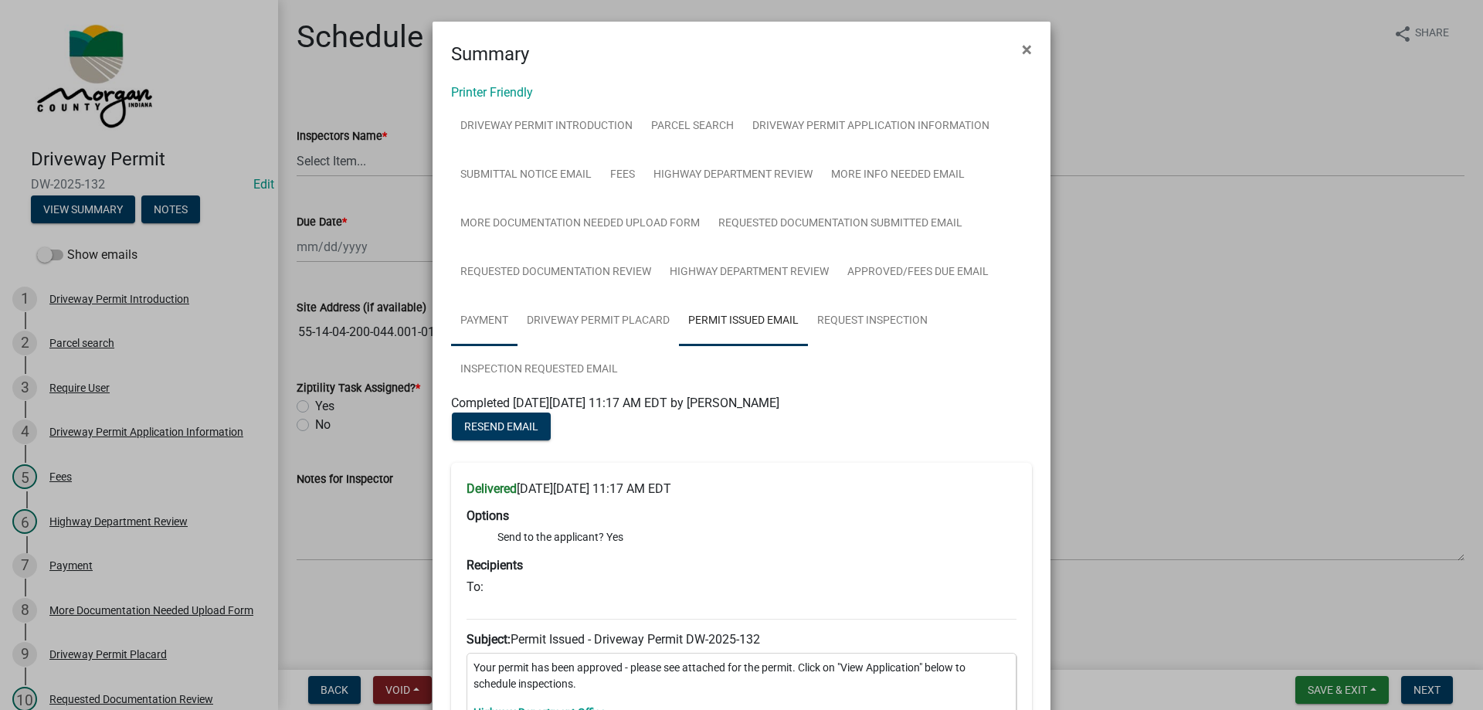
click at [474, 311] on link "Payment" at bounding box center [484, 321] width 66 height 49
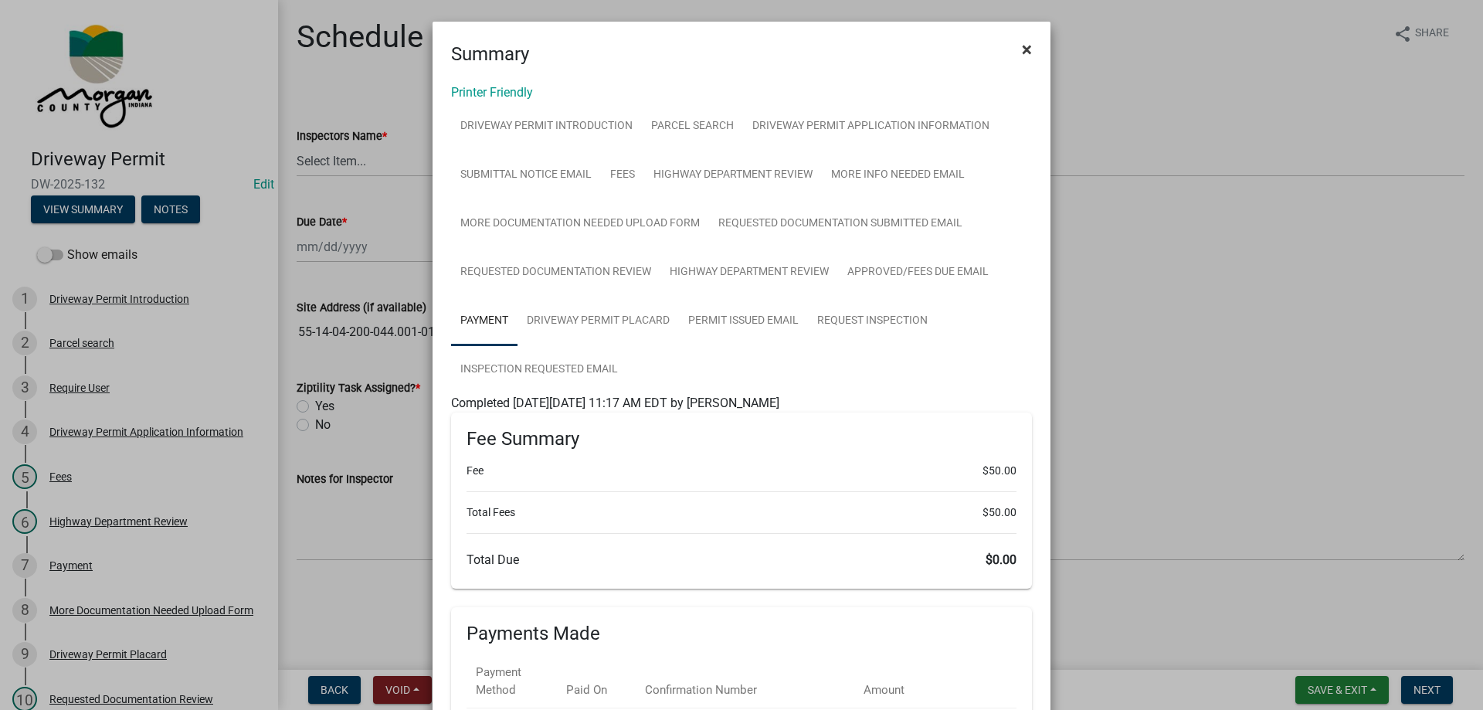
click at [1022, 46] on span "×" at bounding box center [1027, 50] width 10 height 22
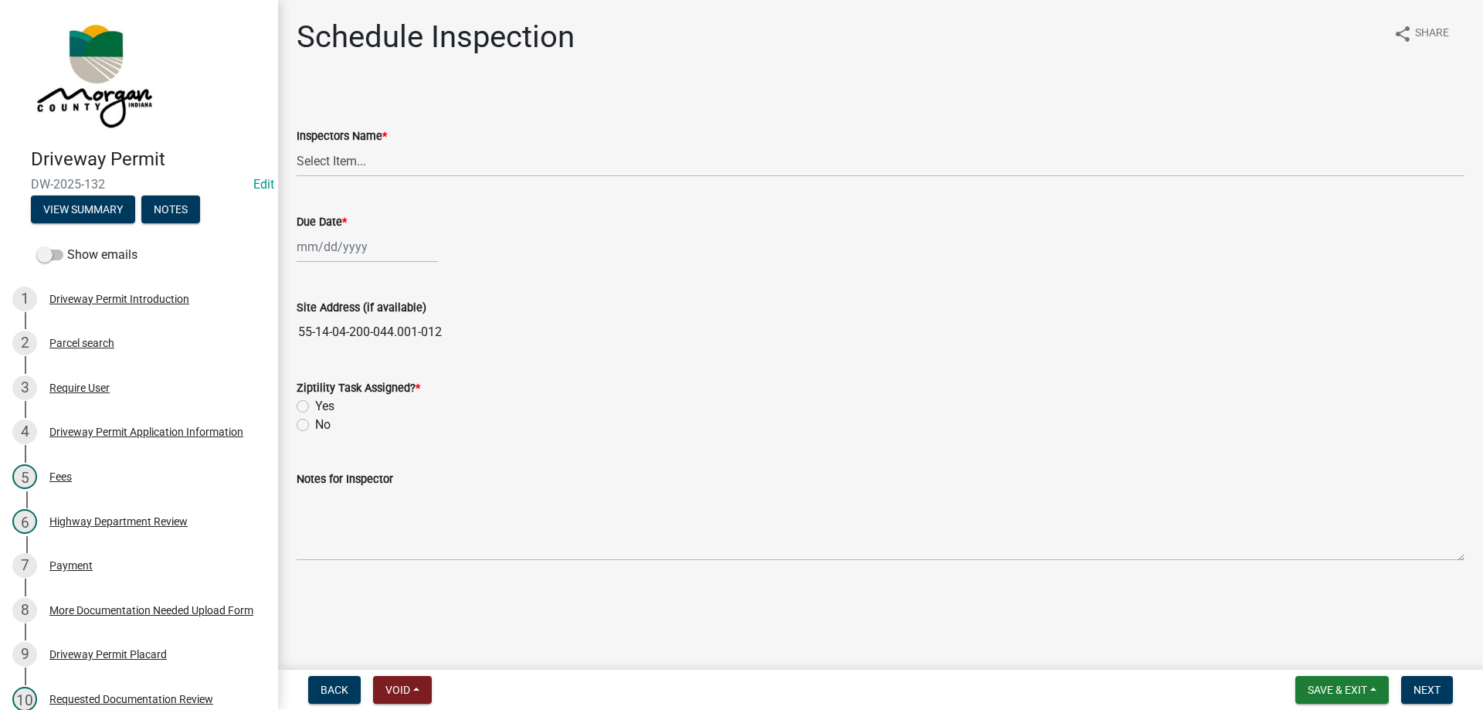
drag, startPoint x: 105, startPoint y: 180, endPoint x: 64, endPoint y: 177, distance: 41.1
click at [64, 177] on span "DW-2025-132" at bounding box center [139, 184] width 216 height 15
click at [87, 188] on span "DW-2025-132" at bounding box center [139, 184] width 216 height 15
click at [87, 185] on span "DW-2025-132" at bounding box center [139, 184] width 216 height 15
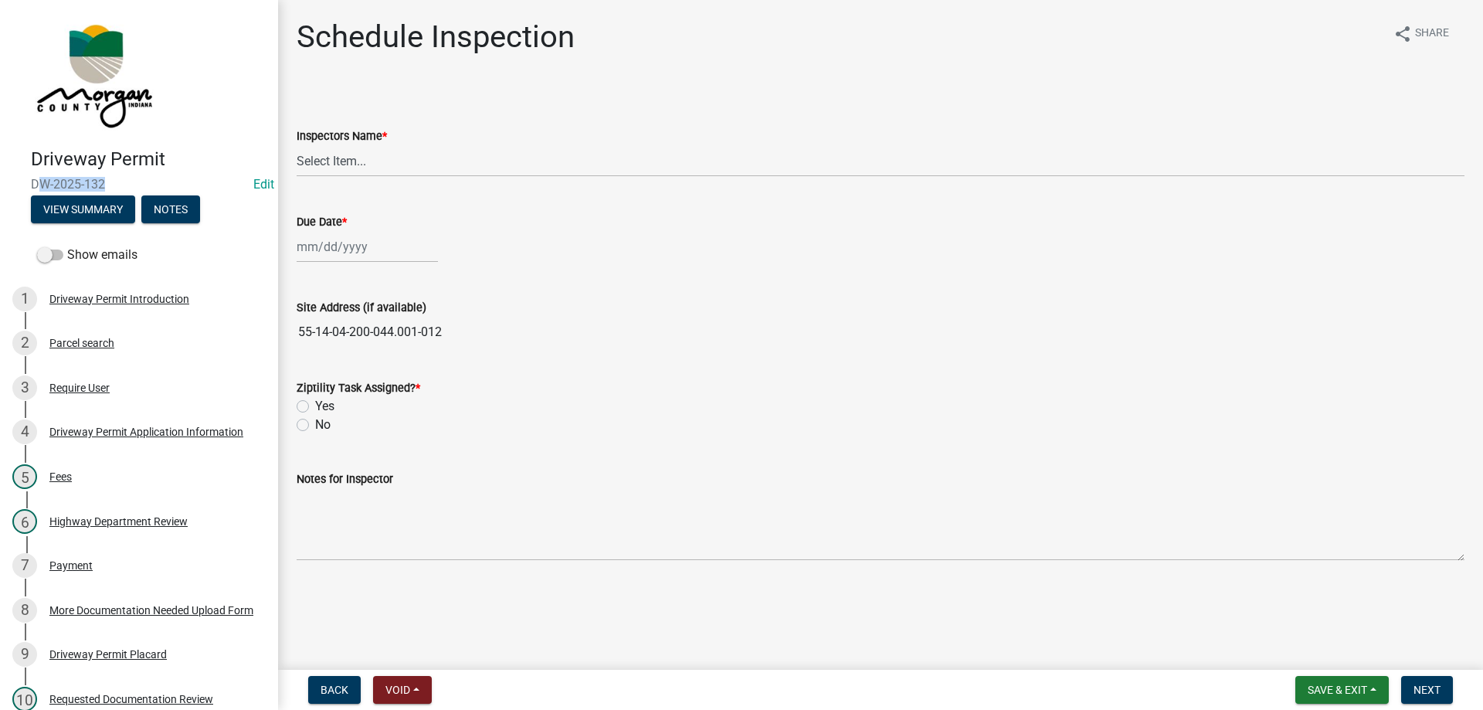
click at [87, 185] on span "DW-2025-132" at bounding box center [139, 184] width 216 height 15
copy span "DW-2025-132"
click at [97, 202] on button "View Summary" at bounding box center [83, 209] width 104 height 28
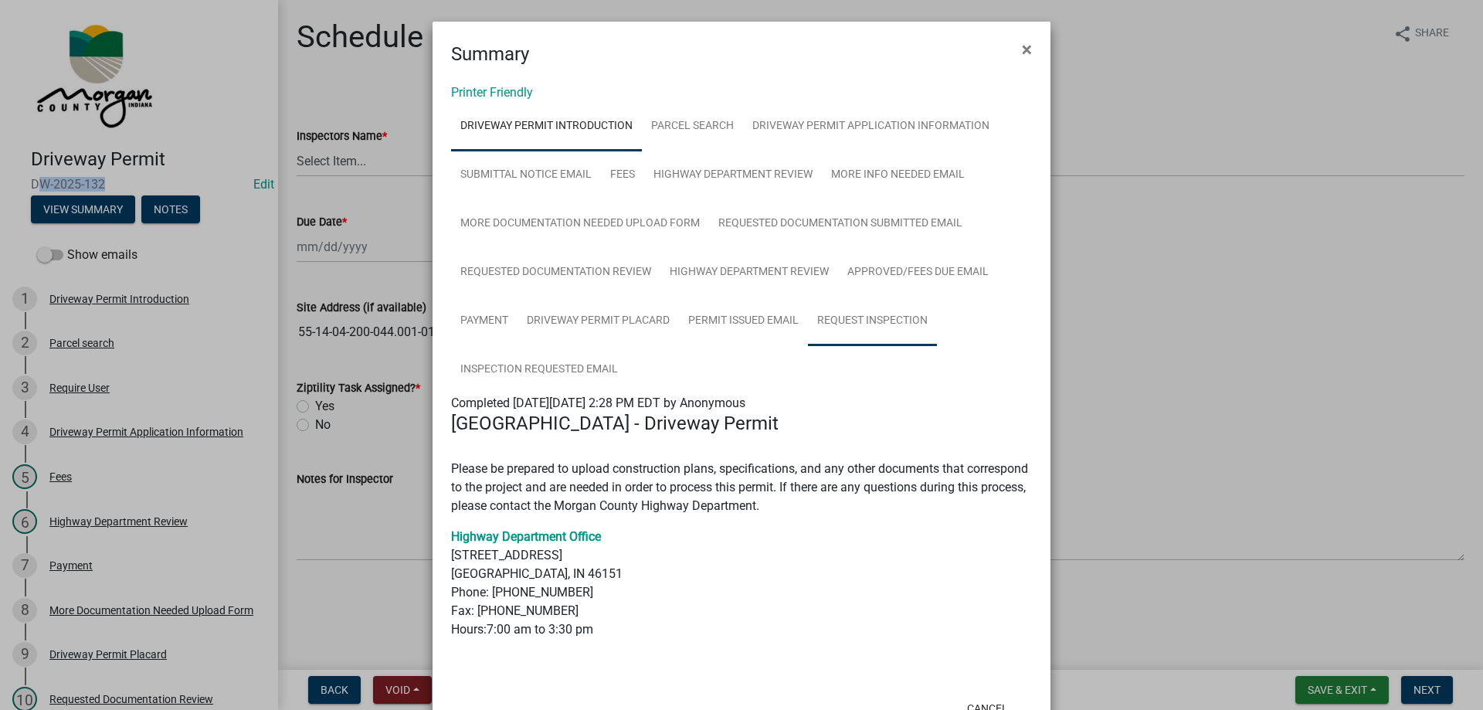
click at [863, 317] on link "Request Inspection" at bounding box center [872, 321] width 129 height 49
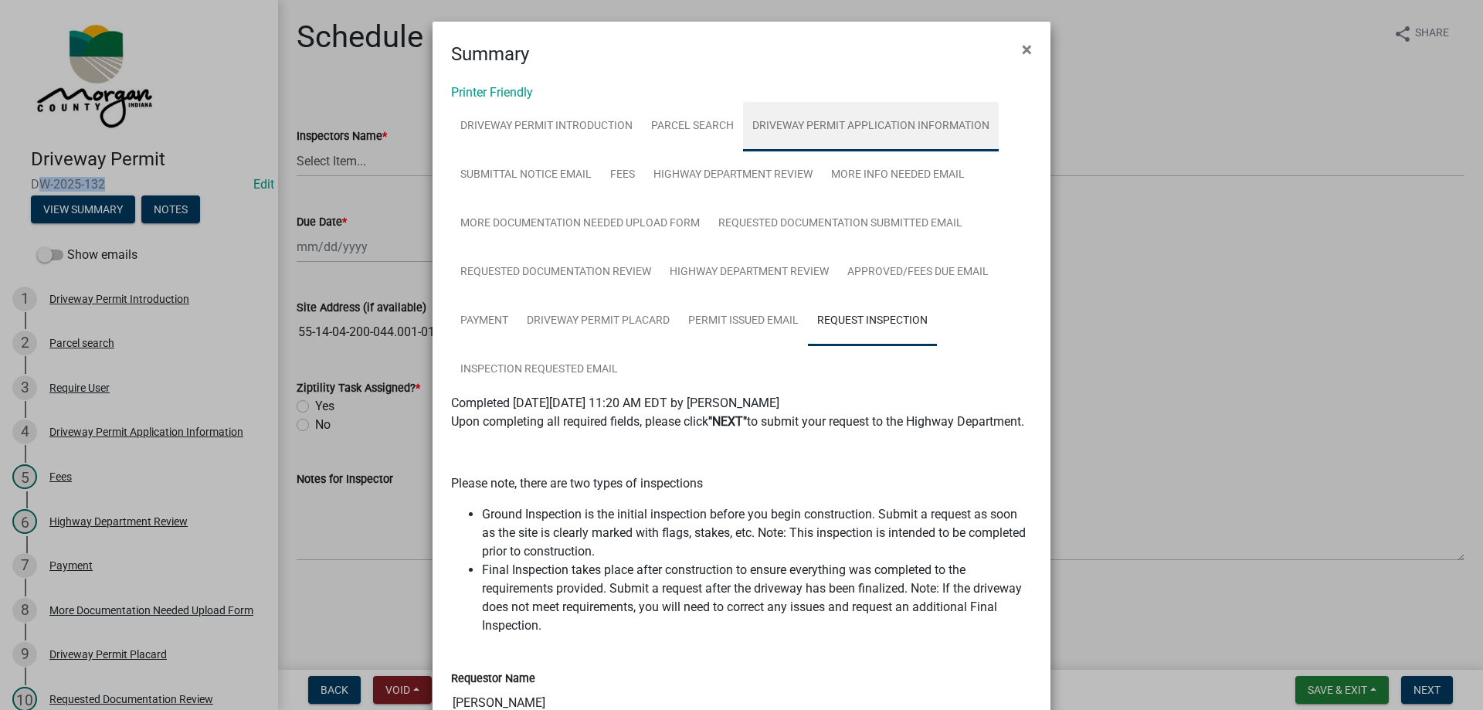
click at [810, 131] on link "Driveway Permit Application Information" at bounding box center [871, 126] width 256 height 49
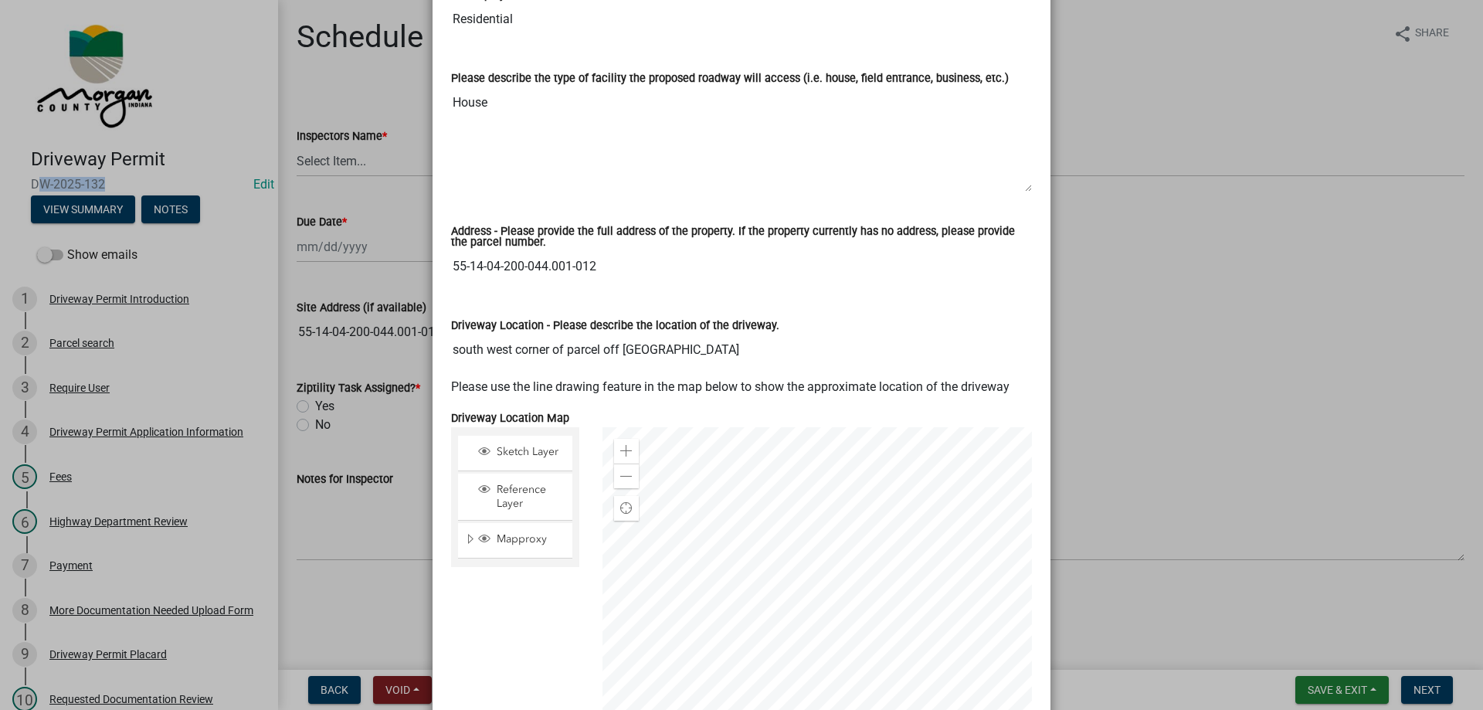
scroll to position [813, 0]
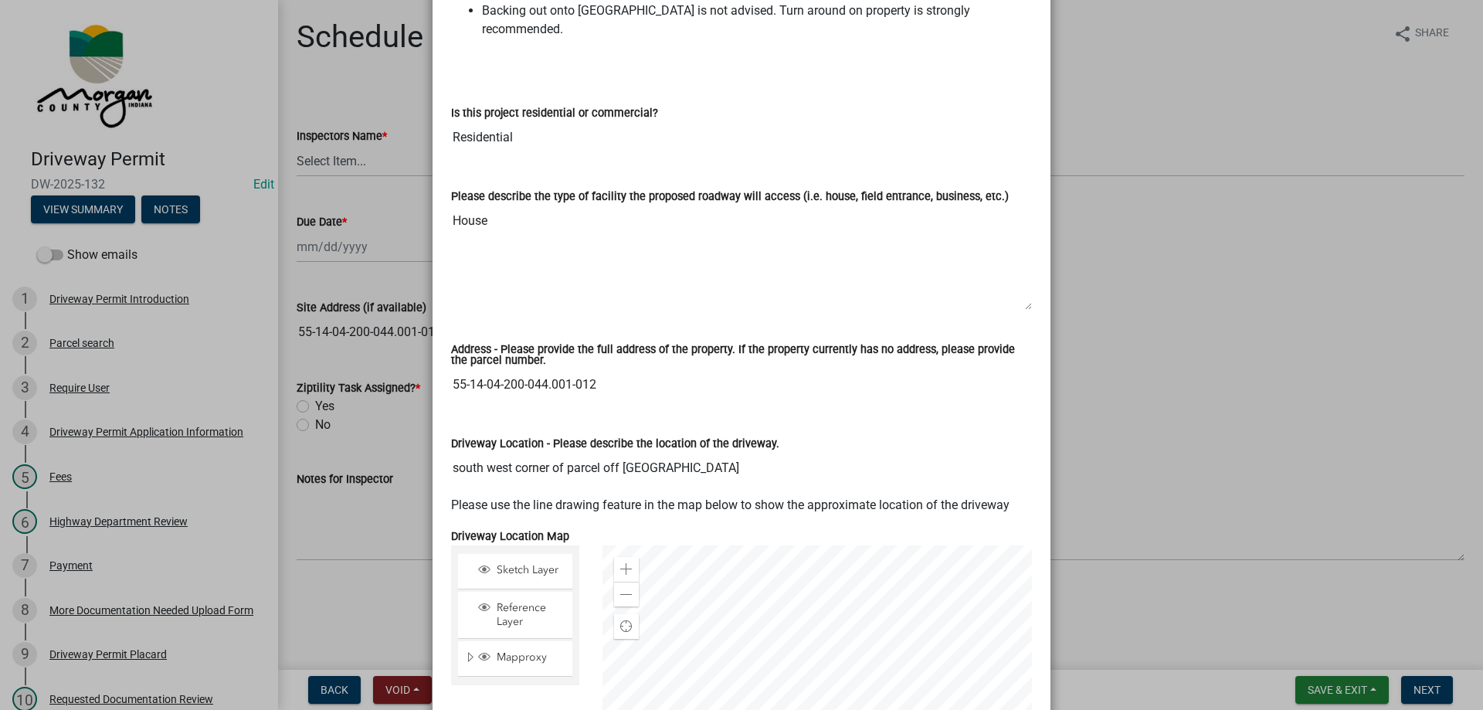
click at [565, 372] on input "55-14-04-200-044.001-012" at bounding box center [741, 384] width 581 height 31
click at [768, 260] on textarea "House" at bounding box center [741, 257] width 581 height 105
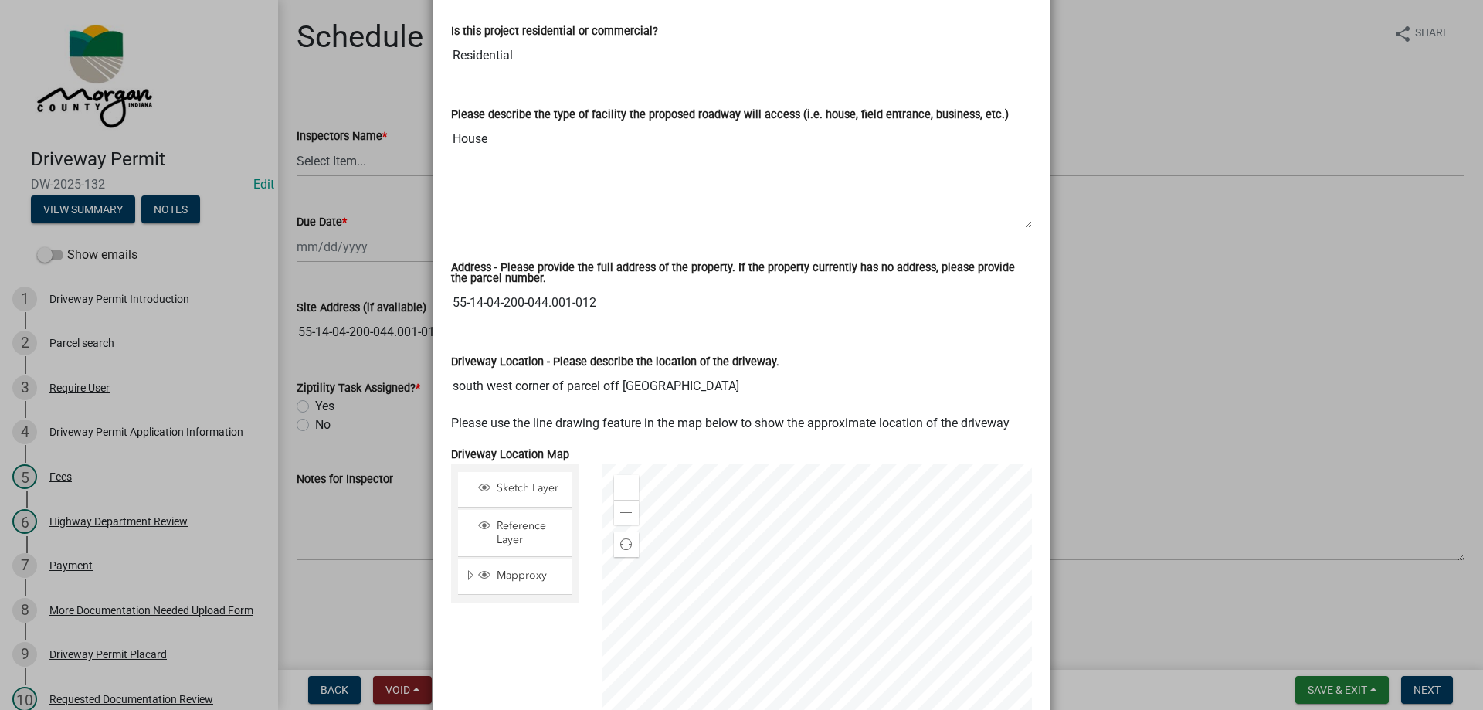
scroll to position [658, 0]
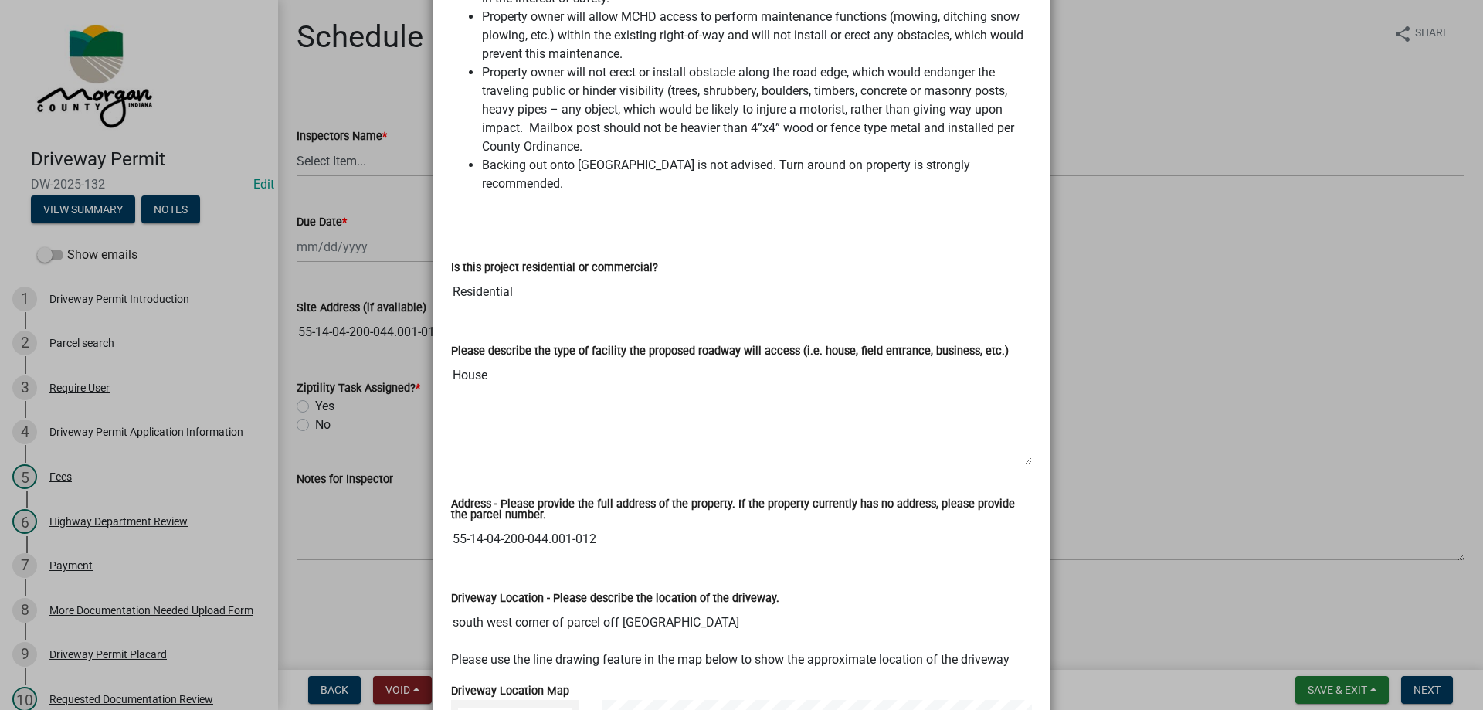
click at [1219, 325] on ngb-modal-window "Summary × Printer Friendly Driveway Permit Introduction Parcel search Driveway …" at bounding box center [741, 355] width 1483 height 710
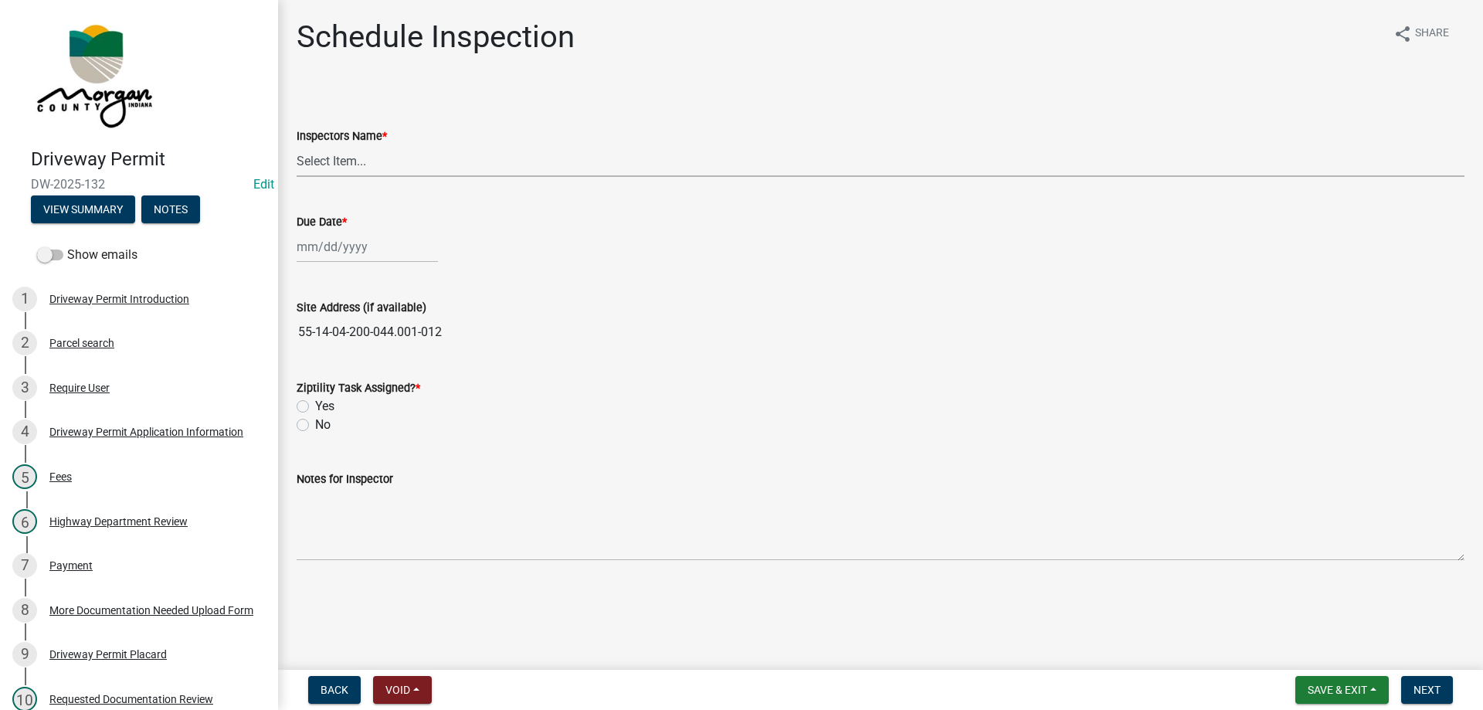
click at [312, 149] on select "Select Item... zvanbibber ([PERSON_NAME]) [PERSON_NAME] ([PERSON_NAME]) cwilson…" at bounding box center [881, 161] width 1168 height 32
select select "f43c685e-11f8-4afe-9ab5-5cb009ced6b8"
click at [297, 145] on select "Select Item... zvanbibber ([PERSON_NAME]) [PERSON_NAME] ([PERSON_NAME]) cwilson…" at bounding box center [881, 161] width 1168 height 32
click at [324, 252] on div at bounding box center [367, 247] width 141 height 32
select select "9"
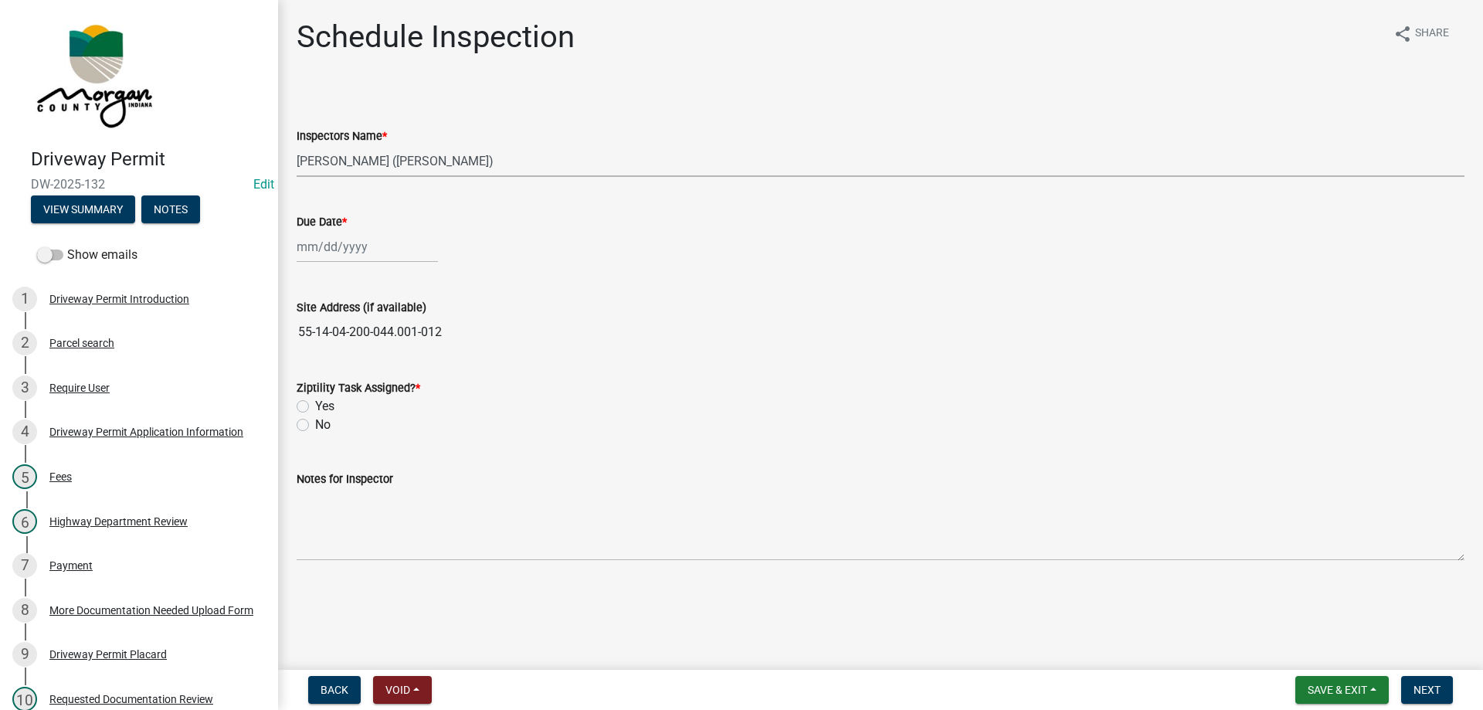
select select "2025"
click at [337, 419] on div "30" at bounding box center [336, 428] width 25 height 25
type input "[DATE]"
click at [304, 399] on div "Yes" at bounding box center [881, 406] width 1168 height 19
click at [315, 407] on label "Yes" at bounding box center [324, 406] width 19 height 19
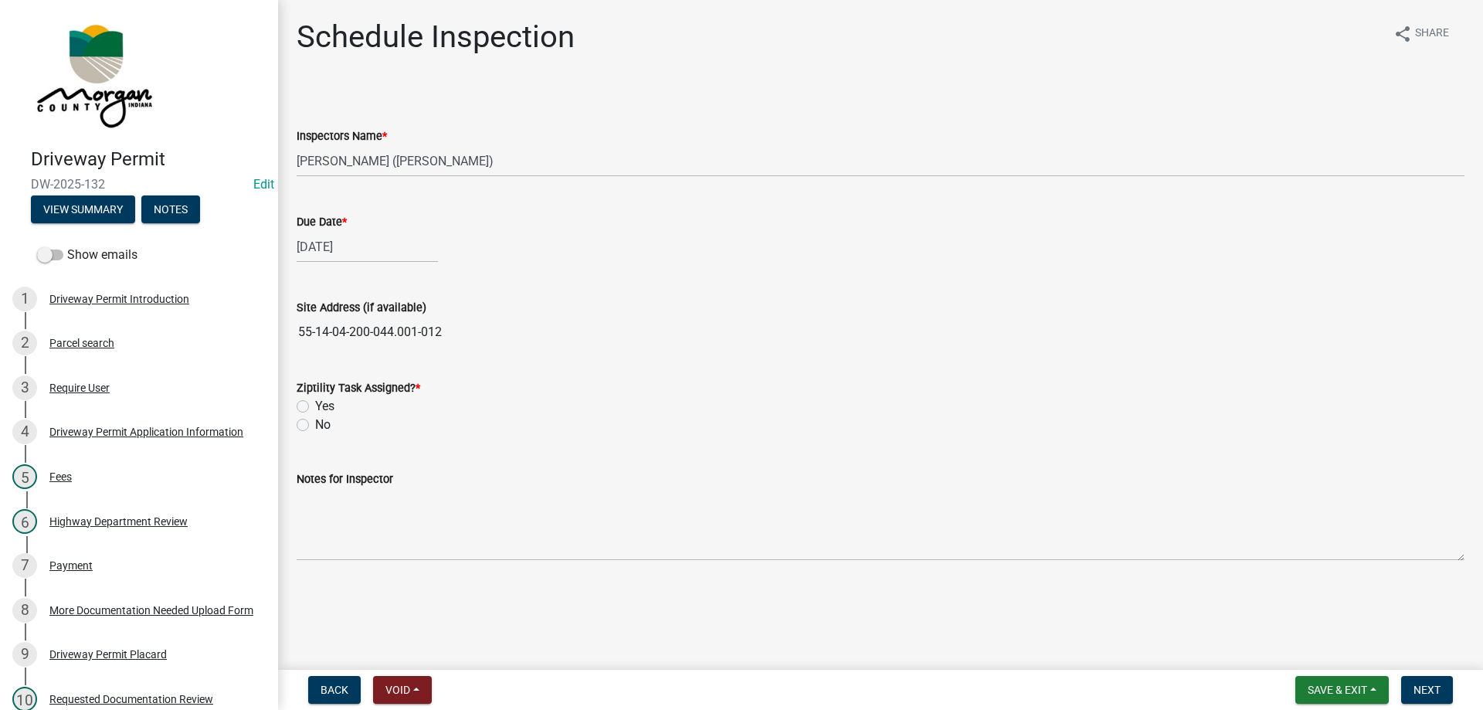
click at [315, 407] on input "Yes" at bounding box center [320, 402] width 10 height 10
radio input "true"
click at [1431, 682] on button "Next" at bounding box center [1427, 690] width 52 height 28
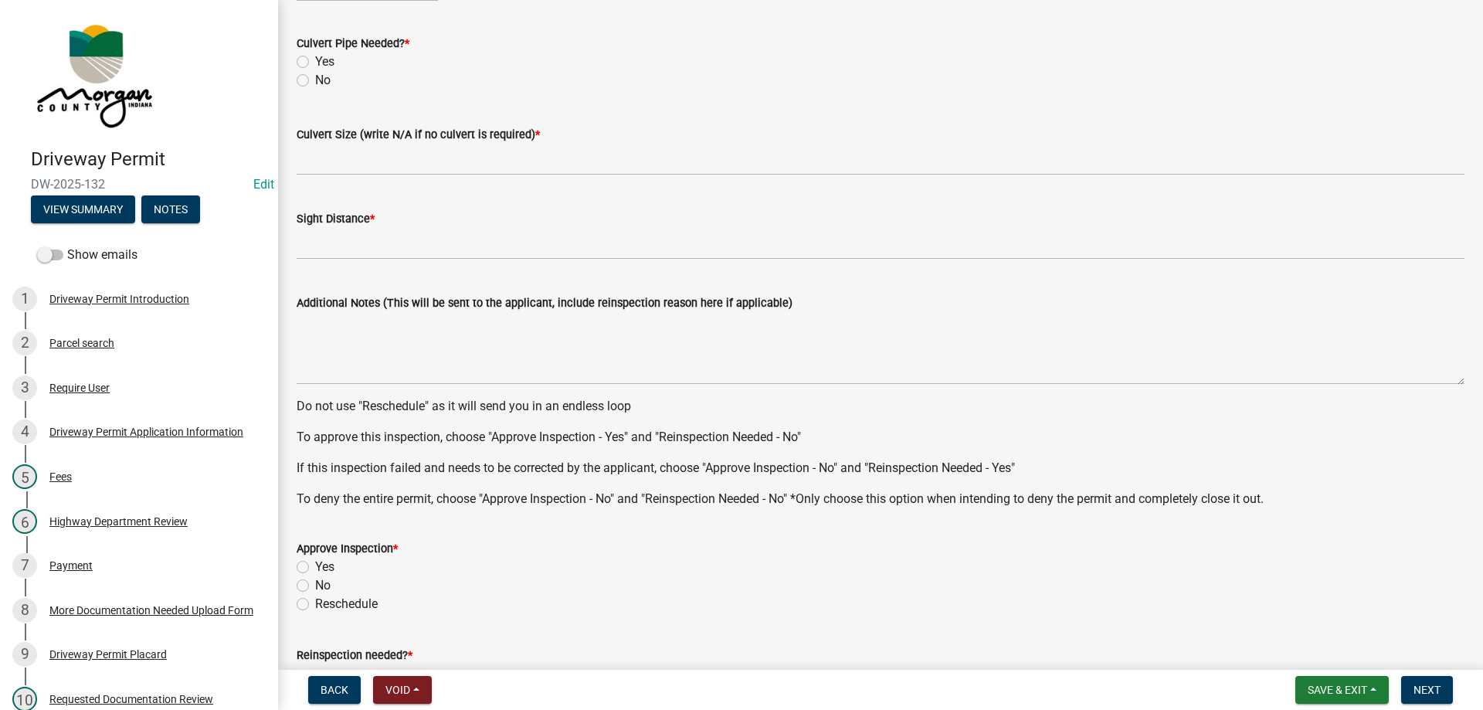
scroll to position [171, 0]
